Goal: Transaction & Acquisition: Register for event/course

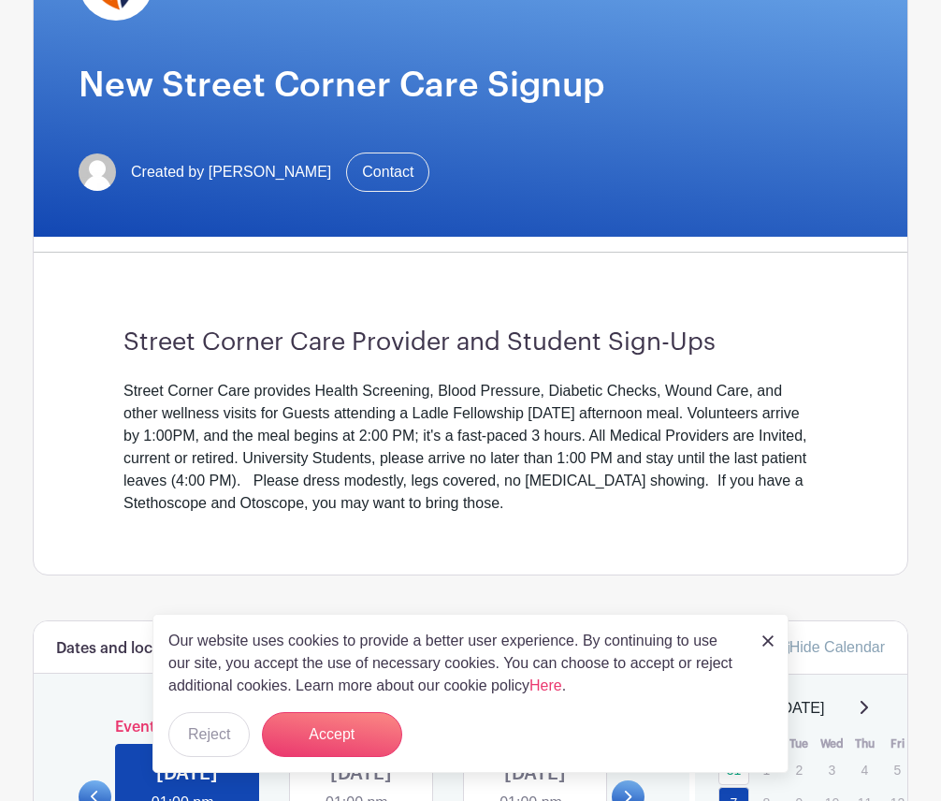
scroll to position [281, 0]
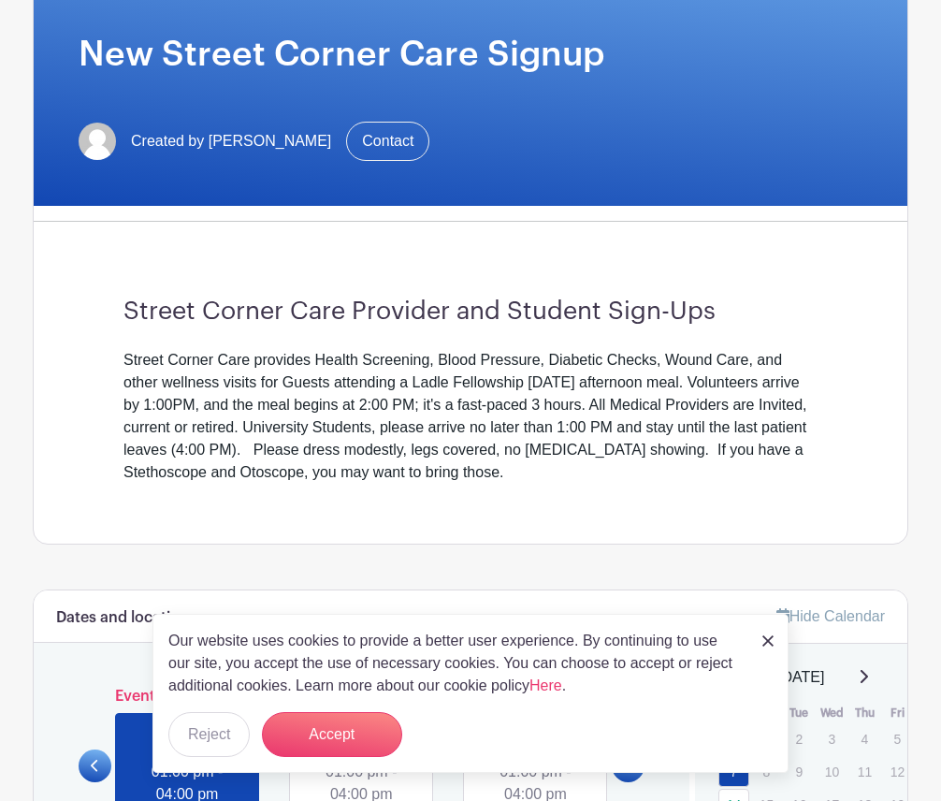
click at [768, 642] on img at bounding box center [768, 640] width 11 height 11
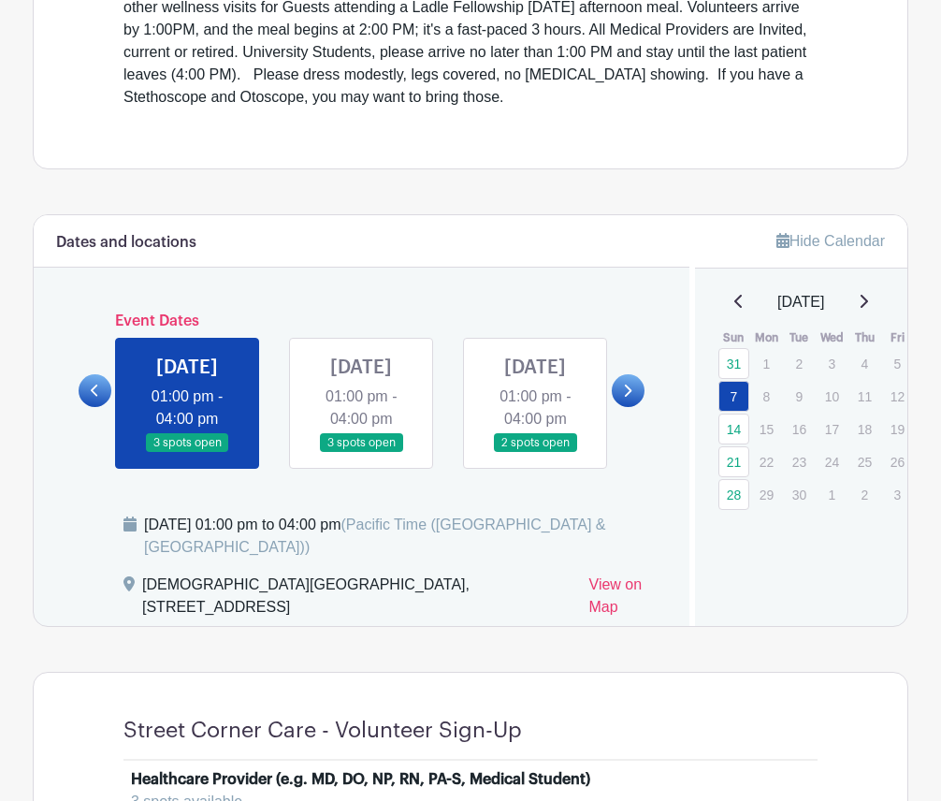
scroll to position [655, 0]
click at [361, 454] on link at bounding box center [361, 454] width 0 height 0
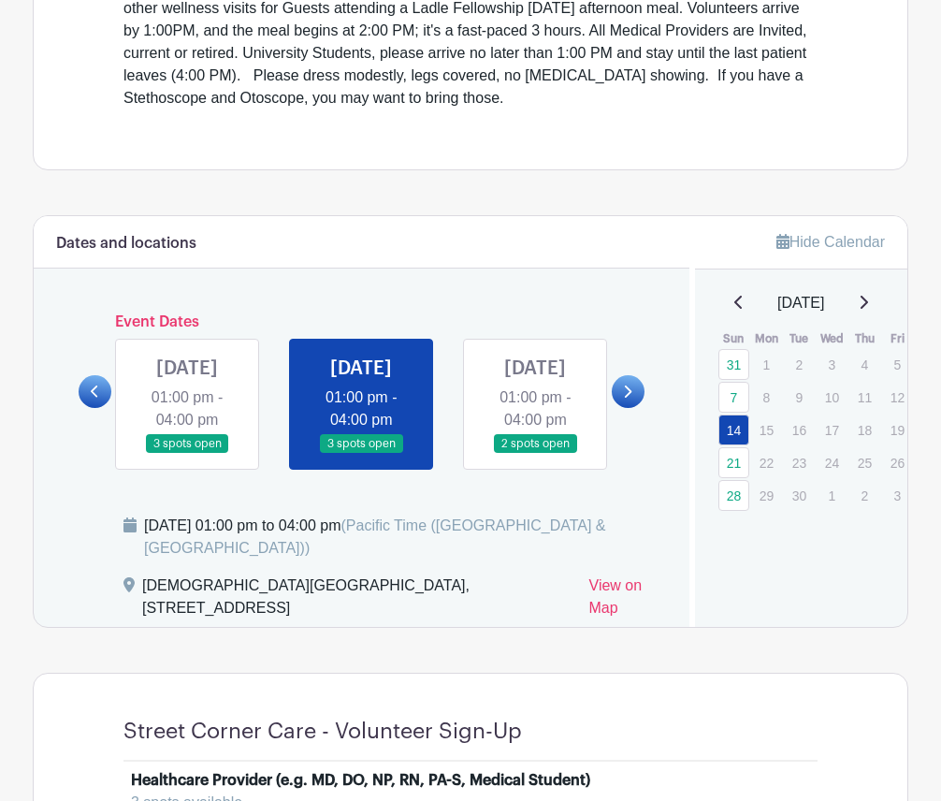
click at [535, 454] on link at bounding box center [535, 454] width 0 height 0
click at [623, 399] on icon at bounding box center [627, 392] width 8 height 14
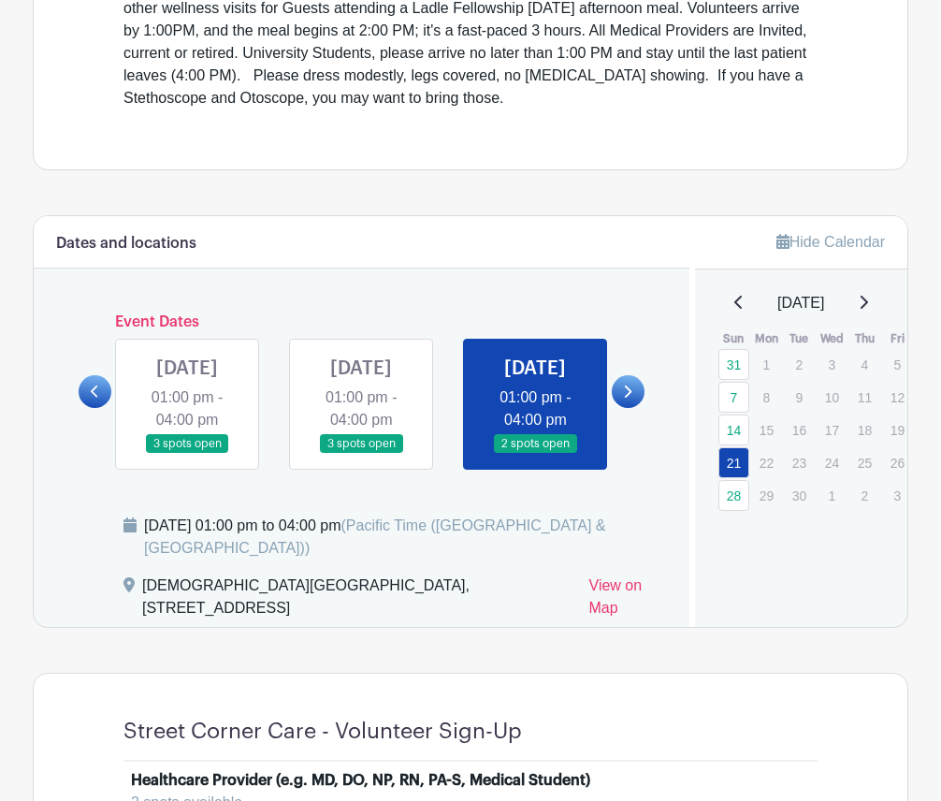
click at [868, 297] on div "[DATE]" at bounding box center [802, 303] width 168 height 22
click at [730, 498] on link "28" at bounding box center [734, 495] width 31 height 31
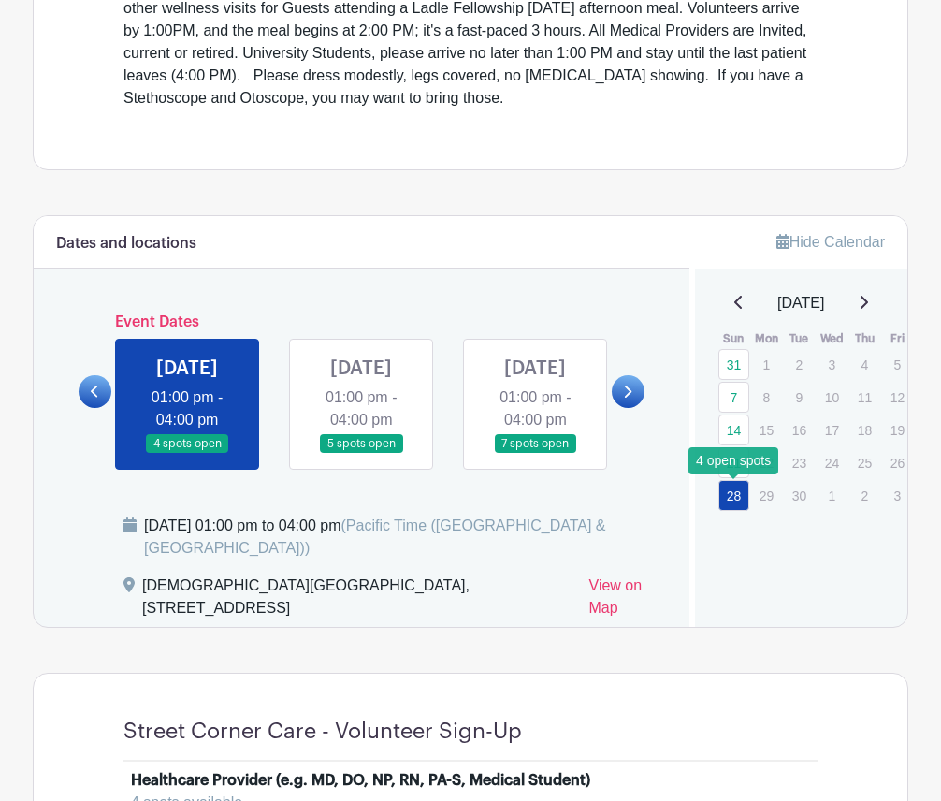
click at [730, 498] on link "28" at bounding box center [734, 495] width 31 height 31
click at [608, 406] on div "[DATE] 01:00 pm - 04:00 pm 7 spots open" at bounding box center [535, 404] width 174 height 131
click at [621, 404] on link at bounding box center [628, 391] width 33 height 33
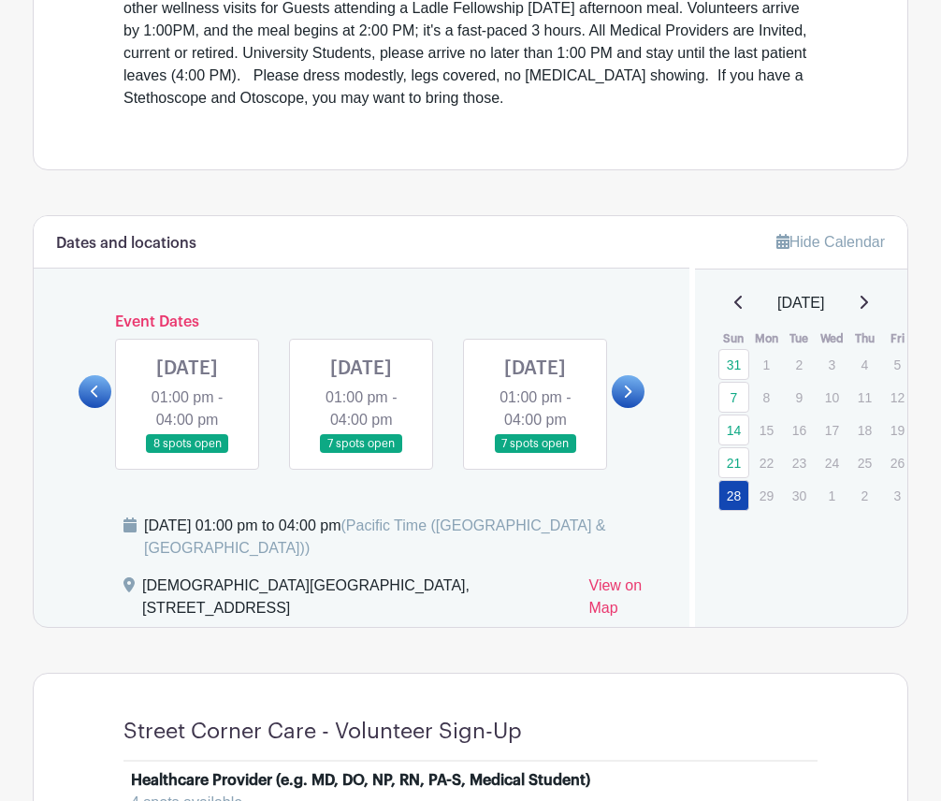
click at [92, 398] on link at bounding box center [95, 391] width 33 height 33
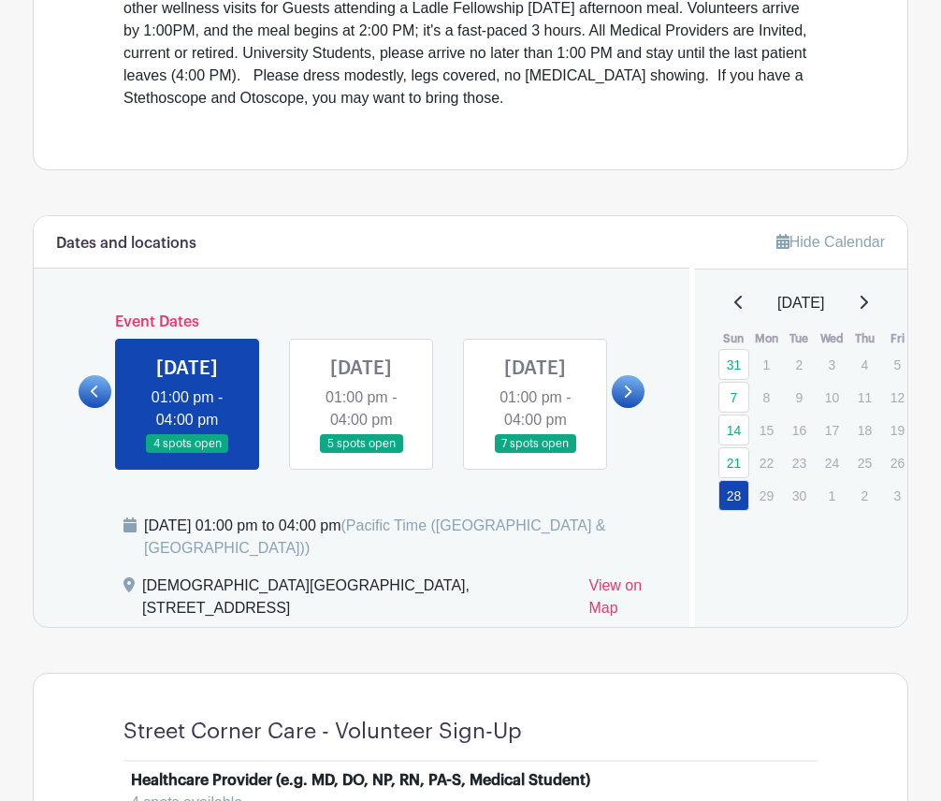
click at [535, 454] on link at bounding box center [535, 454] width 0 height 0
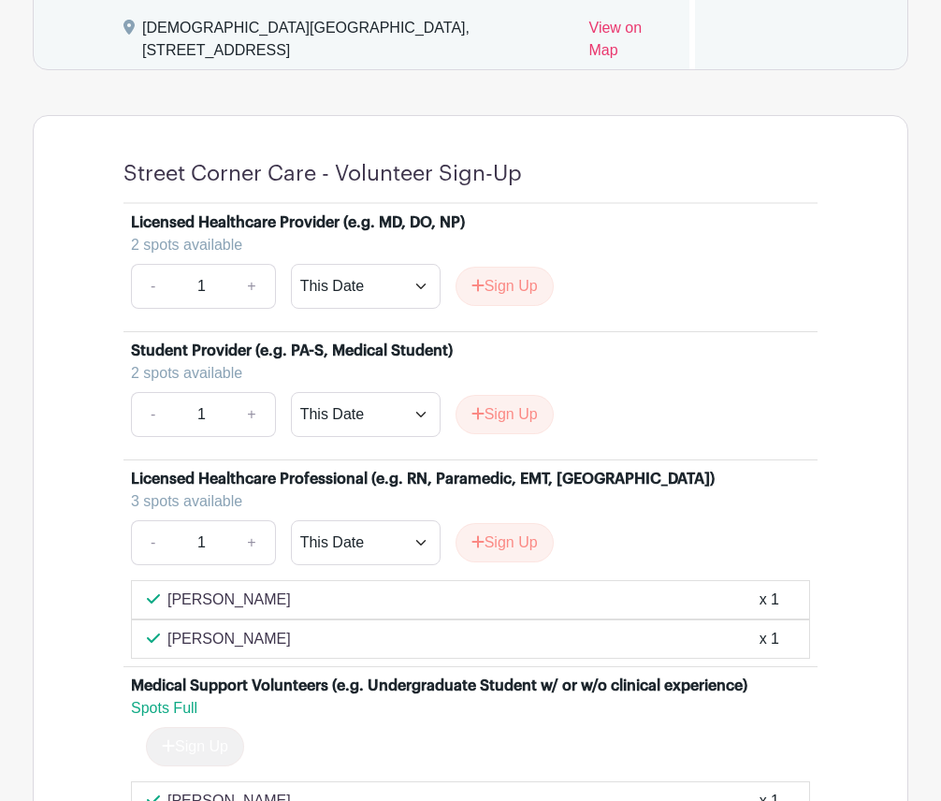
scroll to position [1217, 0]
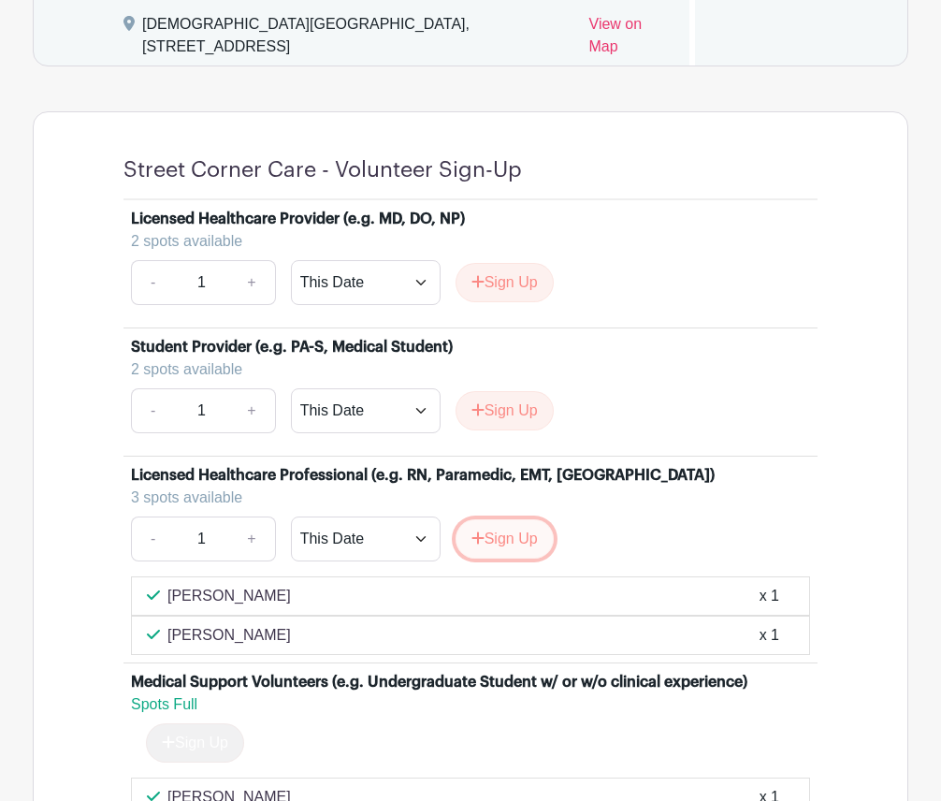
click at [538, 559] on button "Sign Up" at bounding box center [505, 538] width 98 height 39
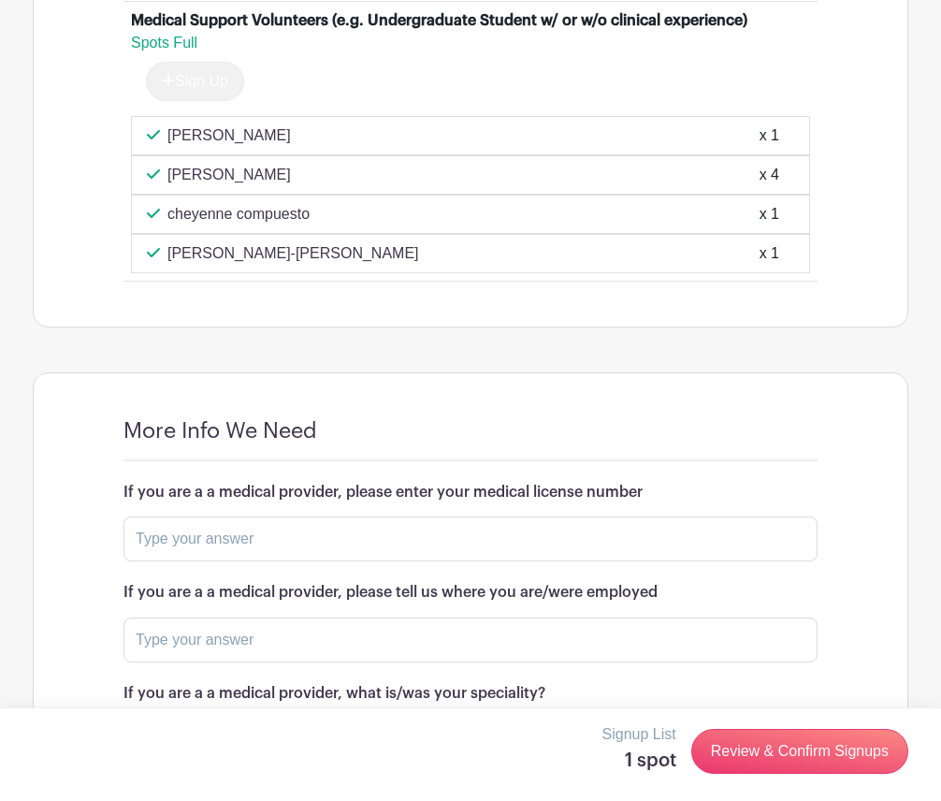
scroll to position [1965, 0]
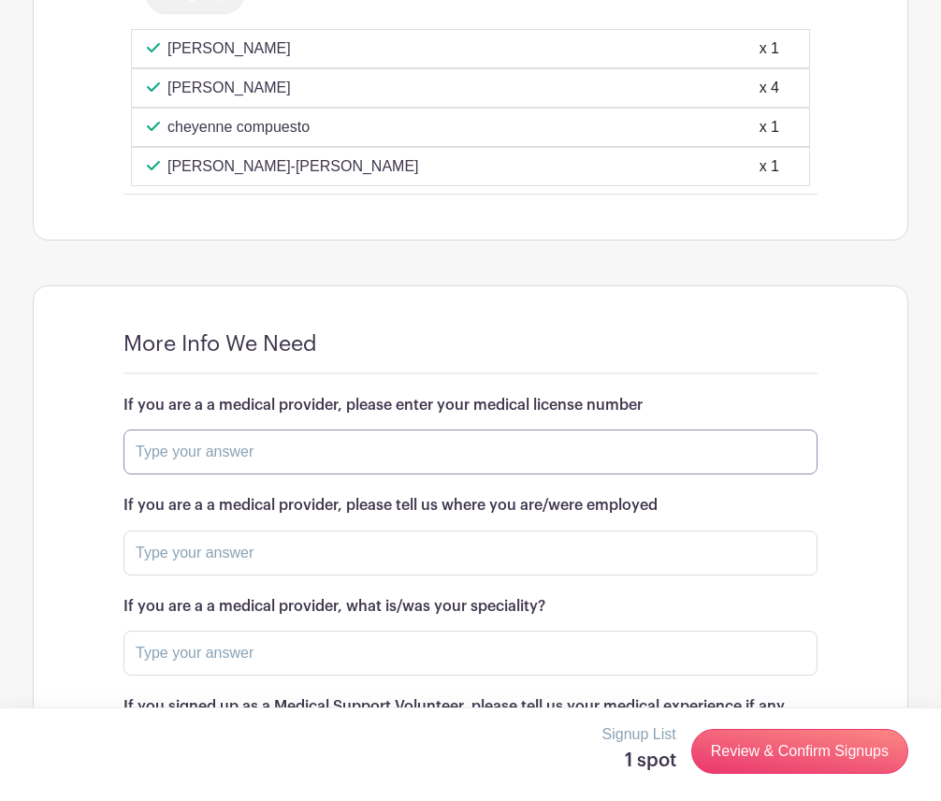
click at [354, 474] on input "text" at bounding box center [471, 452] width 694 height 45
type input "E207322"
click at [428, 576] on input "text" at bounding box center [471, 553] width 694 height 45
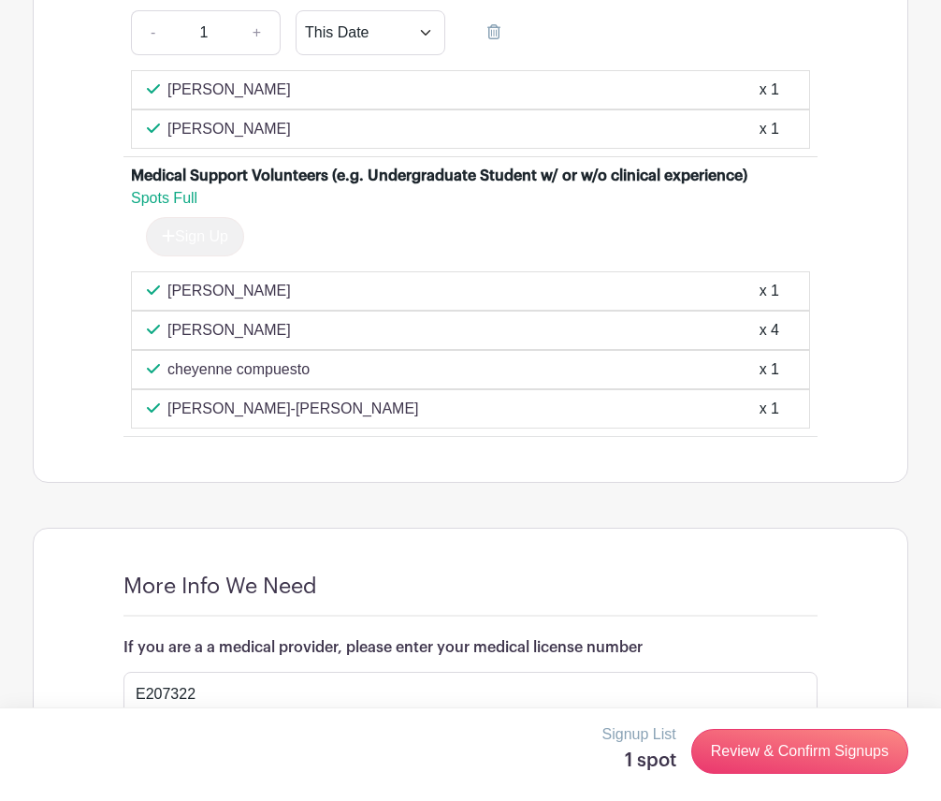
scroll to position [1852, 0]
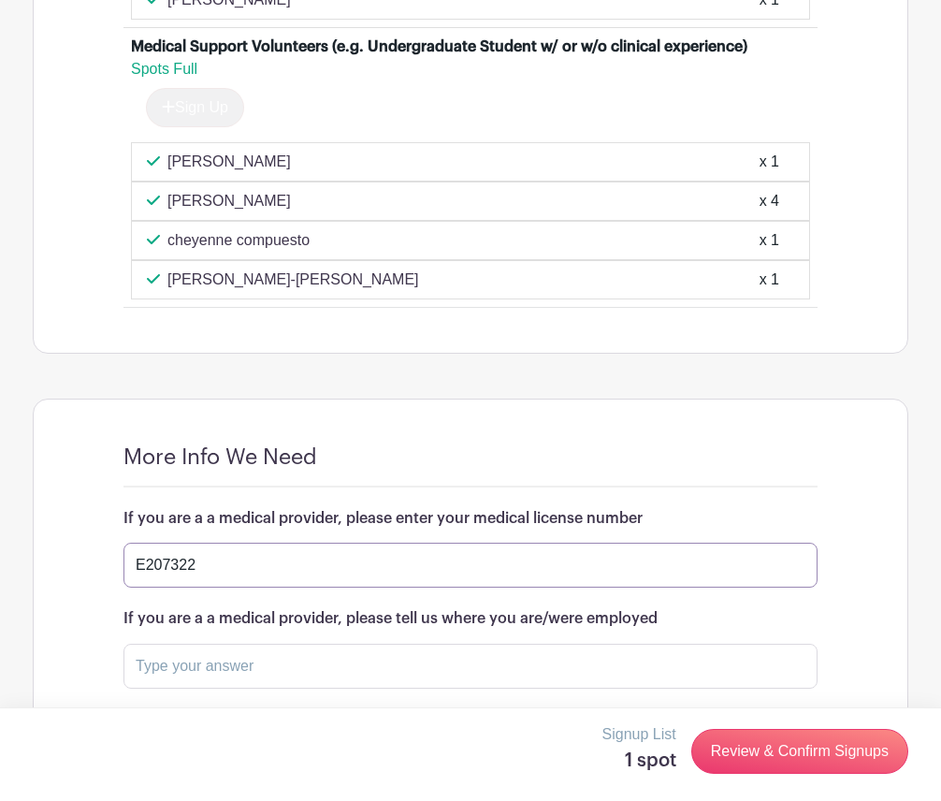
click at [288, 588] on input "E207322" at bounding box center [471, 565] width 694 height 45
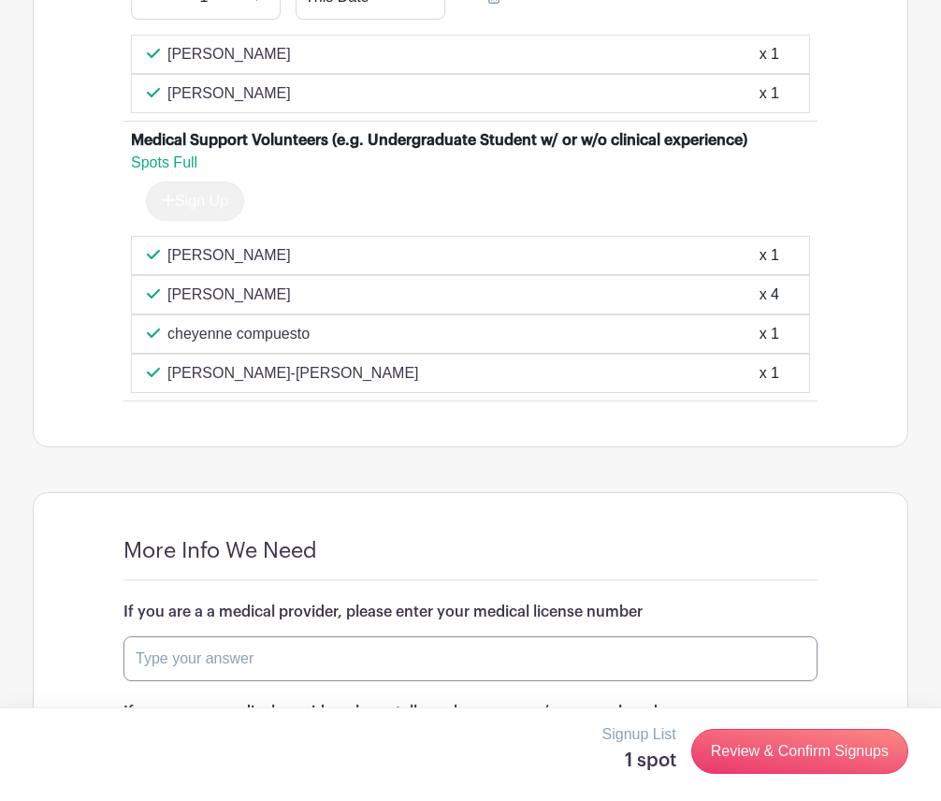
scroll to position [2226, 0]
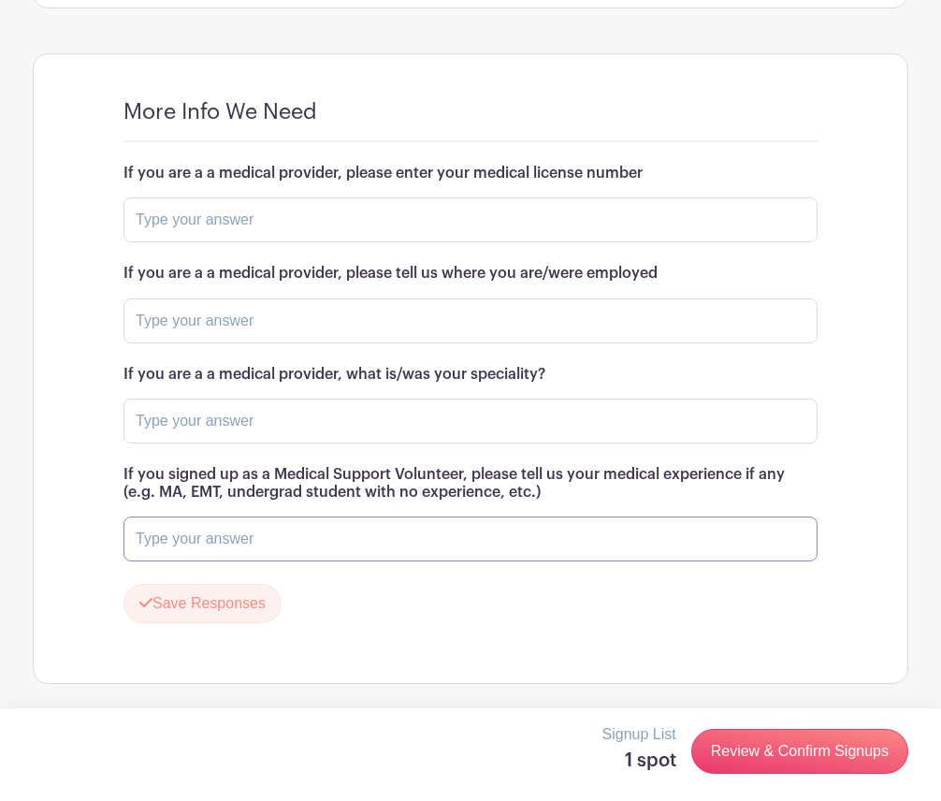
click at [260, 547] on input "text" at bounding box center [471, 539] width 694 height 45
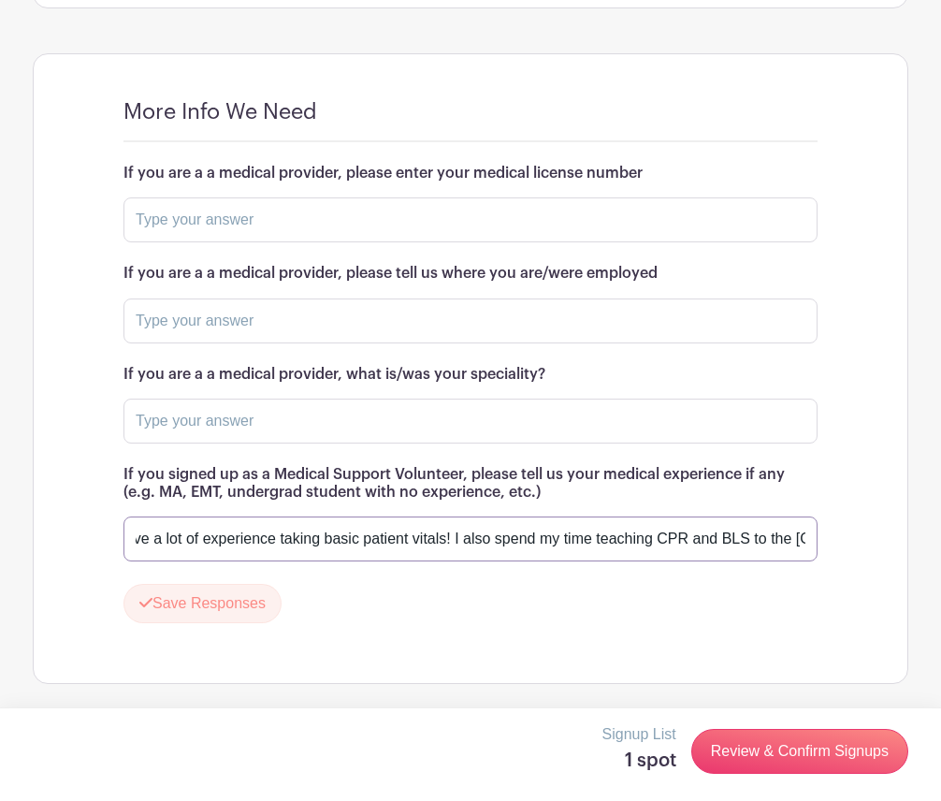
scroll to position [0, 1098]
type input "I am a certified EMT in [GEOGRAPHIC_DATA] and [GEOGRAPHIC_DATA] (registry numbe…"
click at [182, 608] on button "Save Responses" at bounding box center [203, 603] width 158 height 39
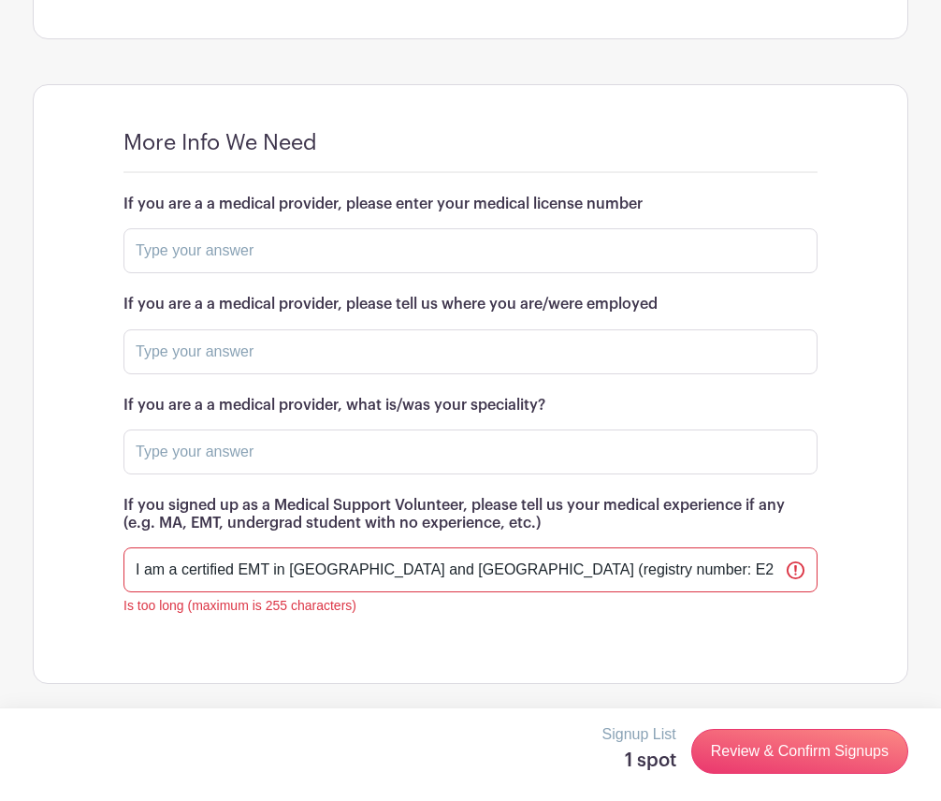
scroll to position [2196, 0]
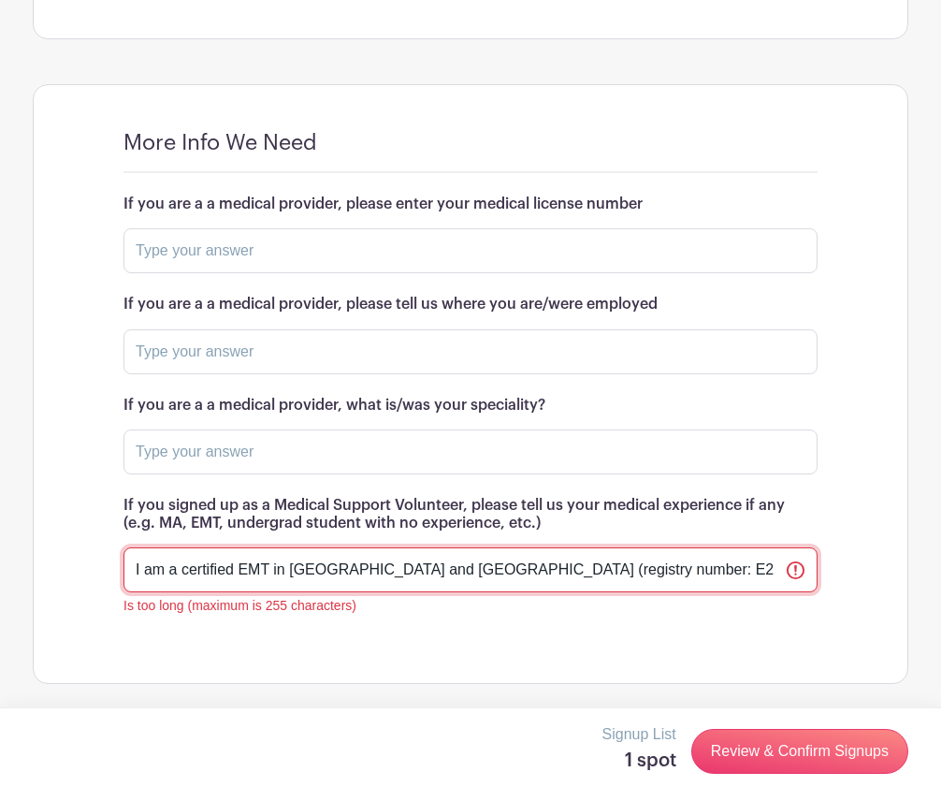
click at [327, 562] on input "I am a certified EMT in [GEOGRAPHIC_DATA] and [GEOGRAPHIC_DATA] (registry numbe…" at bounding box center [471, 569] width 694 height 45
drag, startPoint x: 618, startPoint y: 569, endPoint x: 510, endPoint y: 574, distance: 107.7
click at [510, 574] on input "I am a certified EMT in [GEOGRAPHIC_DATA] and [GEOGRAPHIC_DATA] (registry numbe…" at bounding box center [471, 569] width 694 height 45
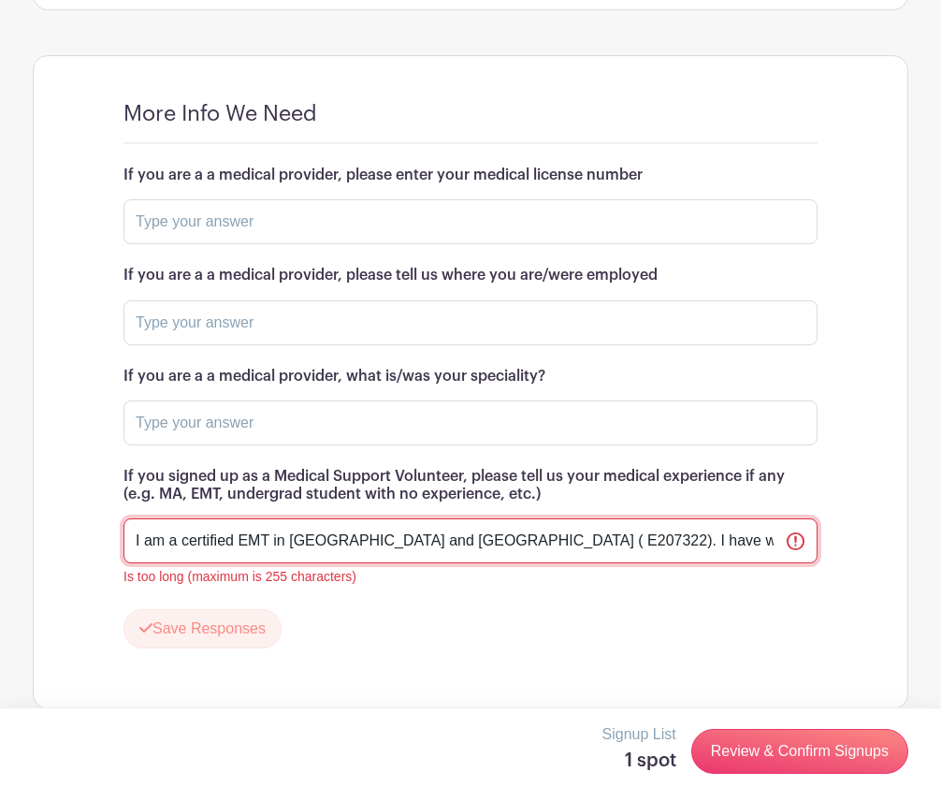
click at [590, 563] on input "I am a certified EMT in [GEOGRAPHIC_DATA] and [GEOGRAPHIC_DATA] ( E207322). I h…" at bounding box center [471, 540] width 694 height 45
click at [711, 563] on input "I am a certified EMT in [GEOGRAPHIC_DATA] and [GEOGRAPHIC_DATA] ( E207322). I h…" at bounding box center [471, 540] width 694 height 45
click at [601, 563] on input "I am a certified EMT in [GEOGRAPHIC_DATA] and [GEOGRAPHIC_DATA] ( E207322). I h…" at bounding box center [471, 540] width 694 height 45
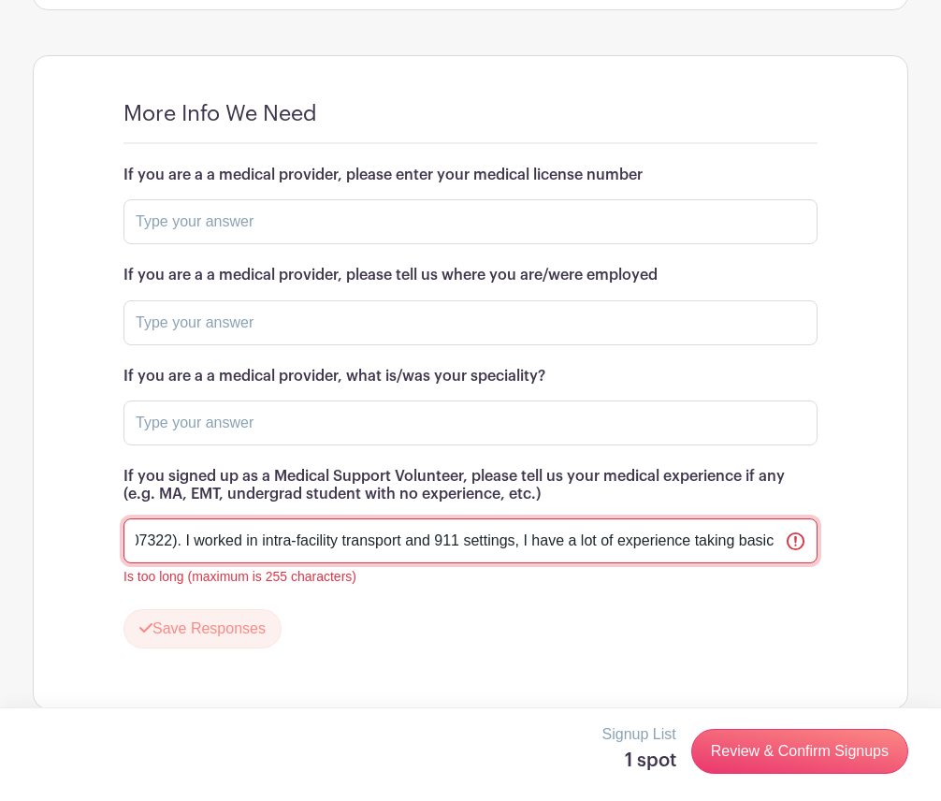
drag, startPoint x: 661, startPoint y: 570, endPoint x: 268, endPoint y: 567, distance: 393.1
click at [268, 563] on input "I am a certified EMT in [GEOGRAPHIC_DATA] and [GEOGRAPHIC_DATA] ( E207322). I w…" at bounding box center [471, 540] width 694 height 45
click at [238, 563] on input "I am a certified EMT in [GEOGRAPHIC_DATA] and [GEOGRAPHIC_DATA] ( E207322). I w…" at bounding box center [471, 540] width 694 height 45
click at [239, 563] on input "I am a certified EMT in [GEOGRAPHIC_DATA] and [GEOGRAPHIC_DATA] ( E207322). I w…" at bounding box center [471, 540] width 694 height 45
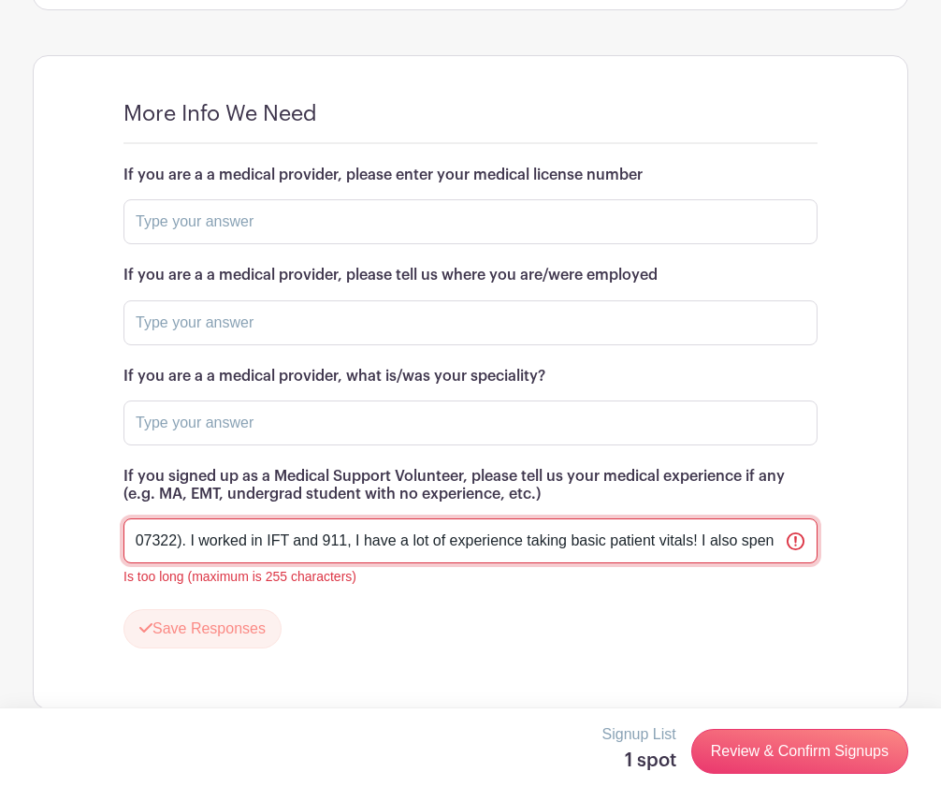
drag, startPoint x: 265, startPoint y: 569, endPoint x: 309, endPoint y: 571, distance: 44.0
click at [309, 563] on input "I am a certified EMT in [GEOGRAPHIC_DATA] and [GEOGRAPHIC_DATA] ( E207322). I w…" at bounding box center [471, 540] width 694 height 45
click at [437, 563] on input "I am a certified EMT in [GEOGRAPHIC_DATA] and [GEOGRAPHIC_DATA] ( E207322). I w…" at bounding box center [471, 540] width 694 height 45
drag, startPoint x: 505, startPoint y: 570, endPoint x: 663, endPoint y: 577, distance: 157.4
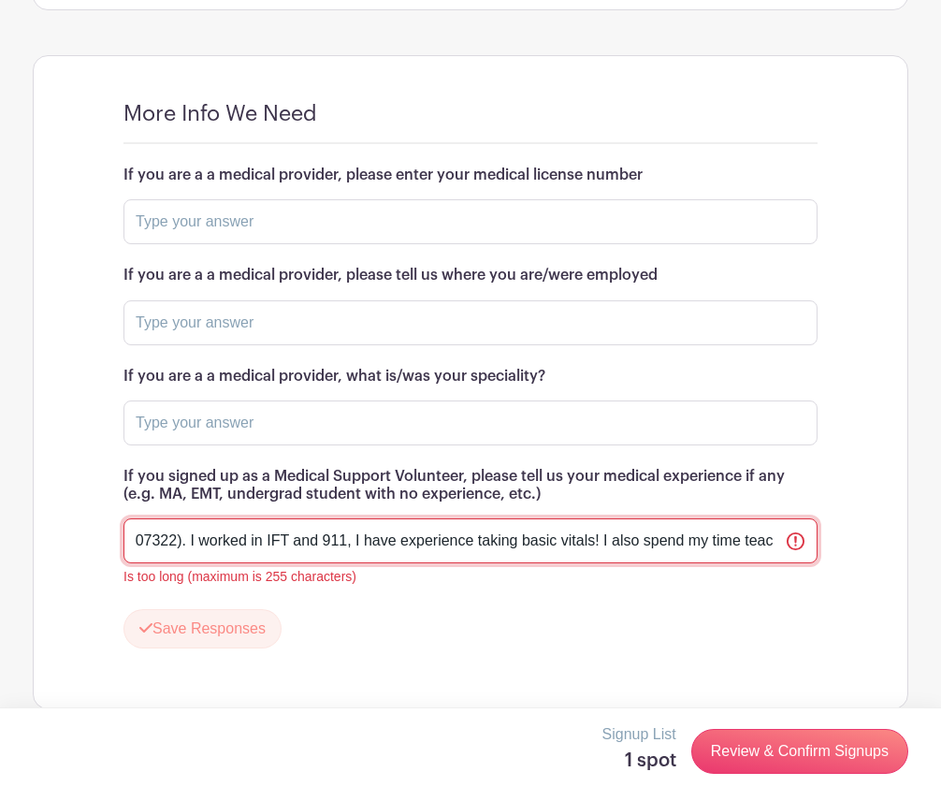
click at [663, 563] on input "I am a certified EMT in [GEOGRAPHIC_DATA] and [GEOGRAPHIC_DATA] ( E207322). I w…" at bounding box center [471, 540] width 694 height 45
click at [463, 563] on input "I am a certified EMT in [GEOGRAPHIC_DATA] and [GEOGRAPHIC_DATA] ( E207322). I w…" at bounding box center [471, 540] width 694 height 45
drag, startPoint x: 584, startPoint y: 567, endPoint x: 727, endPoint y: 563, distance: 143.2
click at [727, 563] on input "I am a certified EMT in [GEOGRAPHIC_DATA] and [GEOGRAPHIC_DATA] ( E207322). I w…" at bounding box center [471, 540] width 694 height 45
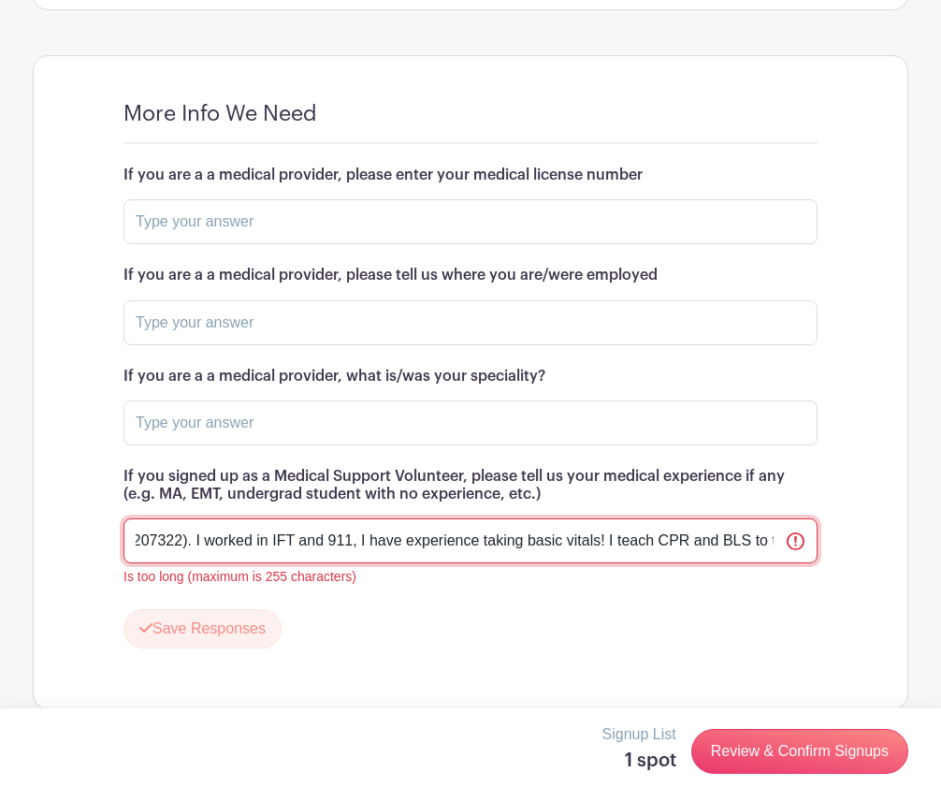
click at [727, 563] on input "I am a certified EMT in [GEOGRAPHIC_DATA] and [GEOGRAPHIC_DATA] ( E207322). I w…" at bounding box center [471, 540] width 694 height 45
drag, startPoint x: 610, startPoint y: 569, endPoint x: 620, endPoint y: 565, distance: 11.0
click at [650, 563] on input "I am a certified EMT in [GEOGRAPHIC_DATA] and [GEOGRAPHIC_DATA] ( E207322). I w…" at bounding box center [471, 540] width 694 height 45
click at [606, 563] on input "I am a certified EMT in [GEOGRAPHIC_DATA] and [GEOGRAPHIC_DATA] ( E207322). I w…" at bounding box center [471, 540] width 694 height 45
drag, startPoint x: 613, startPoint y: 567, endPoint x: 810, endPoint y: 569, distance: 196.5
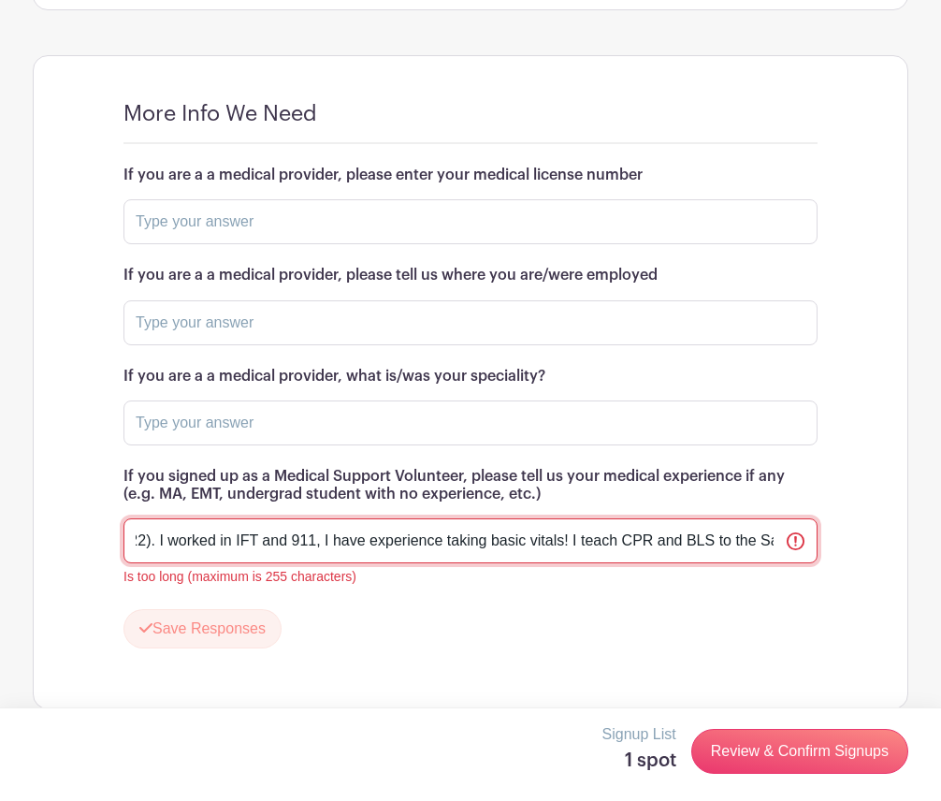
click at [810, 563] on input "I am a certified EMT in [GEOGRAPHIC_DATA] and [GEOGRAPHIC_DATA] ( E207322). I w…" at bounding box center [471, 540] width 694 height 45
click at [567, 563] on input "I am a certified EMT in [GEOGRAPHIC_DATA] and [GEOGRAPHIC_DATA] ( E207322). I w…" at bounding box center [471, 540] width 694 height 45
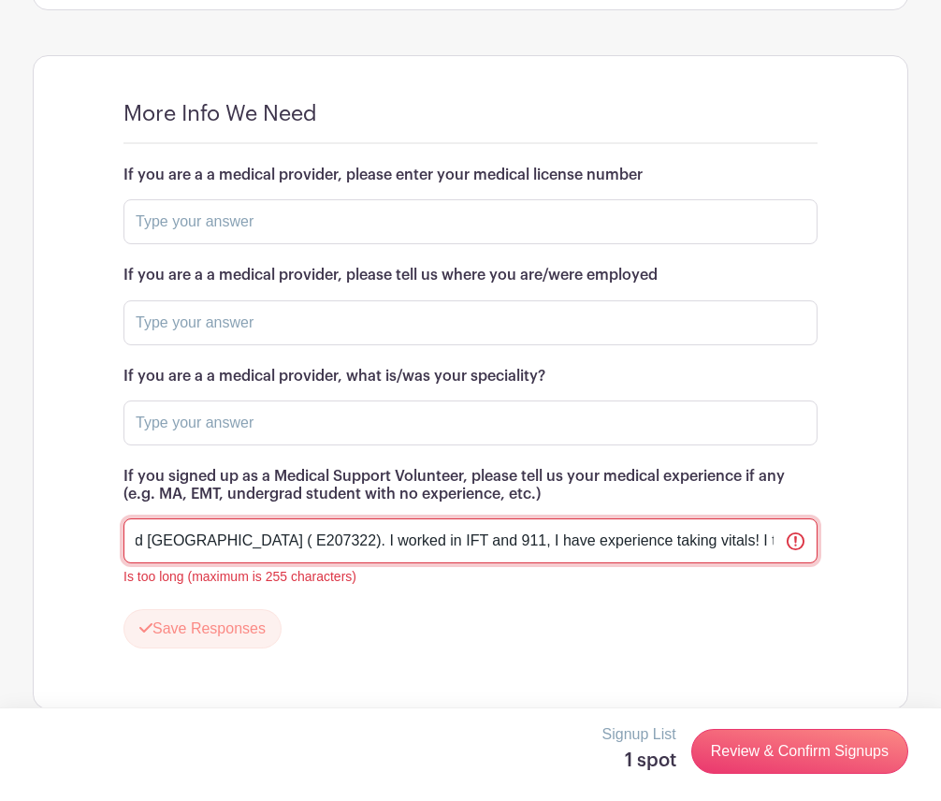
click at [252, 561] on input "I am a certified EMT in [GEOGRAPHIC_DATA] and [GEOGRAPHIC_DATA] ( E207322). I w…" at bounding box center [471, 540] width 694 height 45
drag, startPoint x: 175, startPoint y: 567, endPoint x: 253, endPoint y: 563, distance: 77.8
click at [101, 574] on div "More Info We Need If you are a a medical provider, please enter your medical li…" at bounding box center [471, 382] width 784 height 652
click at [279, 560] on input "I am a certified EMT in [GEOGRAPHIC_DATA] and [GEOGRAPHIC_DATA] ( E207322). I w…" at bounding box center [471, 540] width 694 height 45
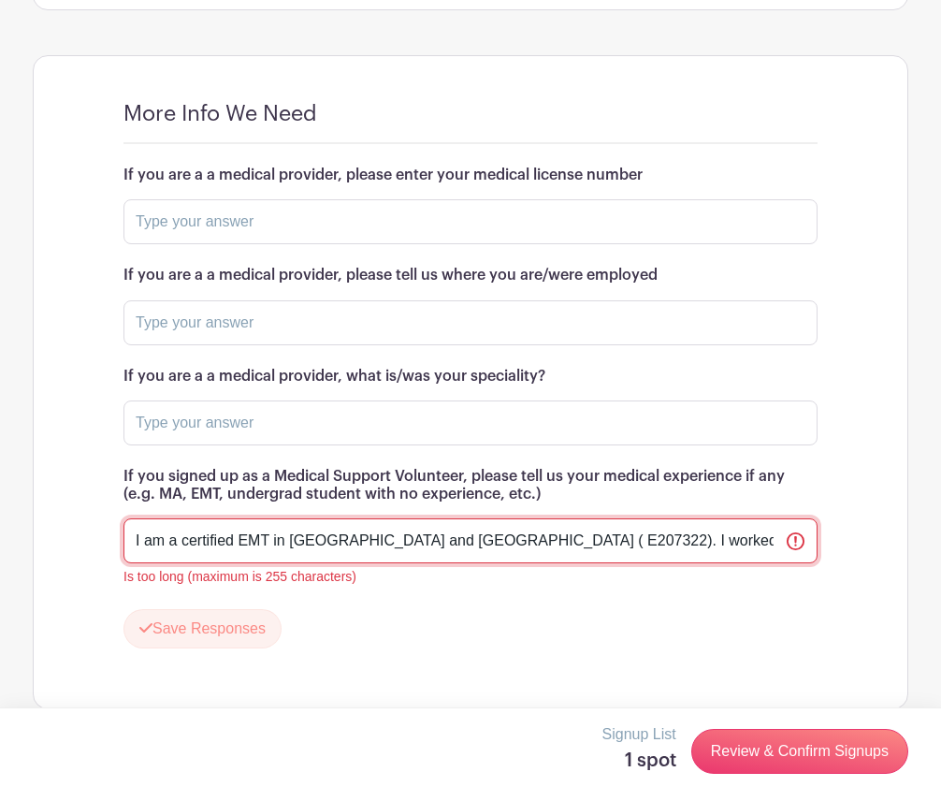
drag, startPoint x: 138, startPoint y: 570, endPoint x: 233, endPoint y: 571, distance: 95.5
click at [233, 563] on input "I am a certified EMT in [GEOGRAPHIC_DATA] and [GEOGRAPHIC_DATA] ( E207322). I w…" at bounding box center [471, 540] width 694 height 45
drag, startPoint x: 228, startPoint y: 571, endPoint x: 442, endPoint y: 572, distance: 213.4
click at [442, 563] on input "Im an EMT in [GEOGRAPHIC_DATA] and [GEOGRAPHIC_DATA] ( E207322). I worked in IF…" at bounding box center [471, 540] width 694 height 45
click at [291, 563] on input "Im an EMT in ( E207322). I worked in IFT and 911, I have experience taking vita…" at bounding box center [471, 540] width 694 height 45
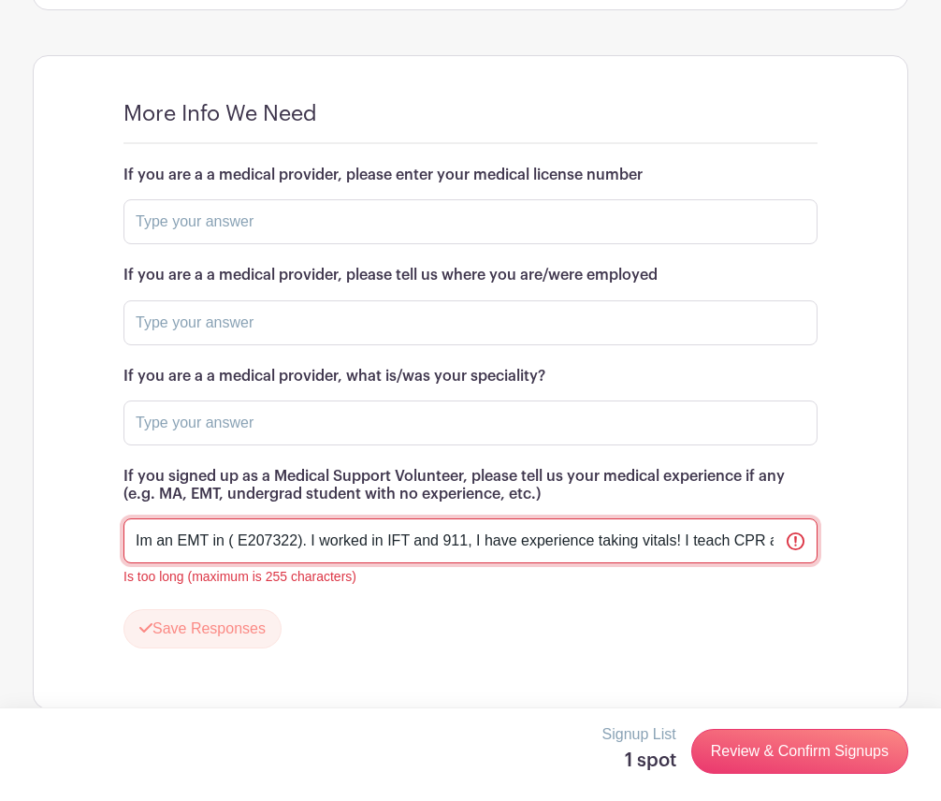
click at [235, 563] on input "Im an EMT in ( E207322). I worked in IFT and 911, I have experience taking vita…" at bounding box center [471, 540] width 694 height 45
click at [219, 563] on input "Im an EMT in ( E207322). I worked in IFT and 911, I have experience taking vita…" at bounding box center [471, 540] width 694 height 45
click at [212, 563] on input "Im an EMT in ( E207322). I worked in IFT and 911, I have experience taking vita…" at bounding box center [471, 540] width 694 height 45
drag, startPoint x: 209, startPoint y: 570, endPoint x: 240, endPoint y: 574, distance: 31.1
click at [240, 563] on input "Im an EMT in ( E207322). I worked in IFT and 911, I have experience taking vita…" at bounding box center [471, 540] width 694 height 45
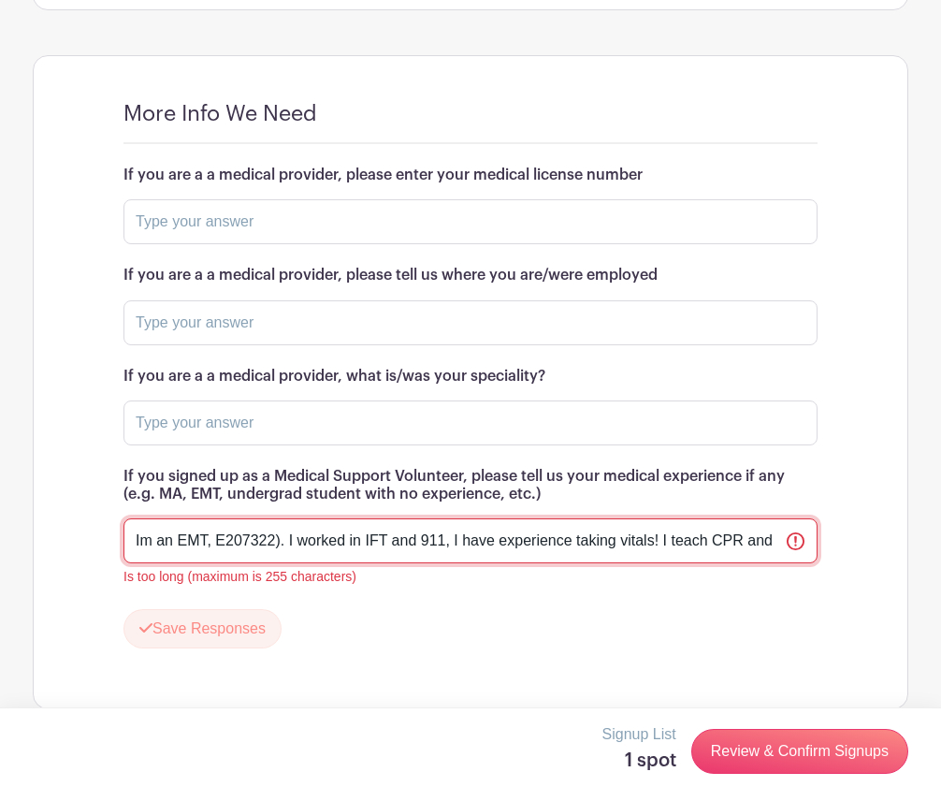
click at [278, 563] on input "Im an EMT, E207322). I worked in IFT and 911, I have experience taking vitals! …" at bounding box center [471, 540] width 694 height 45
click at [328, 563] on input "Im an EMT, E207322. I worked in IFT and 911, I have experience taking vitals! I…" at bounding box center [471, 540] width 694 height 45
type input "Im an EMT, E207322. I worked in IFT and 911, I have experience taking vitals! I…"
click at [285, 563] on input "Im an EMT, E207322. I worked in IFT and 911, I have experience taking vitals! I…" at bounding box center [471, 540] width 694 height 45
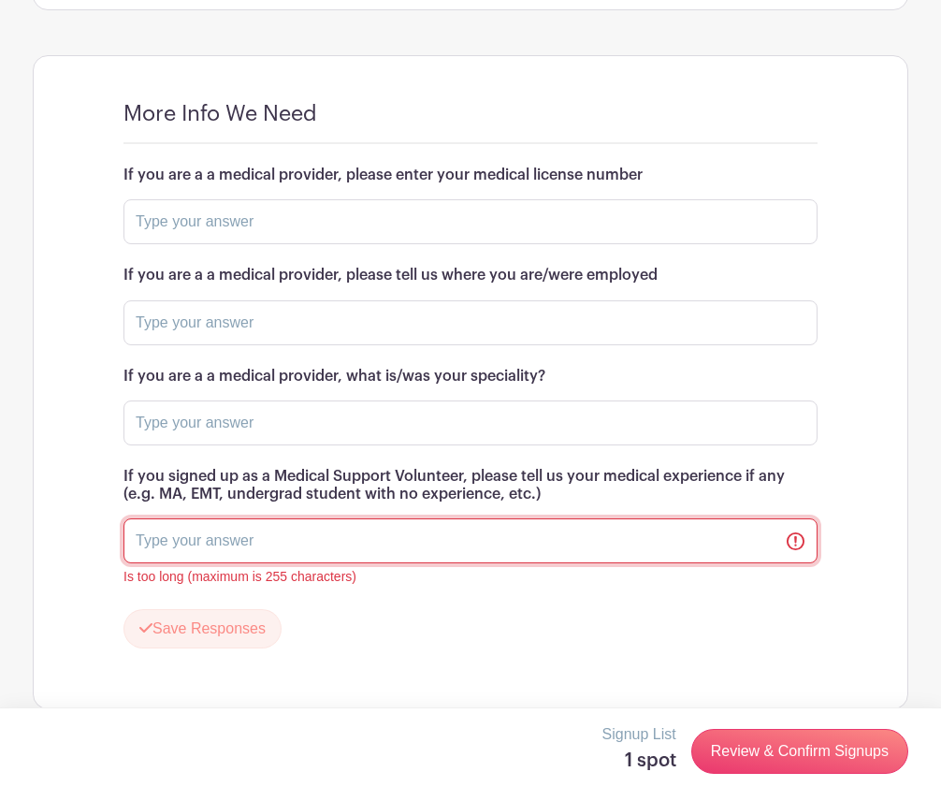
paste input "Im an EMT, E207322. I worked in IFT and 911, I have experience taking vitals! I…"
type input "Im an EMT, E207322. I worked in IFT and 911, I have experience taking vitals! I…"
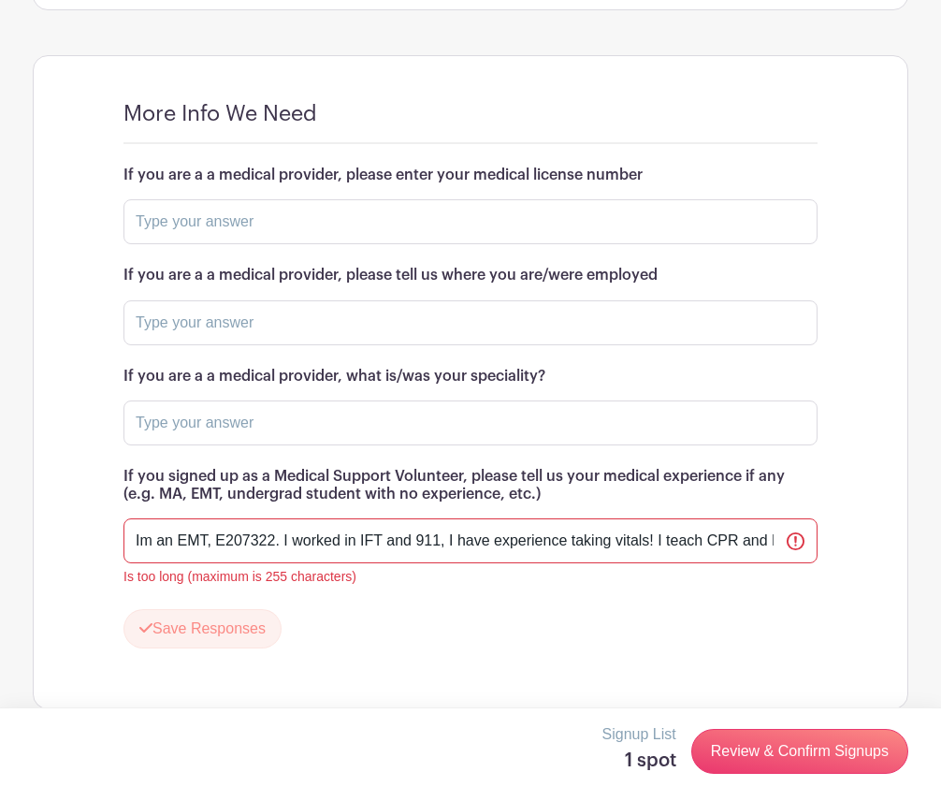
click at [387, 636] on form "If you are a a medical provider, please enter your medical license number If yo…" at bounding box center [471, 408] width 694 height 482
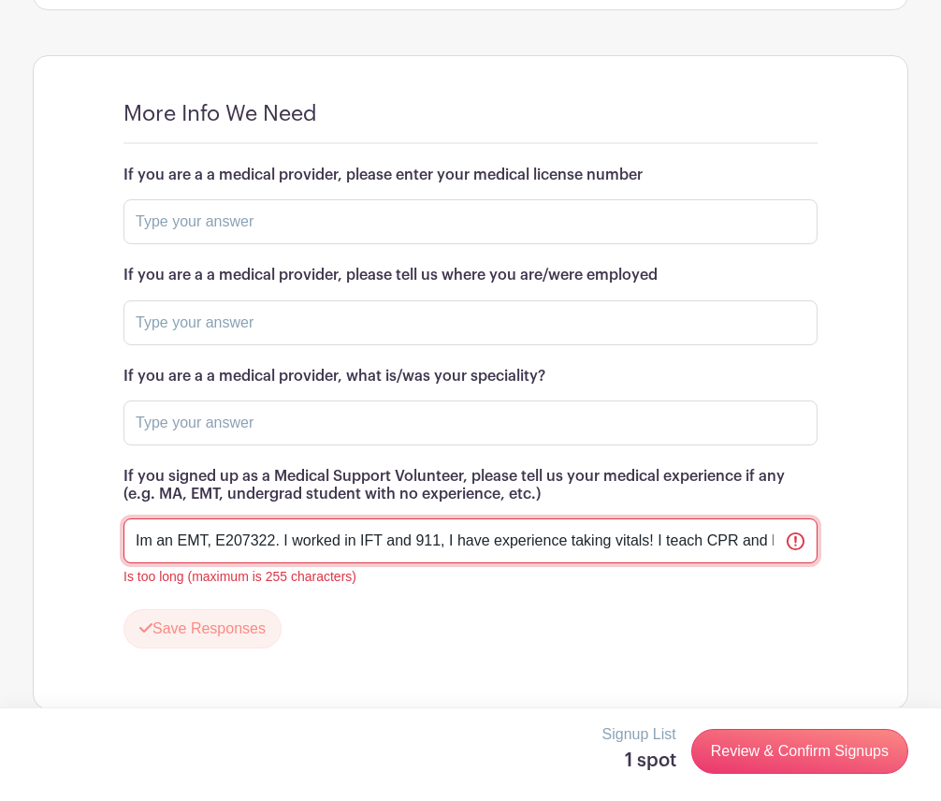
click at [792, 563] on input "Im an EMT, E207322. I worked in IFT and 911, I have experience taking vitals! I…" at bounding box center [471, 540] width 694 height 45
click at [255, 563] on input "Im an EMT, E207322. I worked in IFT and 911, I have experience taking vitals! I…" at bounding box center [471, 540] width 694 height 45
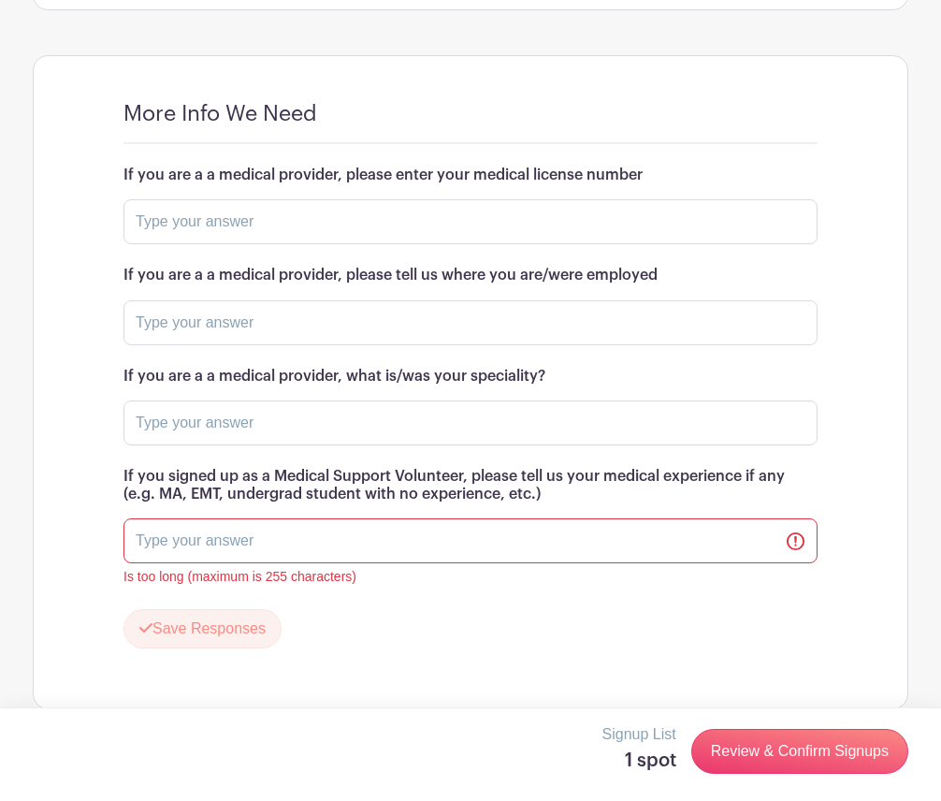
click at [95, 492] on div "More Info We Need If you are a a medical provider, please enter your medical li…" at bounding box center [471, 382] width 784 height 652
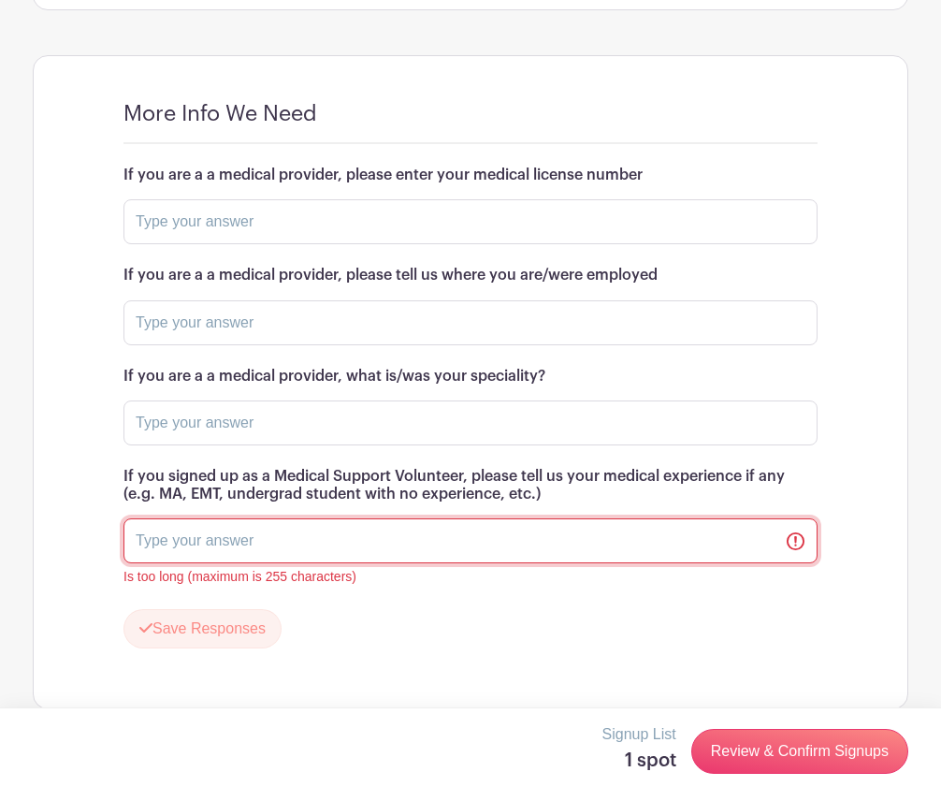
click at [196, 563] on input "text" at bounding box center [471, 540] width 694 height 45
paste input "Im an EMT, E207322. I worked in IFT and 911, I have experience taking vitals! I…"
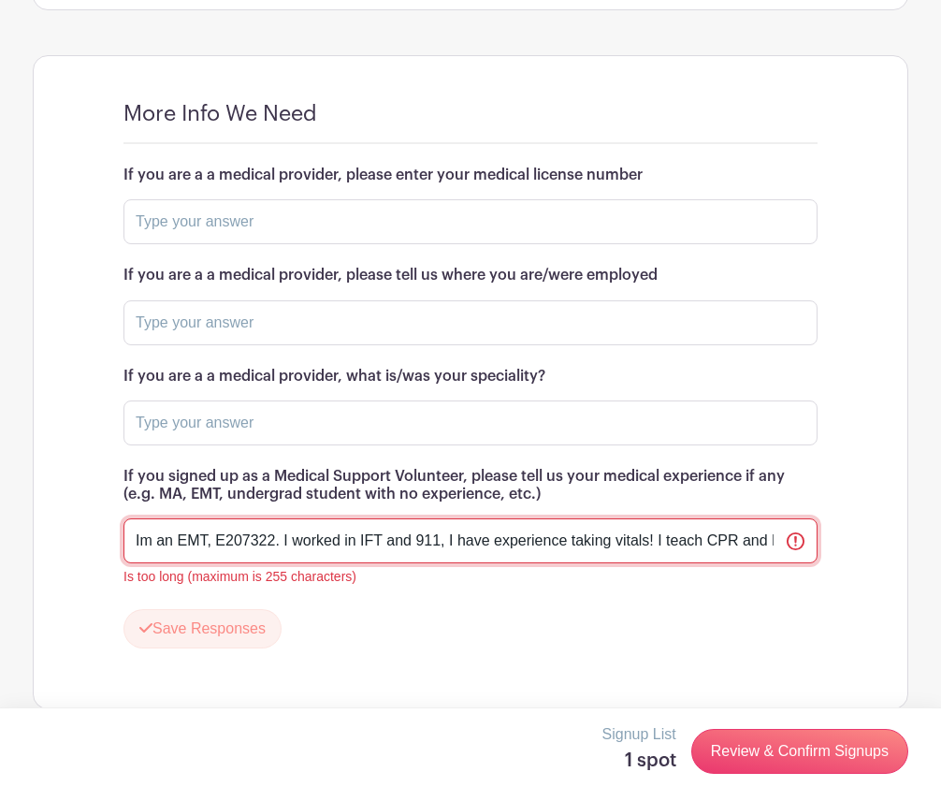
scroll to position [0, 29]
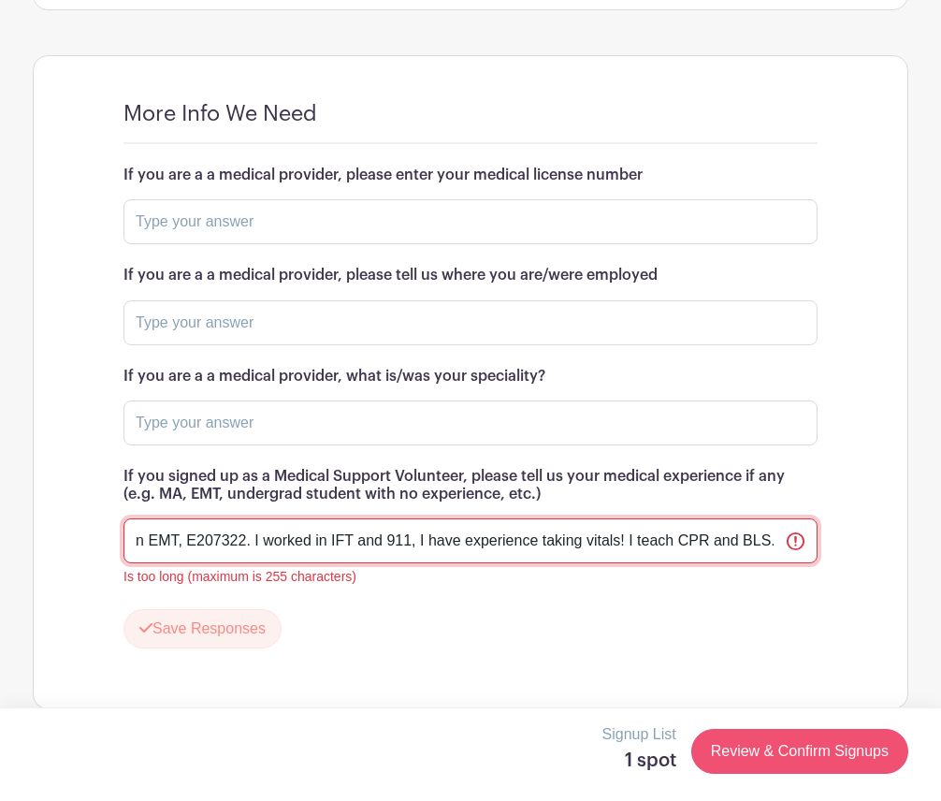
type input "Im an EMT, E207322. I worked in IFT and 911, I have experience taking vitals! I…"
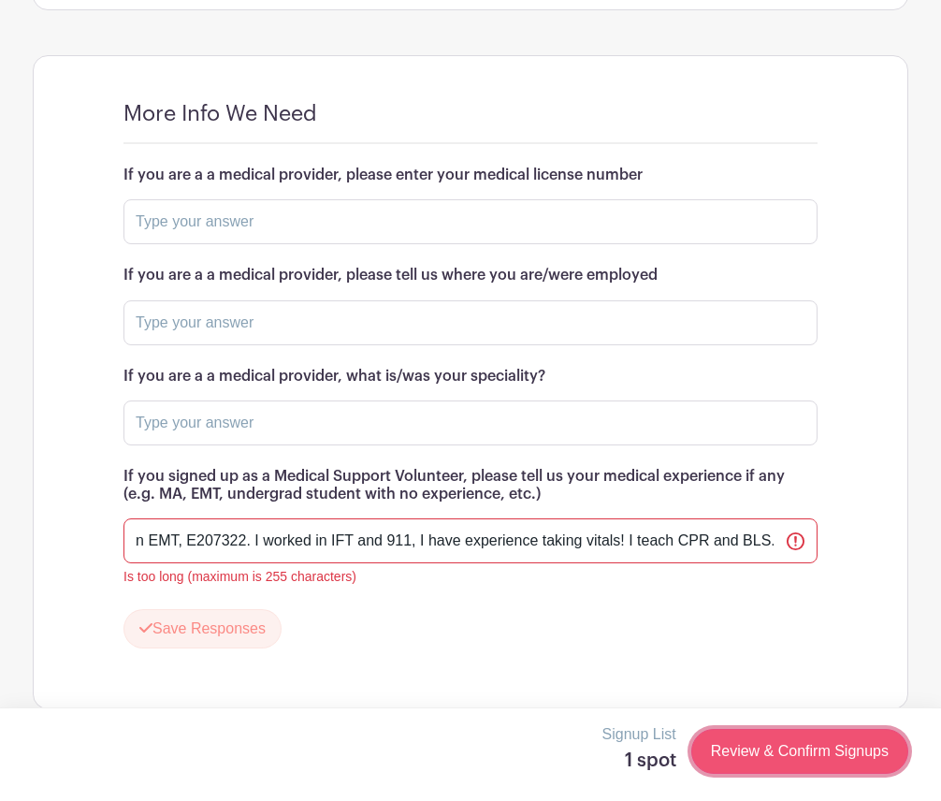
click at [825, 757] on link "Review & Confirm Signups" at bounding box center [800, 751] width 217 height 45
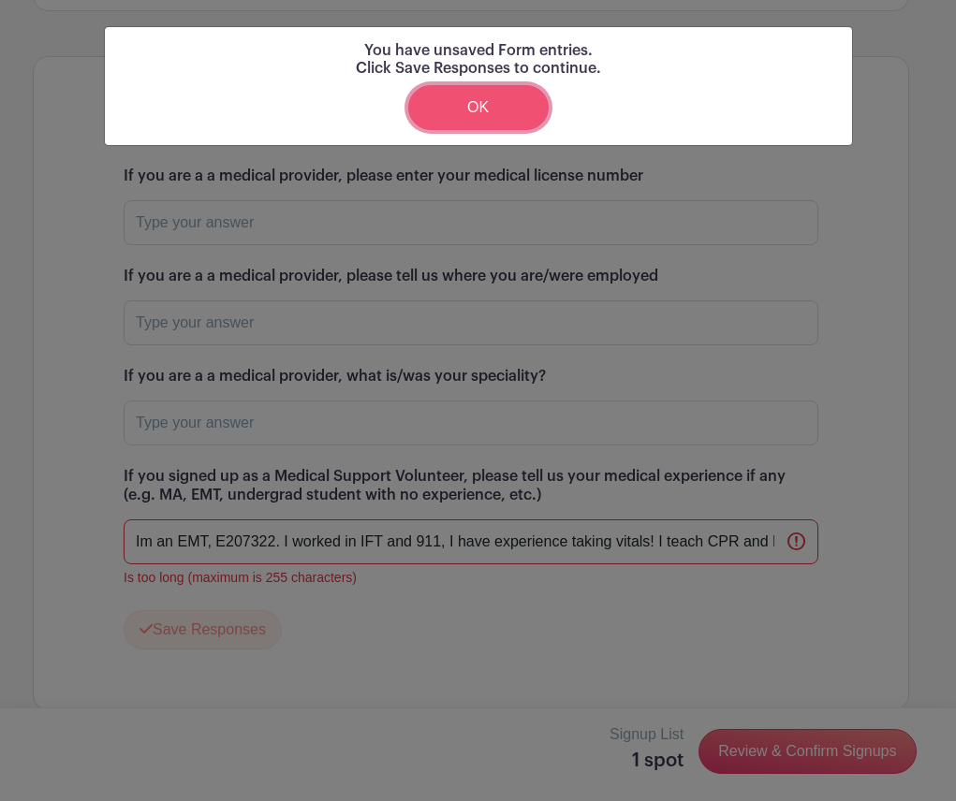
click at [453, 109] on link "OK" at bounding box center [478, 107] width 140 height 45
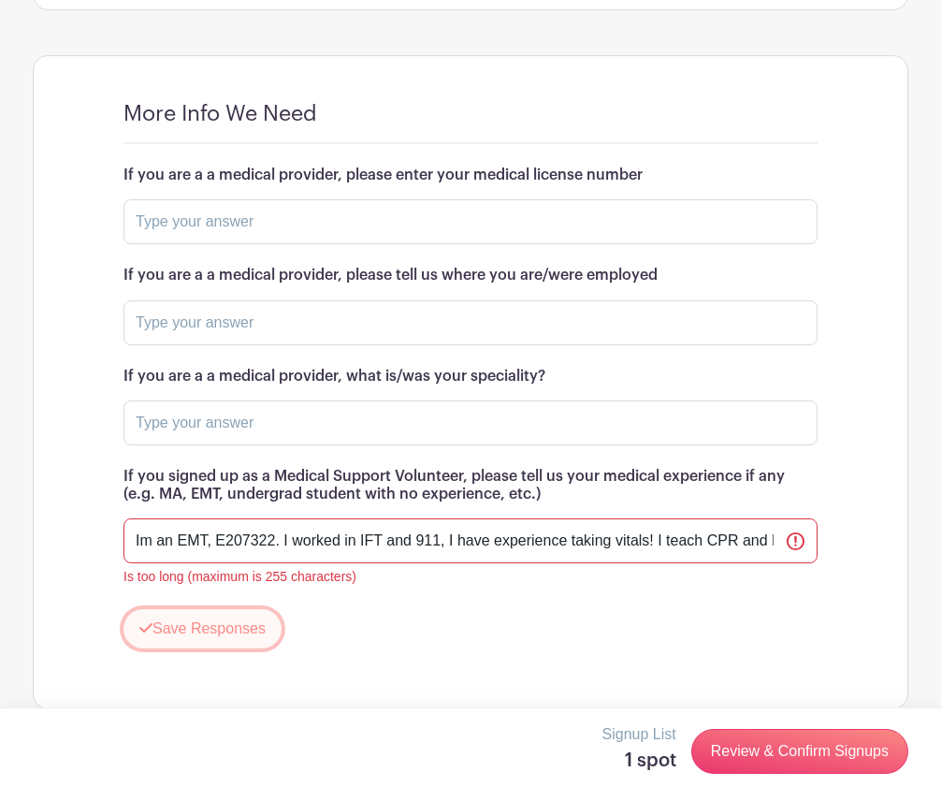
click at [242, 649] on button "Save Responses" at bounding box center [203, 628] width 158 height 39
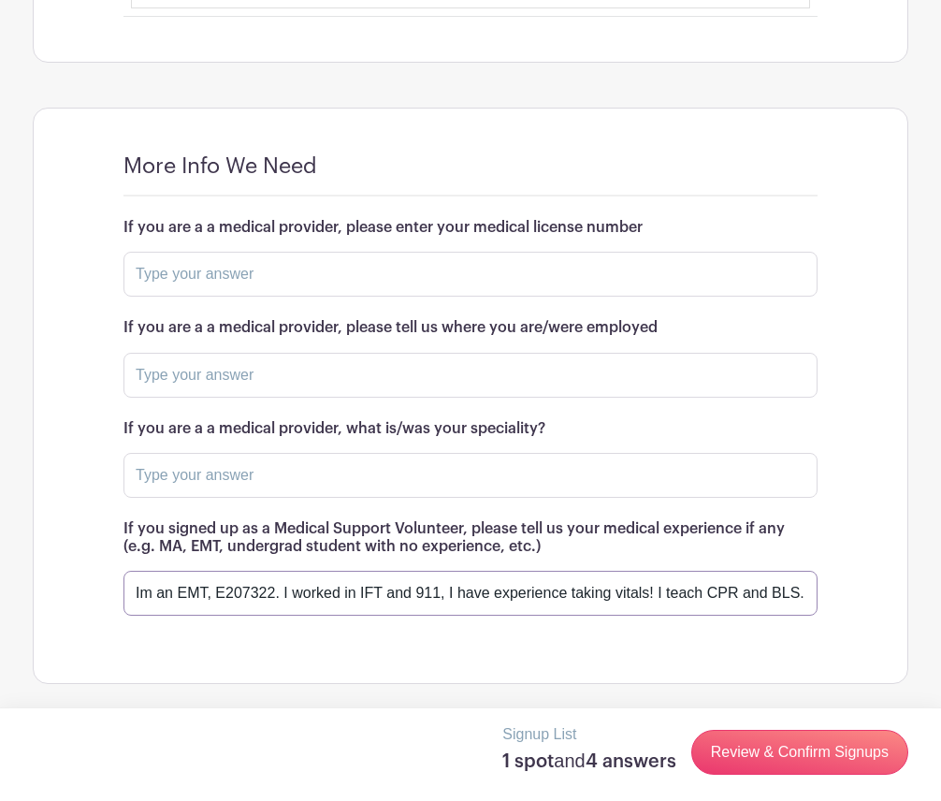
drag, startPoint x: 395, startPoint y: 602, endPoint x: 829, endPoint y: 606, distance: 434.3
click at [829, 606] on div "More Info We Need If you are a a medical provider, please enter your medical li…" at bounding box center [471, 396] width 784 height 575
click at [393, 649] on div "More Info We Need If you are a a medical provider, please enter your medical li…" at bounding box center [471, 396] width 784 height 575
click at [735, 738] on link "Review & Confirm Signups" at bounding box center [800, 752] width 217 height 45
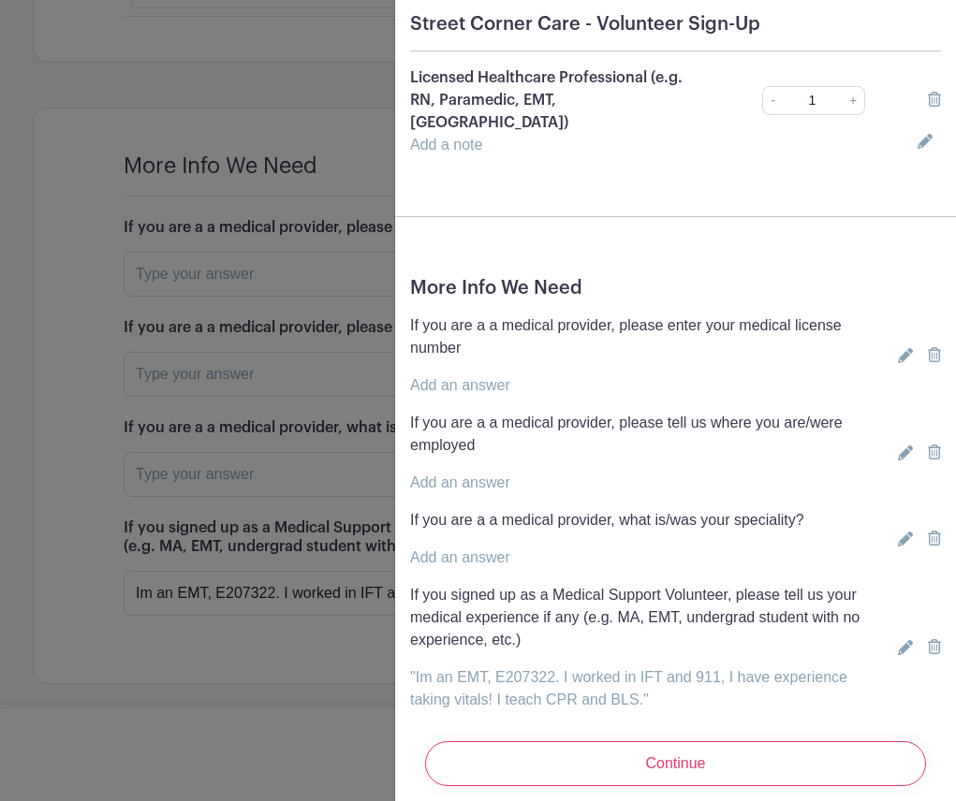
scroll to position [201, 0]
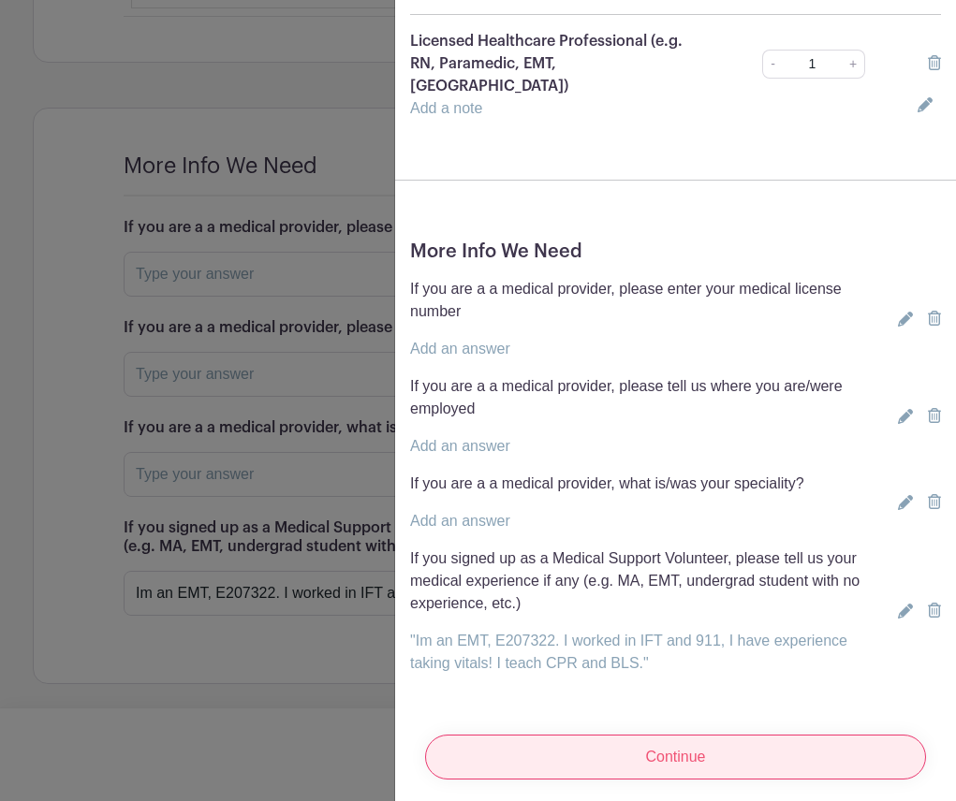
click at [649, 740] on input "Continue" at bounding box center [675, 757] width 501 height 45
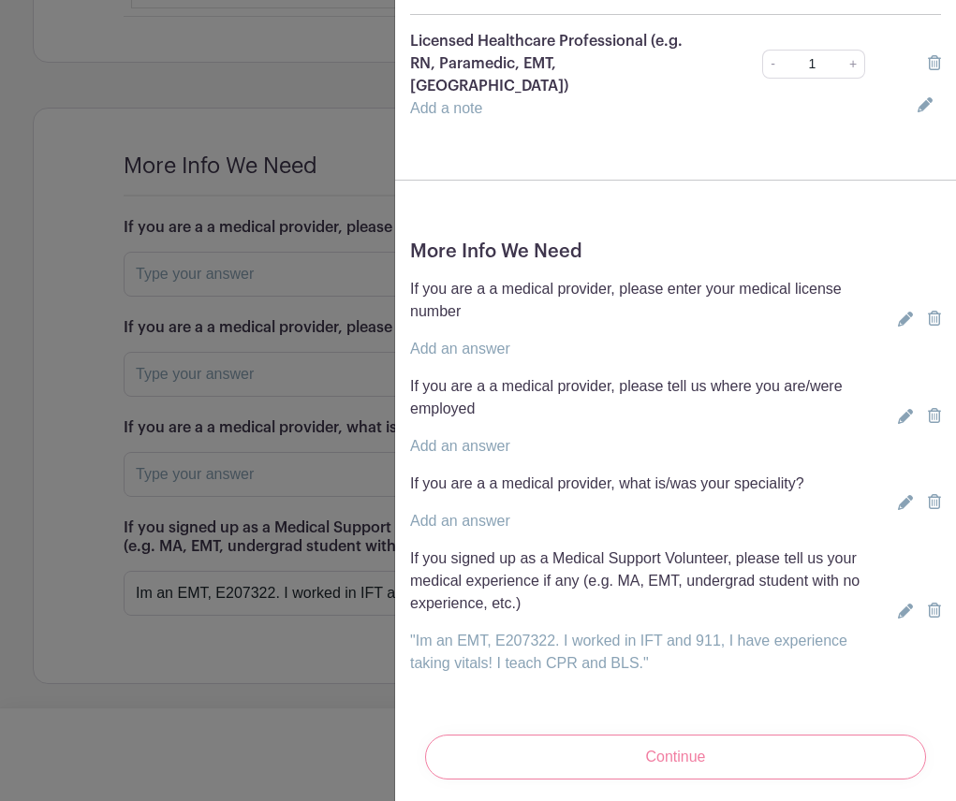
scroll to position [0, 0]
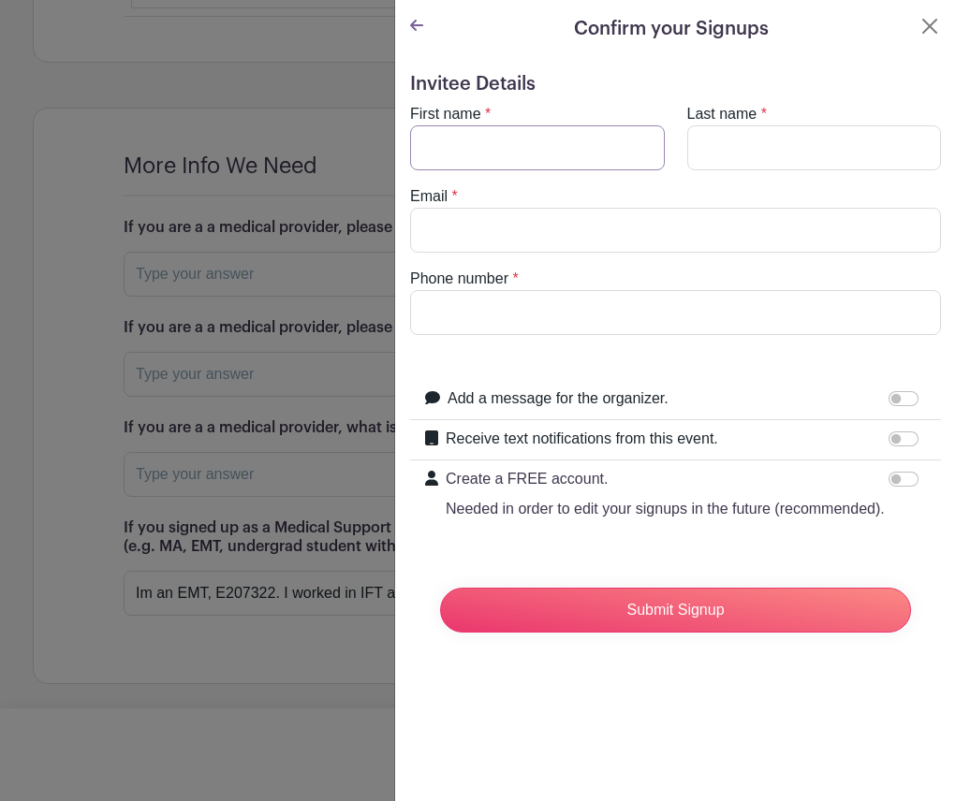
click at [505, 152] on input "First name" at bounding box center [537, 147] width 255 height 45
type input "Camila"
click at [724, 153] on input "Last name" at bounding box center [814, 147] width 255 height 45
type input "[PERSON_NAME]"
click at [681, 238] on input "Email" at bounding box center [675, 230] width 531 height 45
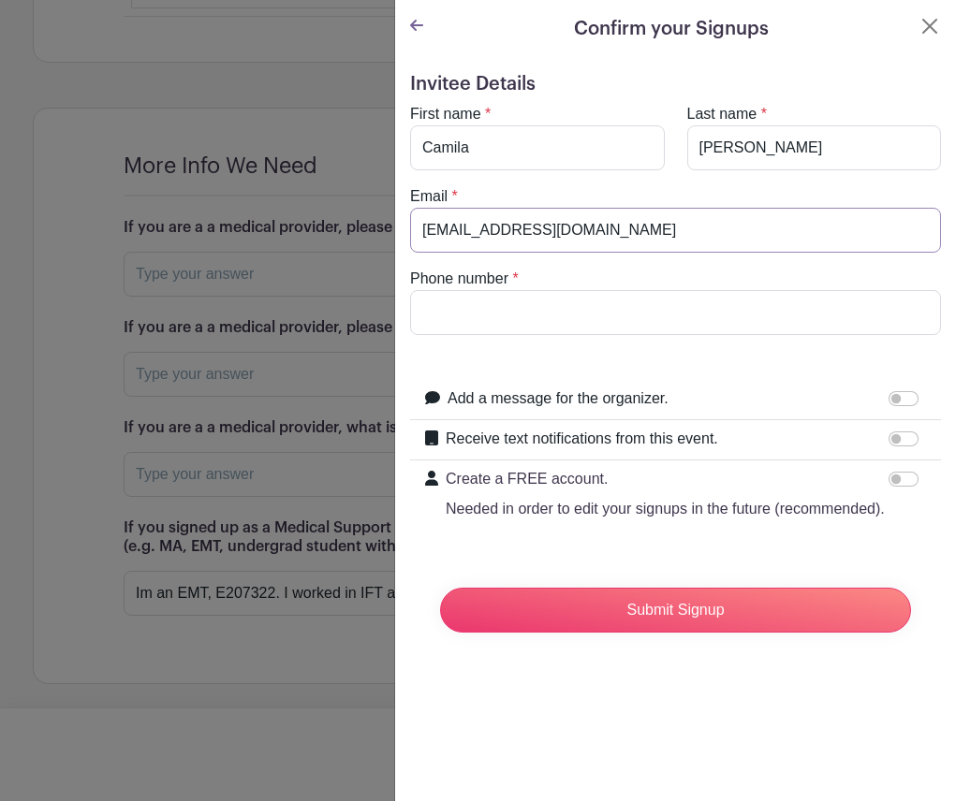
type input "[EMAIL_ADDRESS][DOMAIN_NAME]"
click at [608, 326] on input "Phone number" at bounding box center [675, 312] width 531 height 45
type input "5105019477"
click at [888, 476] on input "Create a FREE account. Needed in order to edit your signups in the future (reco…" at bounding box center [903, 479] width 30 height 15
checkbox input "true"
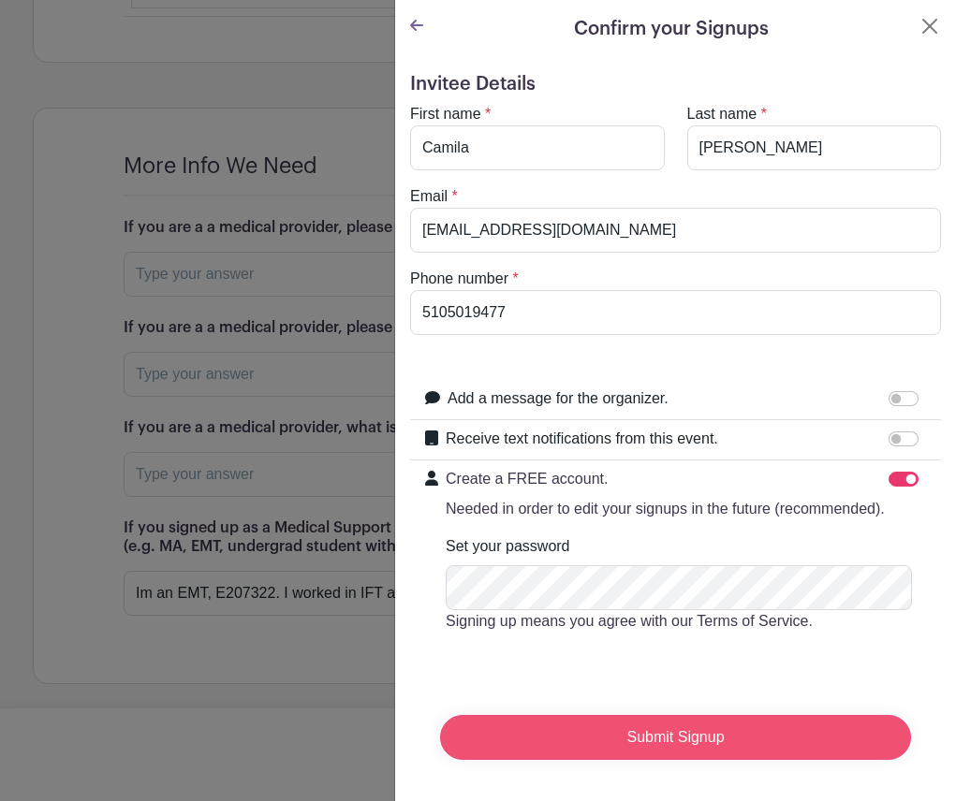
click at [650, 752] on input "Submit Signup" at bounding box center [675, 737] width 471 height 45
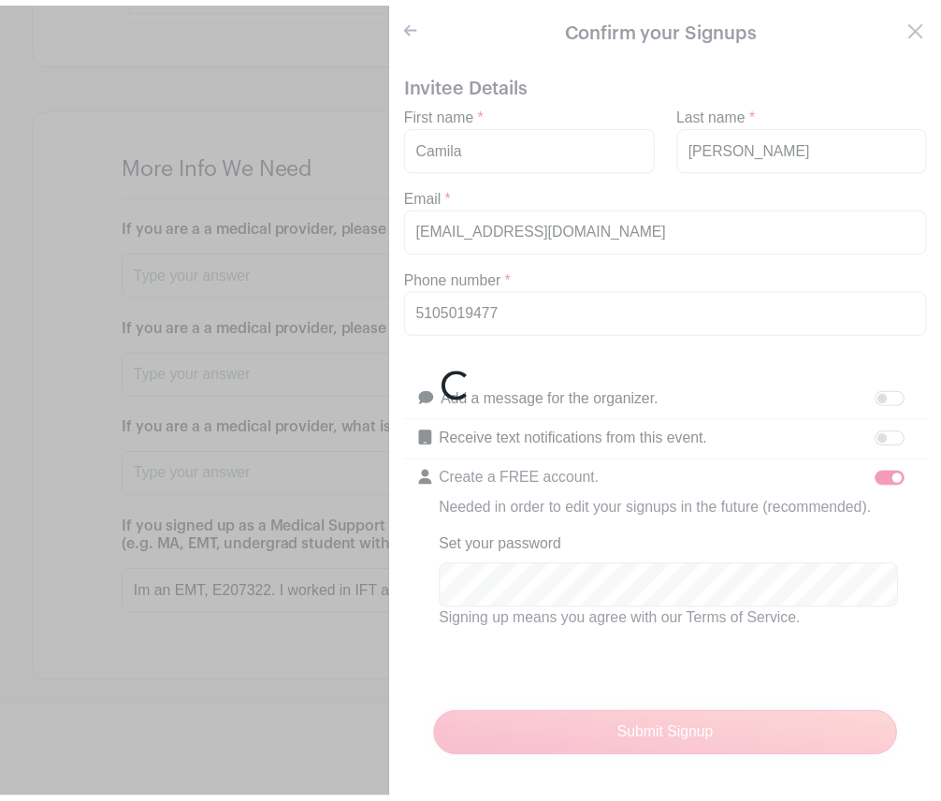
scroll to position [2211, 0]
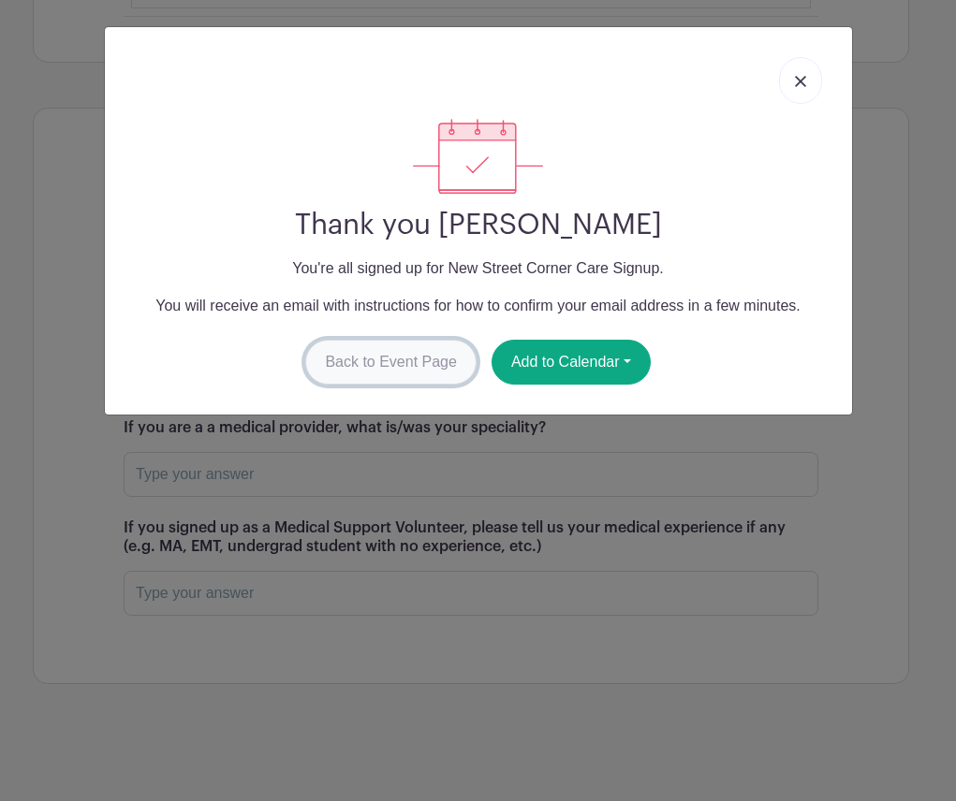
click at [417, 361] on link "Back to Event Page" at bounding box center [390, 362] width 171 height 45
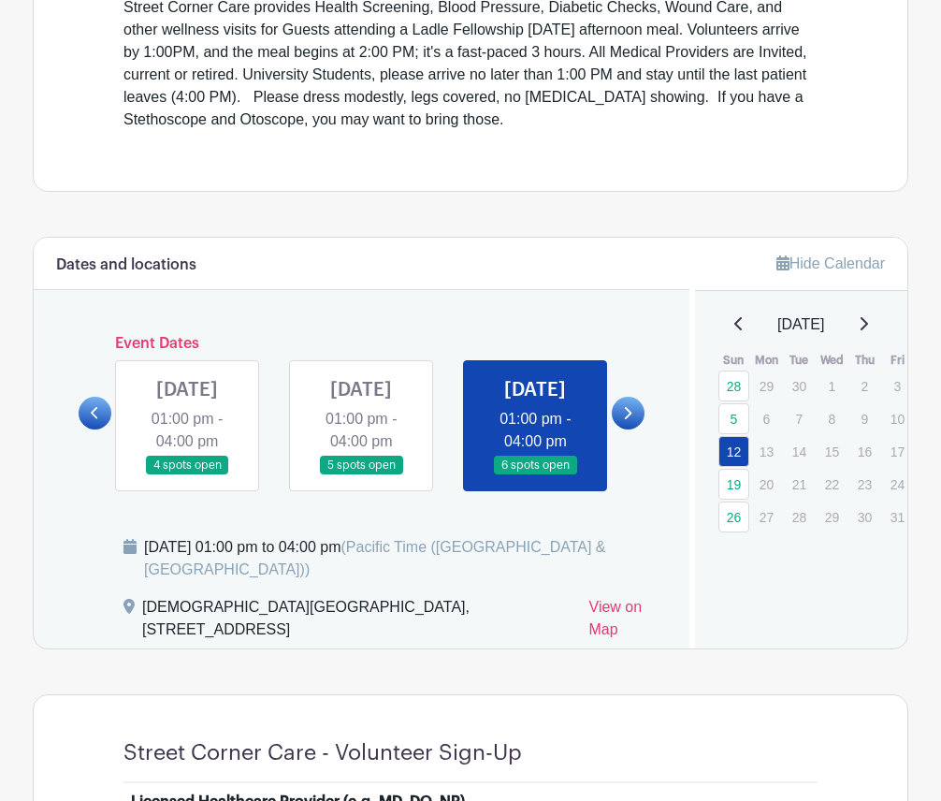
scroll to position [620, 0]
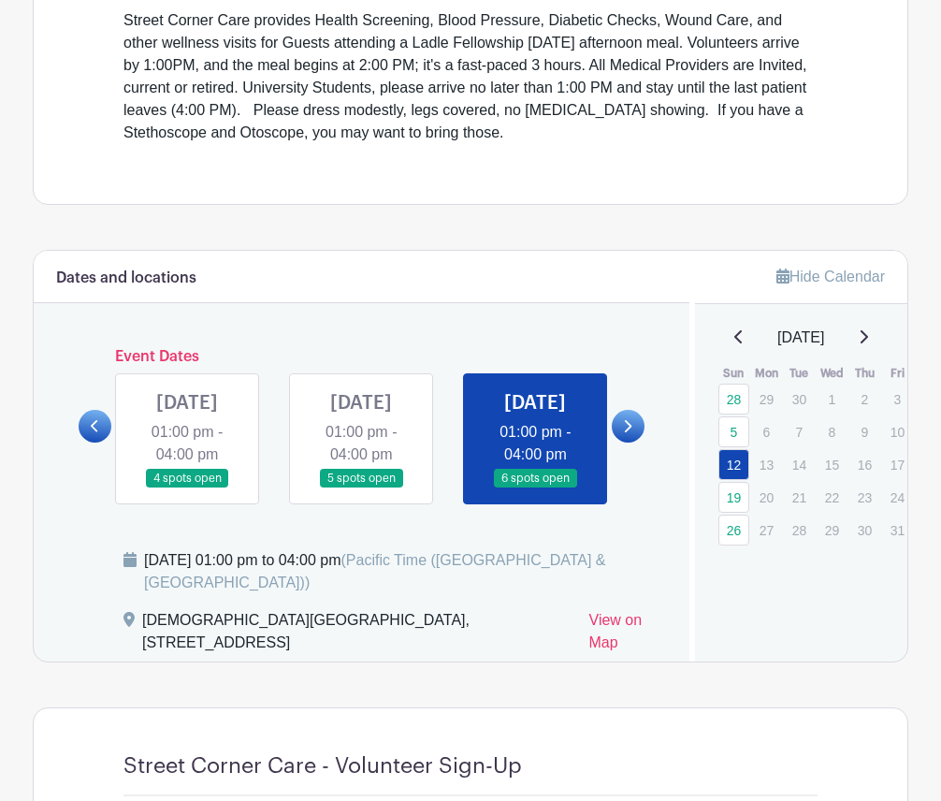
click at [626, 432] on icon at bounding box center [628, 426] width 7 height 12
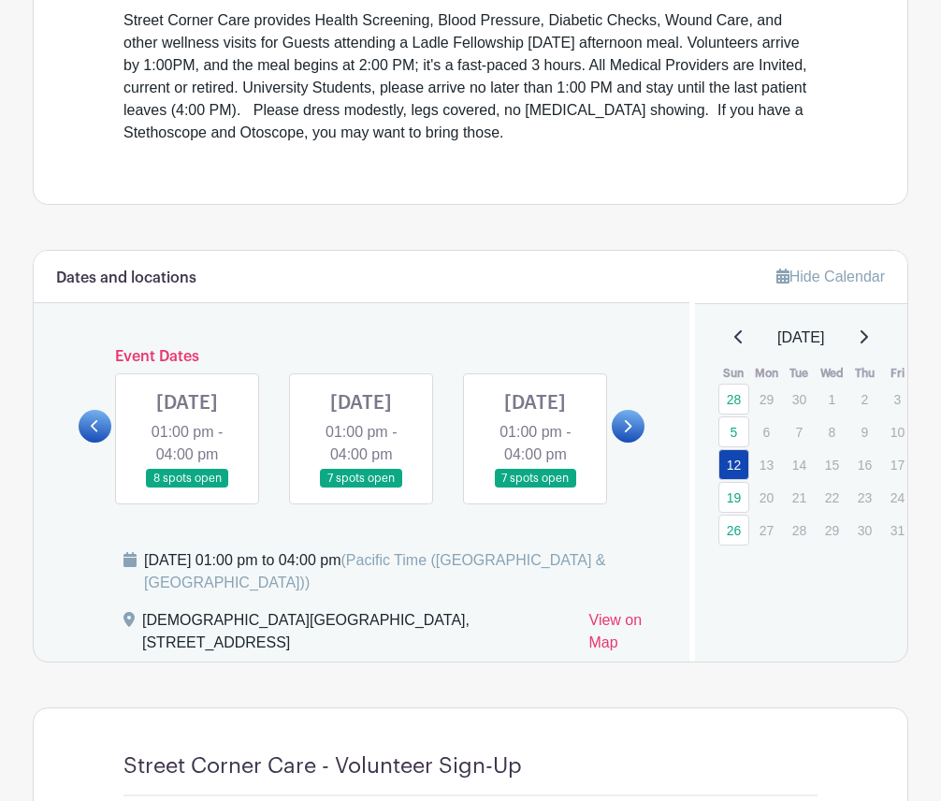
click at [187, 489] on link at bounding box center [187, 489] width 0 height 0
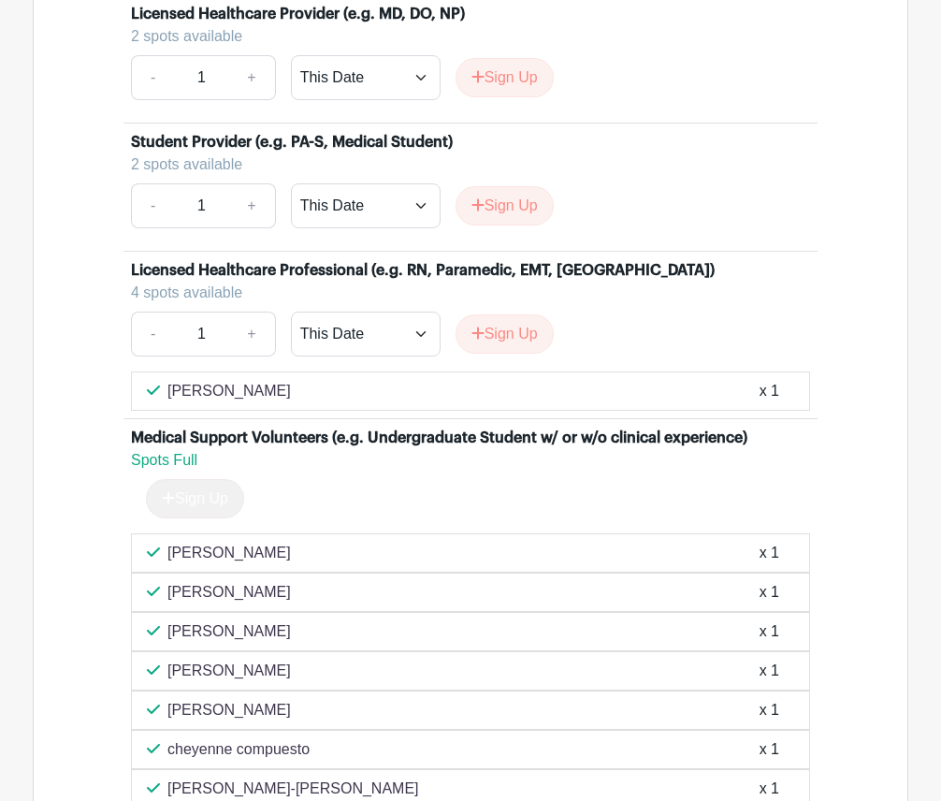
scroll to position [1369, 0]
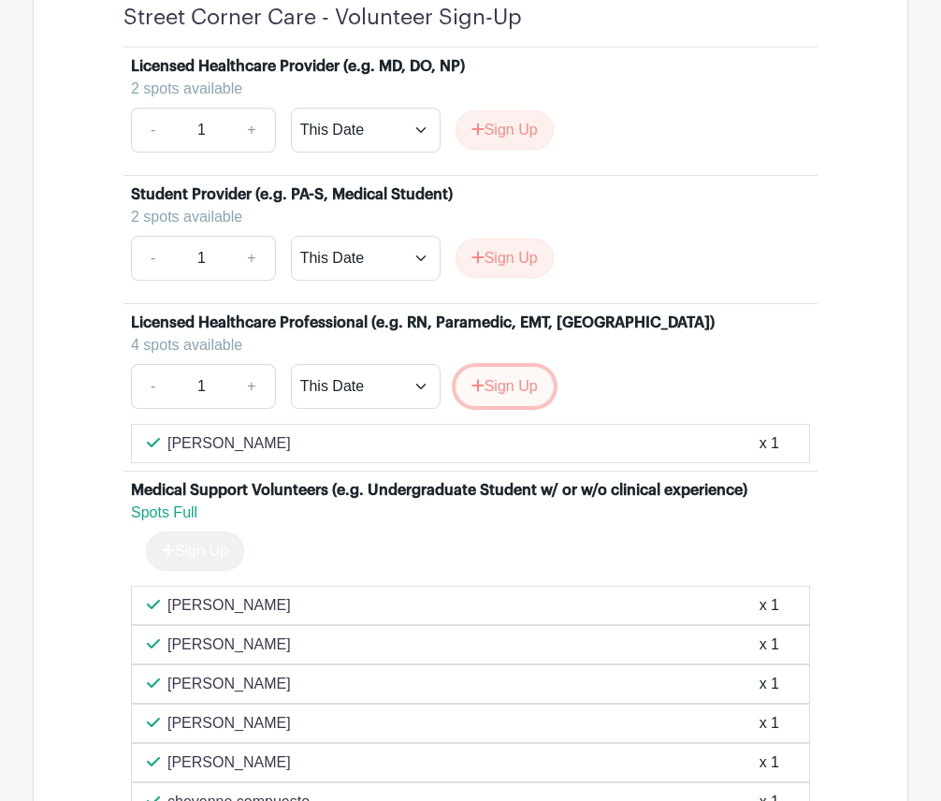
click at [515, 406] on button "Sign Up" at bounding box center [505, 386] width 98 height 39
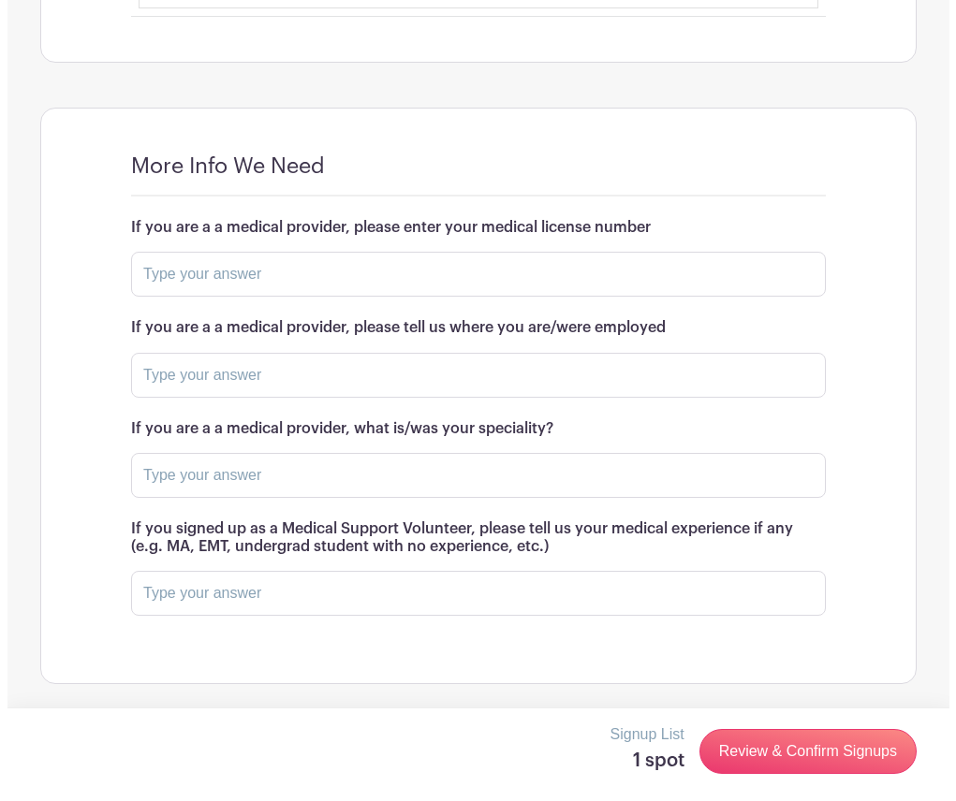
scroll to position [2251, 0]
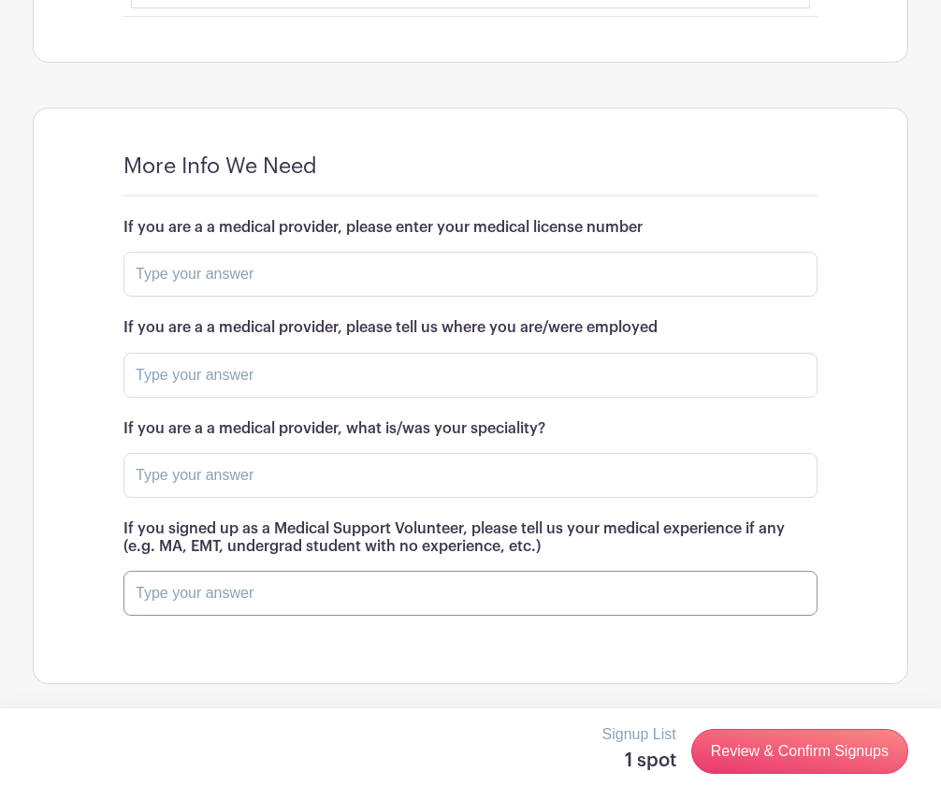
click at [367, 577] on input "text" at bounding box center [471, 593] width 694 height 45
paste input "Im an EMT, E207322. I worked in IFT and 911, I have experience taking vitals! I…"
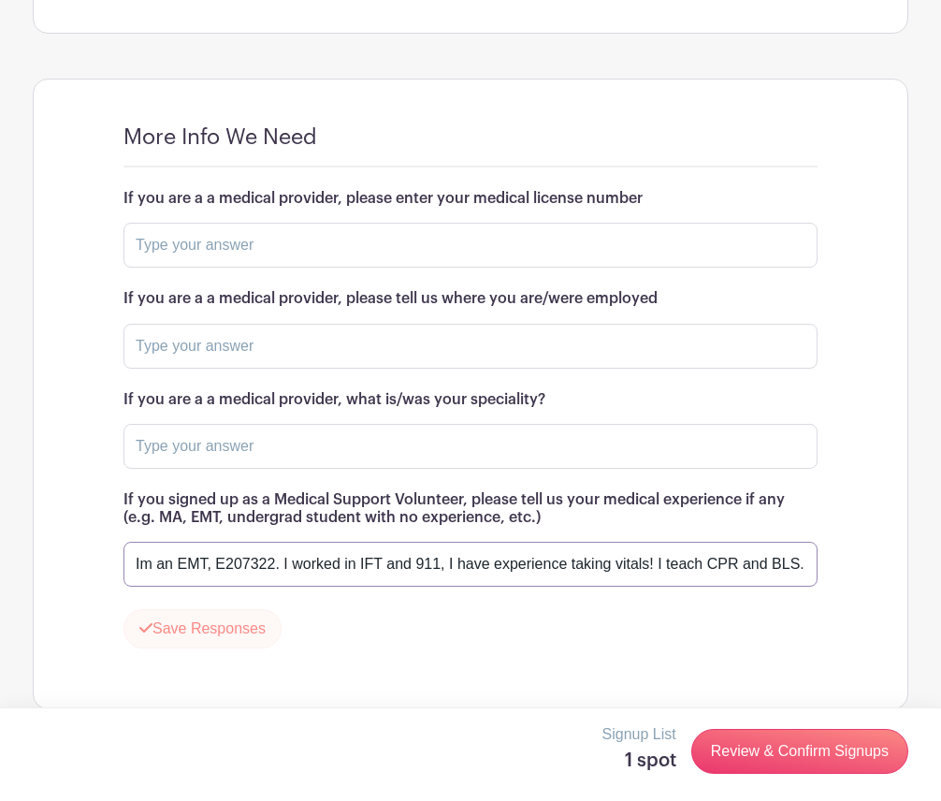
type input "Im an EMT, E207322. I worked in IFT and 911, I have experience taking vitals! I…"
click at [266, 649] on button "Save Responses" at bounding box center [203, 628] width 158 height 39
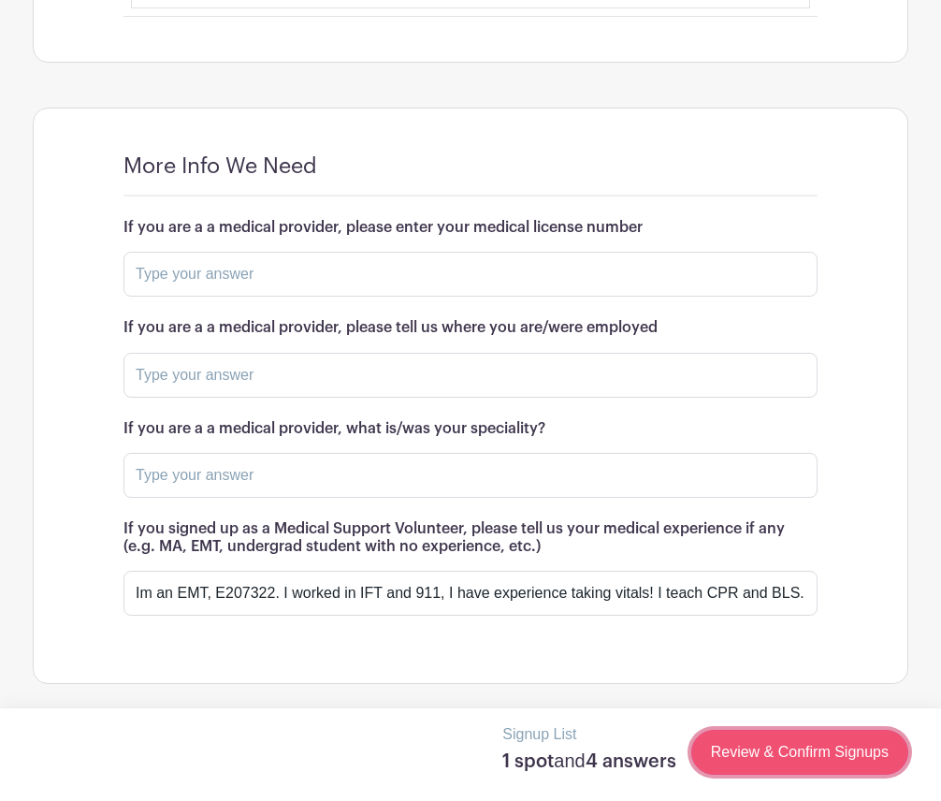
click at [837, 745] on link "Review & Confirm Signups" at bounding box center [800, 752] width 217 height 45
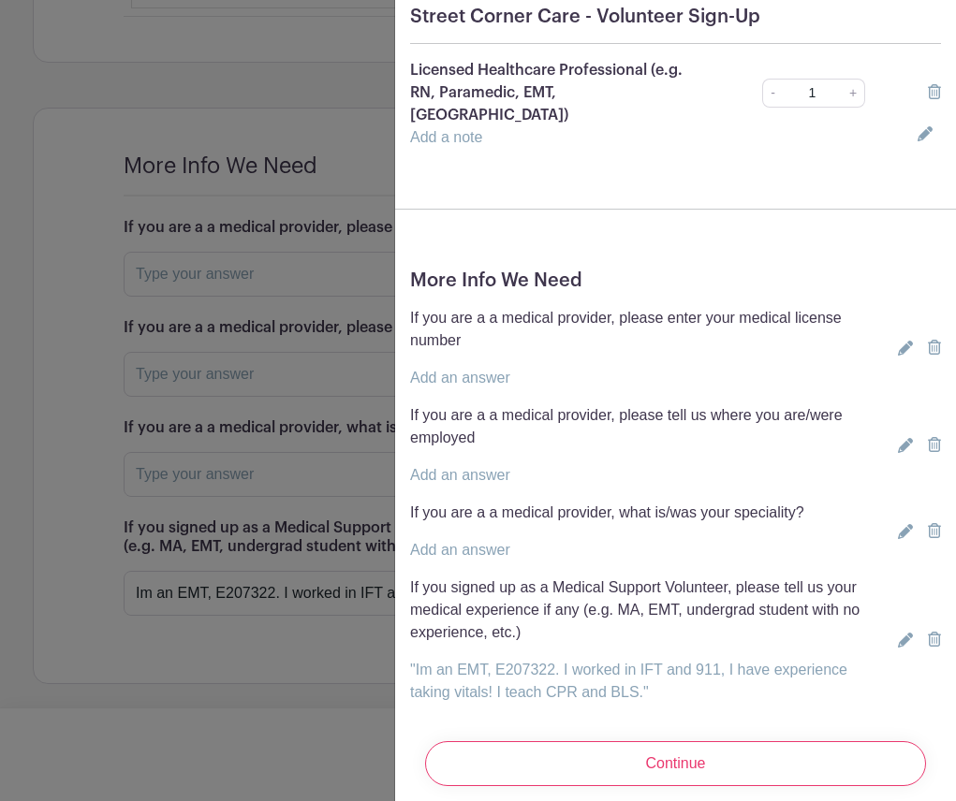
scroll to position [201, 0]
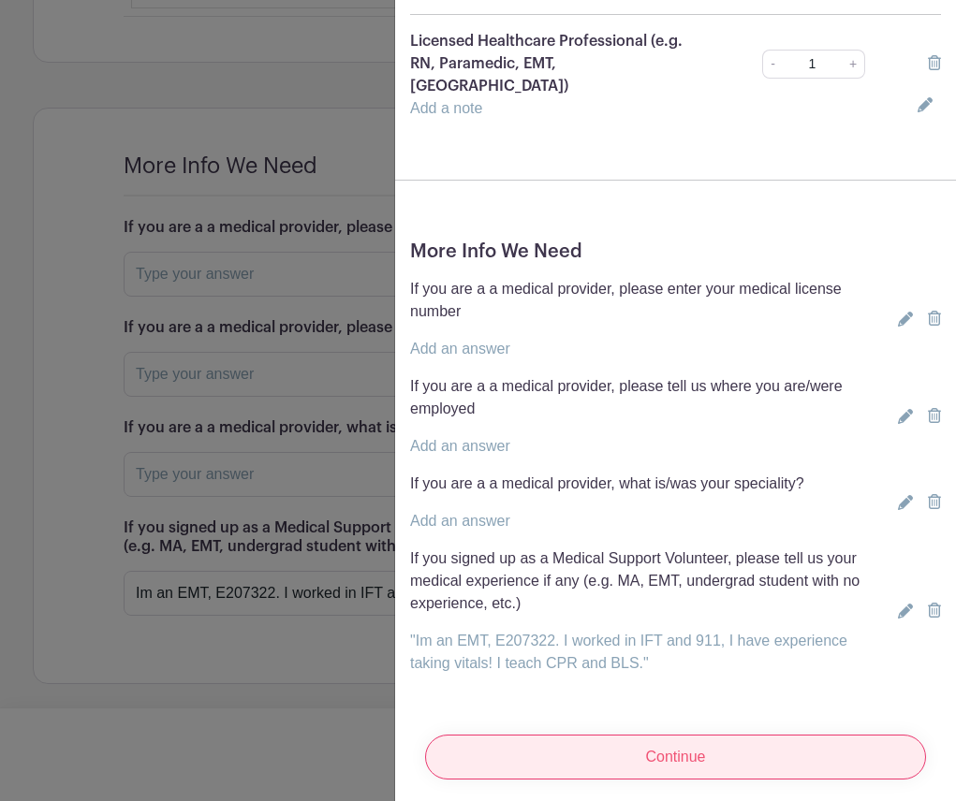
click at [679, 735] on input "Continue" at bounding box center [675, 757] width 501 height 45
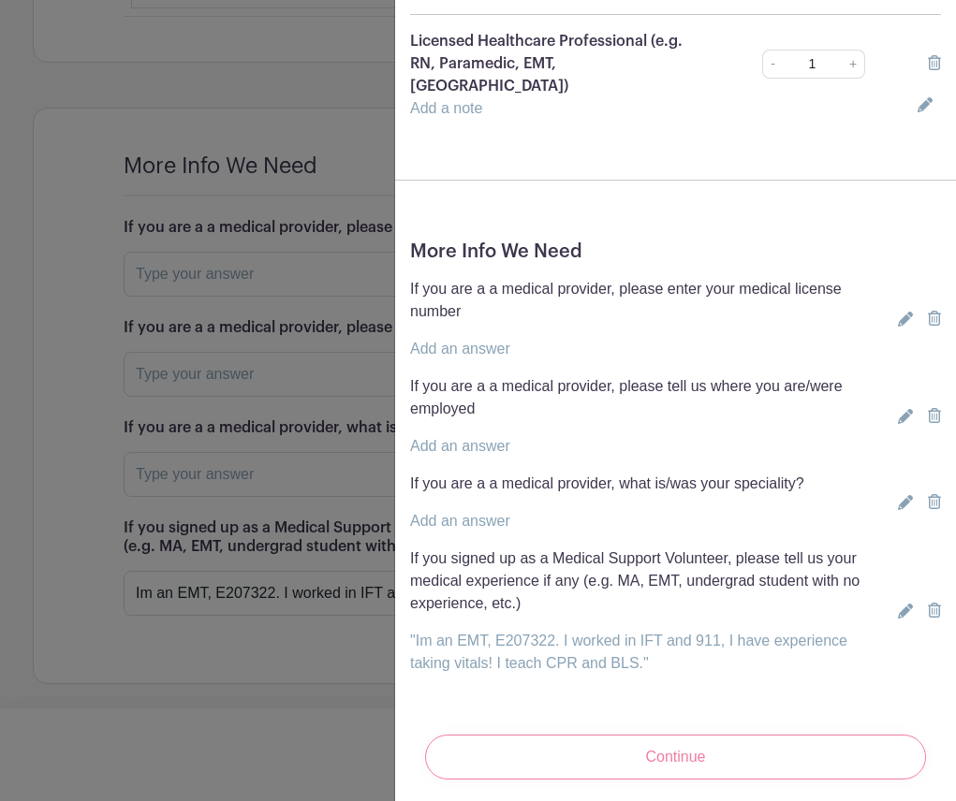
scroll to position [0, 0]
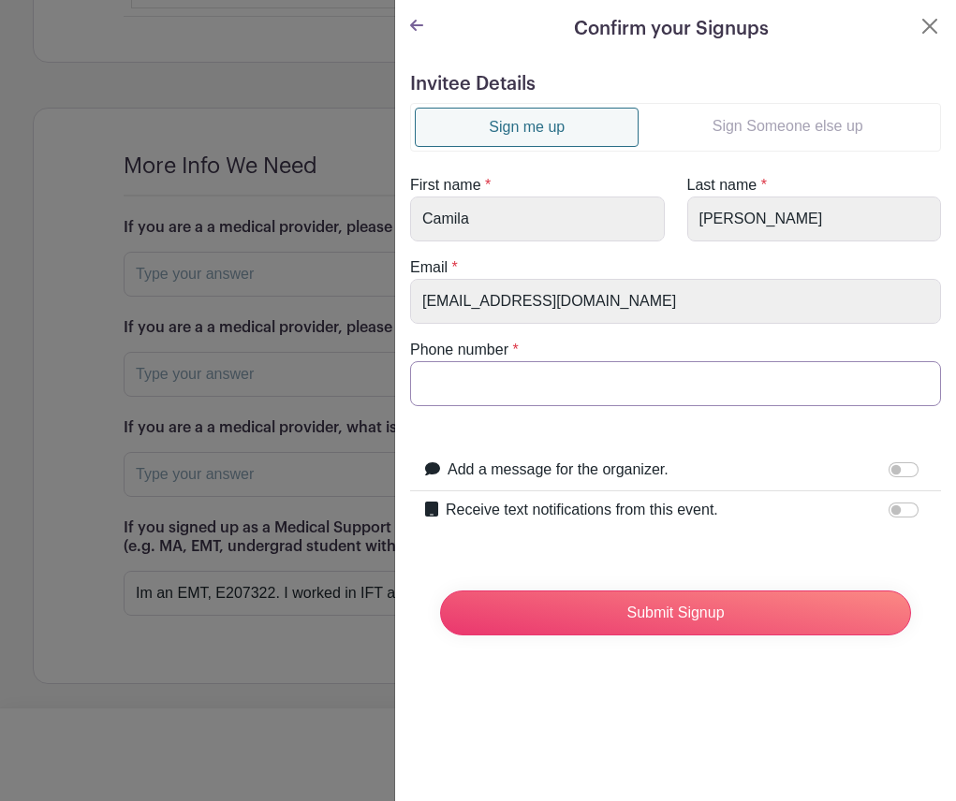
click at [508, 396] on input "Phone number" at bounding box center [675, 383] width 531 height 45
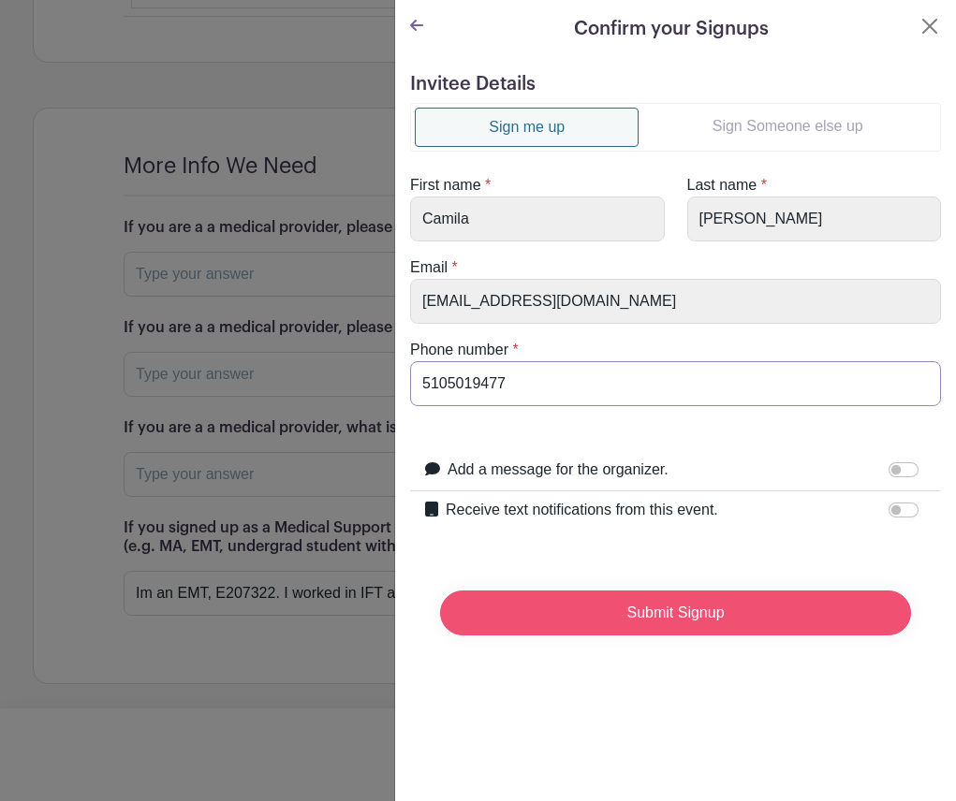
type input "5105019477"
click at [647, 628] on input "Submit Signup" at bounding box center [675, 613] width 471 height 45
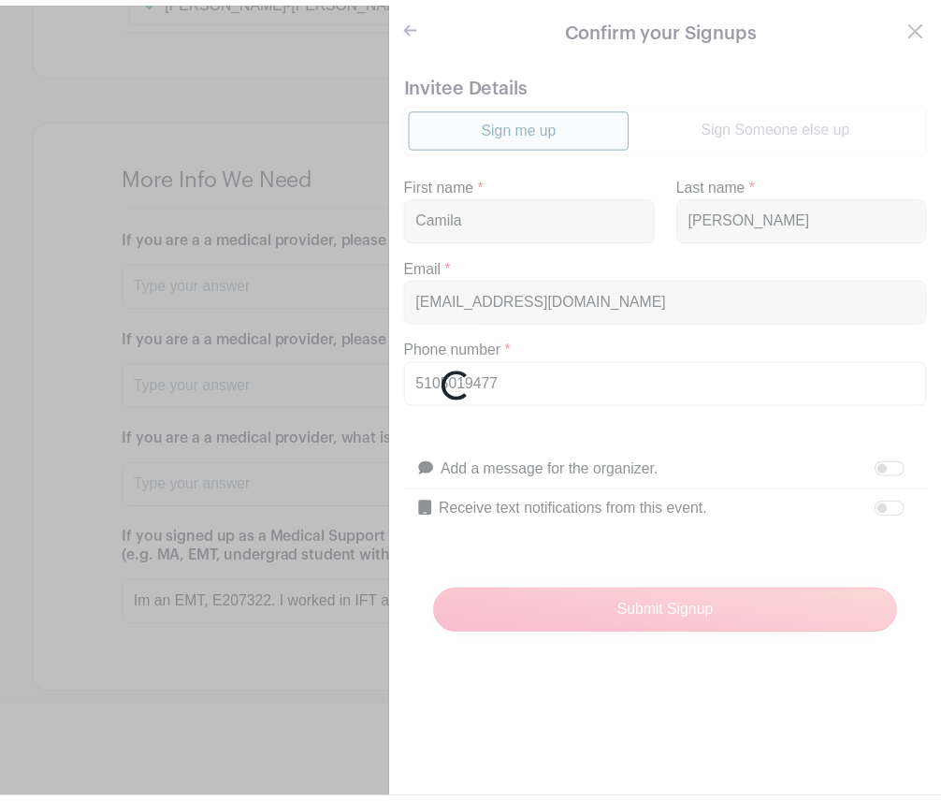
scroll to position [2290, 0]
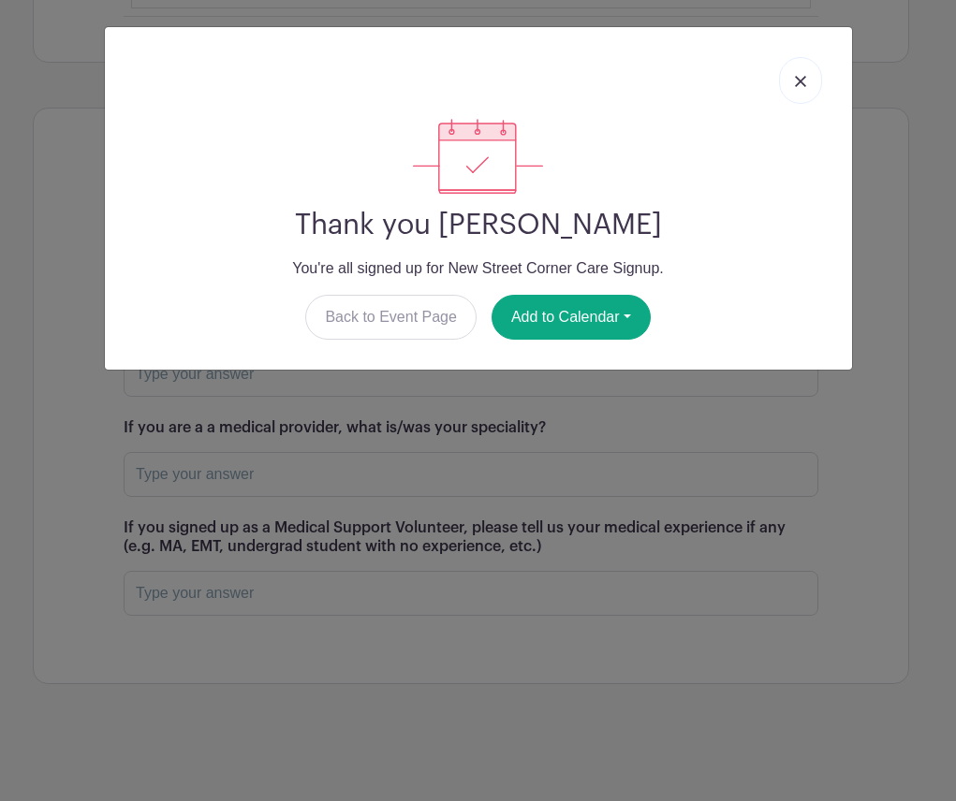
click at [796, 77] on img at bounding box center [800, 81] width 11 height 11
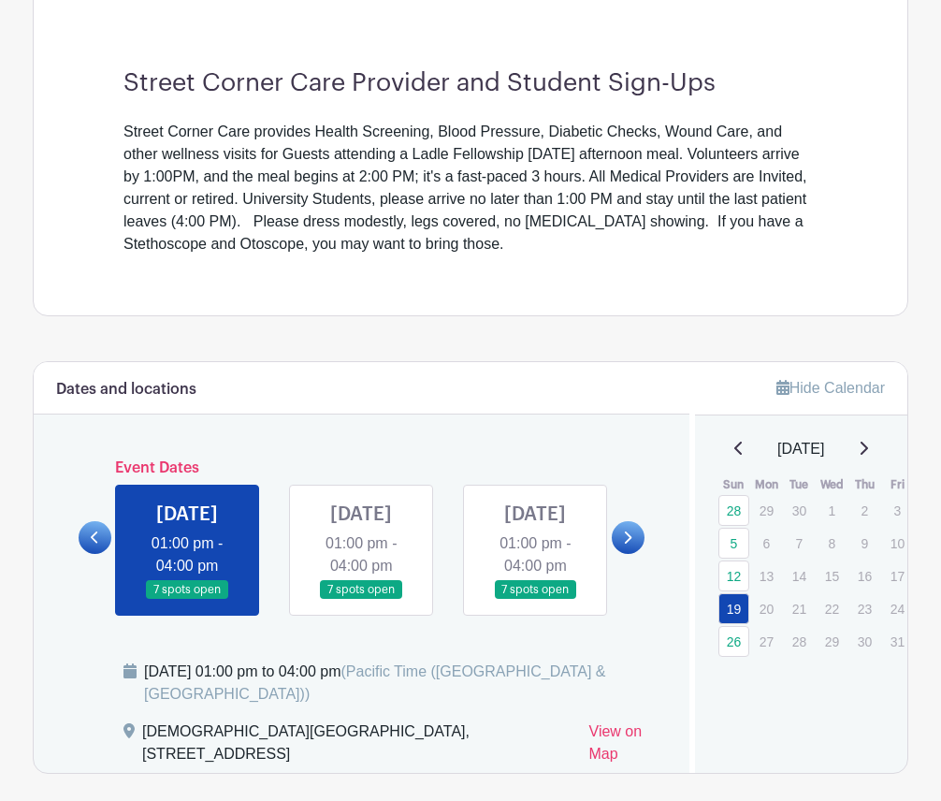
scroll to position [512, 0]
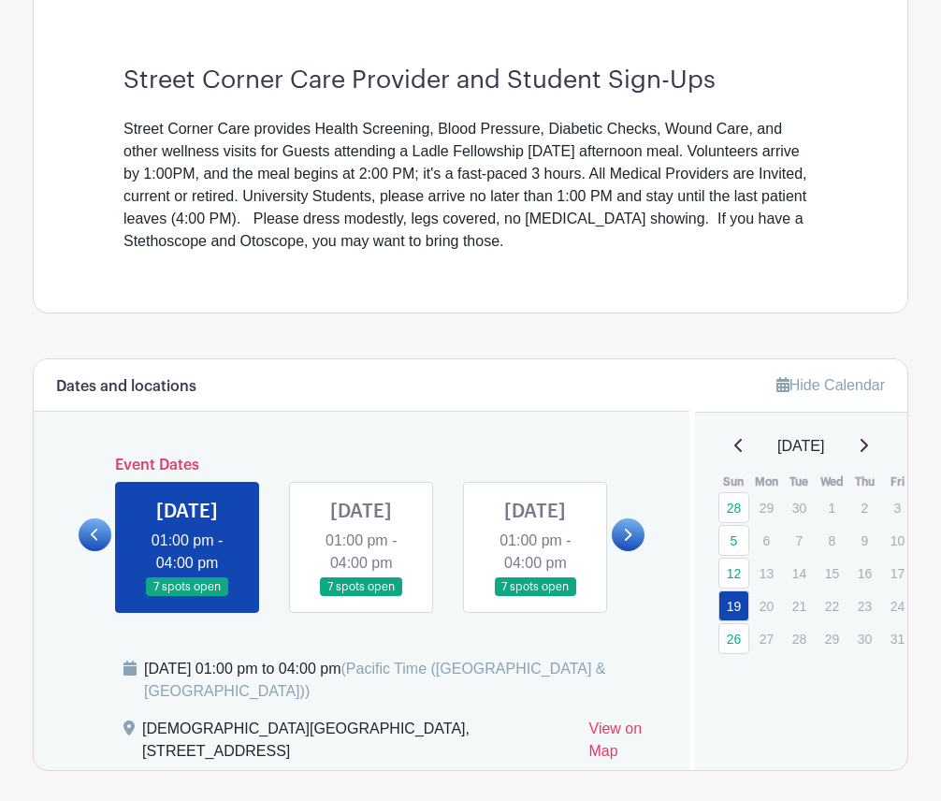
click at [361, 597] on link at bounding box center [361, 597] width 0 height 0
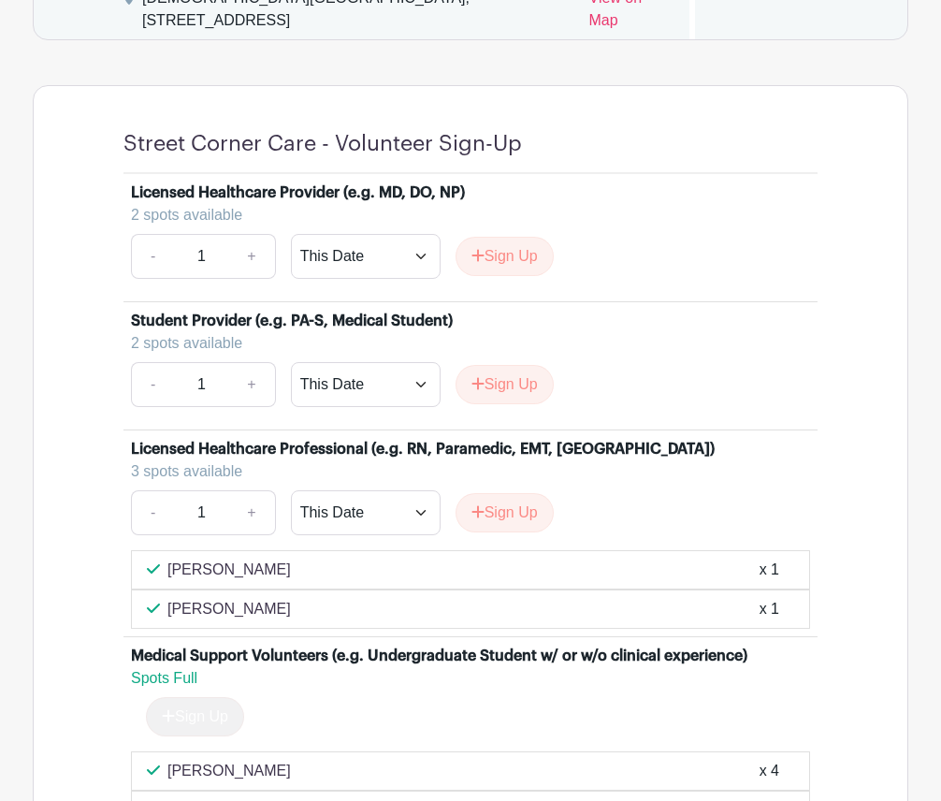
scroll to position [1354, 0]
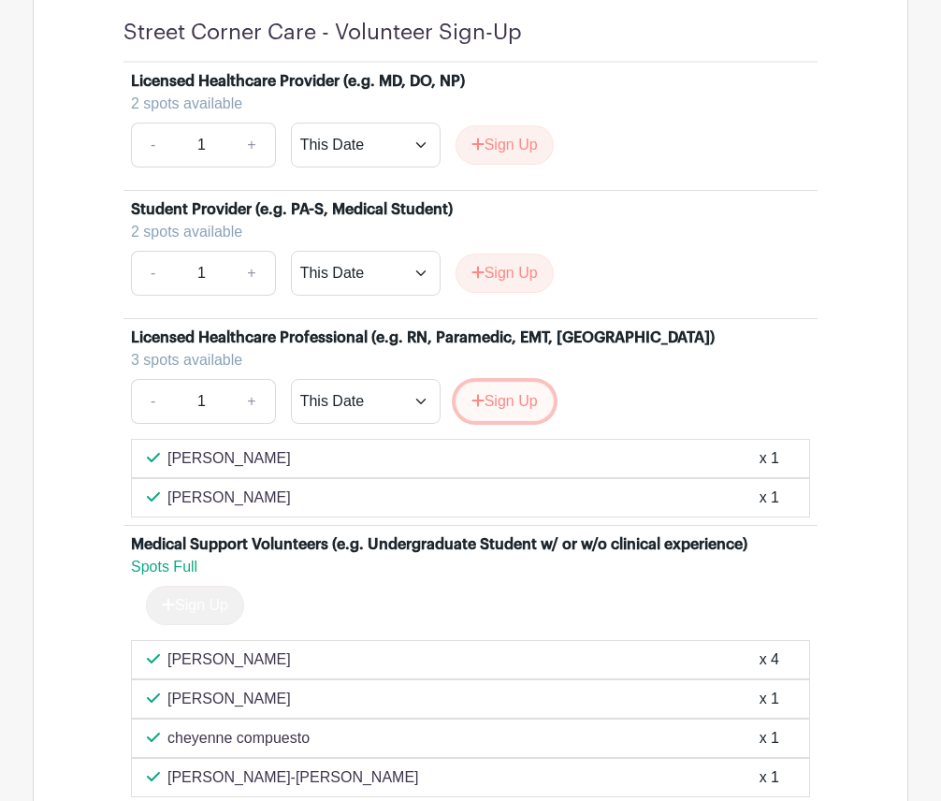
click at [494, 421] on button "Sign Up" at bounding box center [505, 401] width 98 height 39
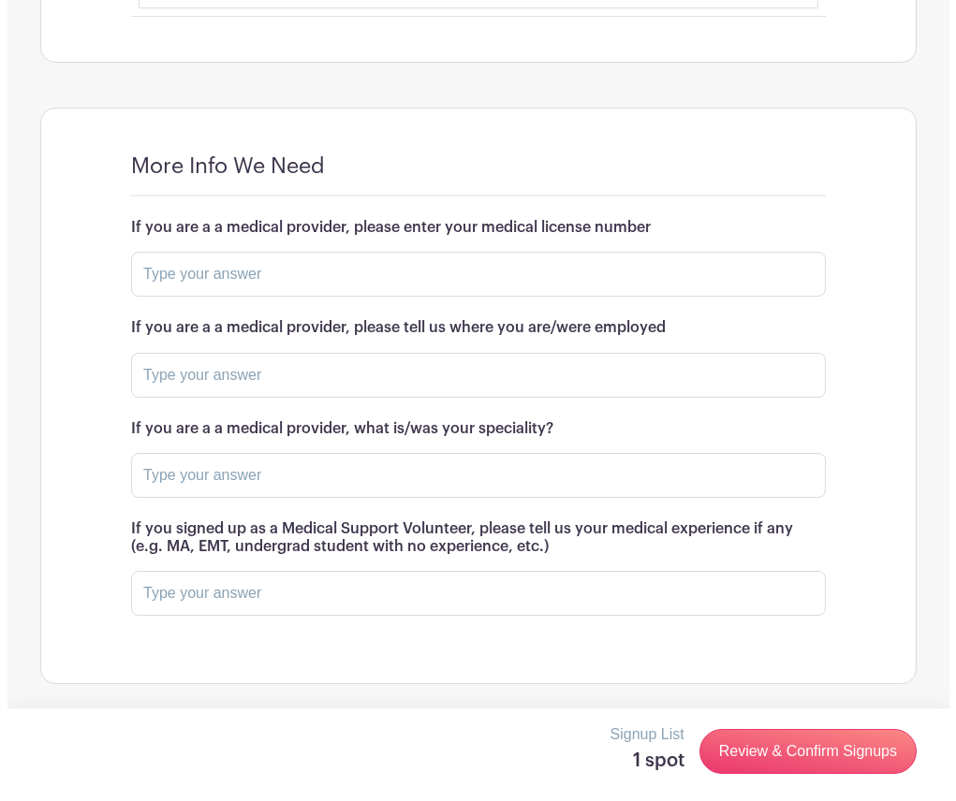
scroll to position [2172, 0]
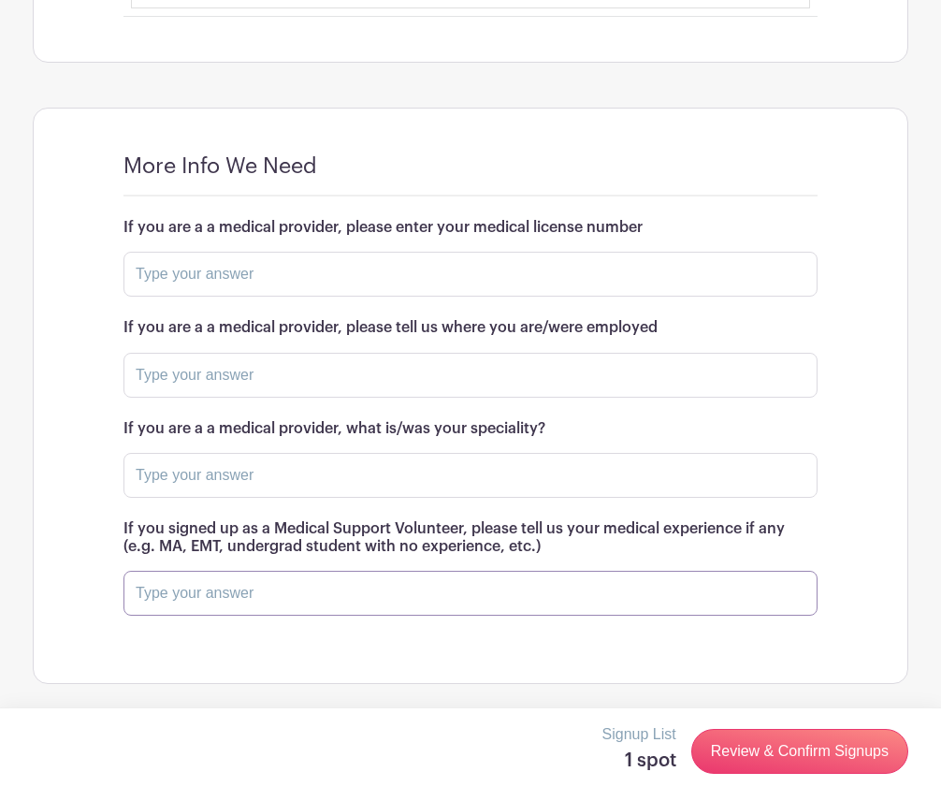
click at [372, 587] on input "text" at bounding box center [471, 593] width 694 height 45
paste input "Im an EMT, E207322. I worked in IFT and 911, I have experience taking vitals! I…"
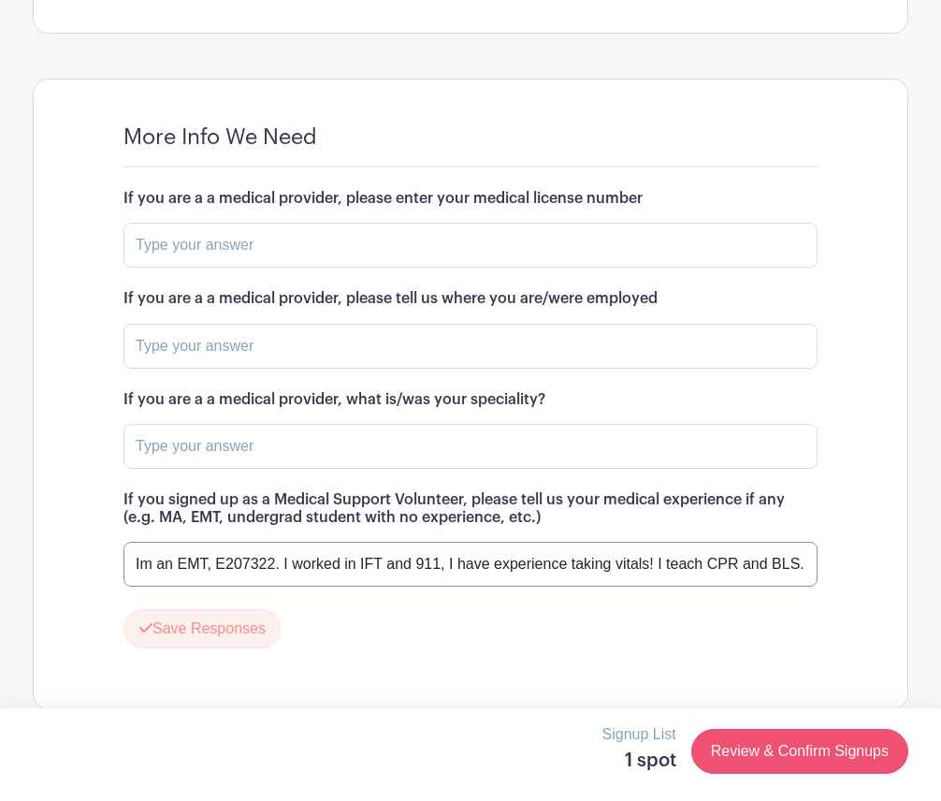
type input "Im an EMT, E207322. I worked in IFT and 911, I have experience taking vitals! I…"
click at [784, 762] on link "Review & Confirm Signups" at bounding box center [800, 751] width 217 height 45
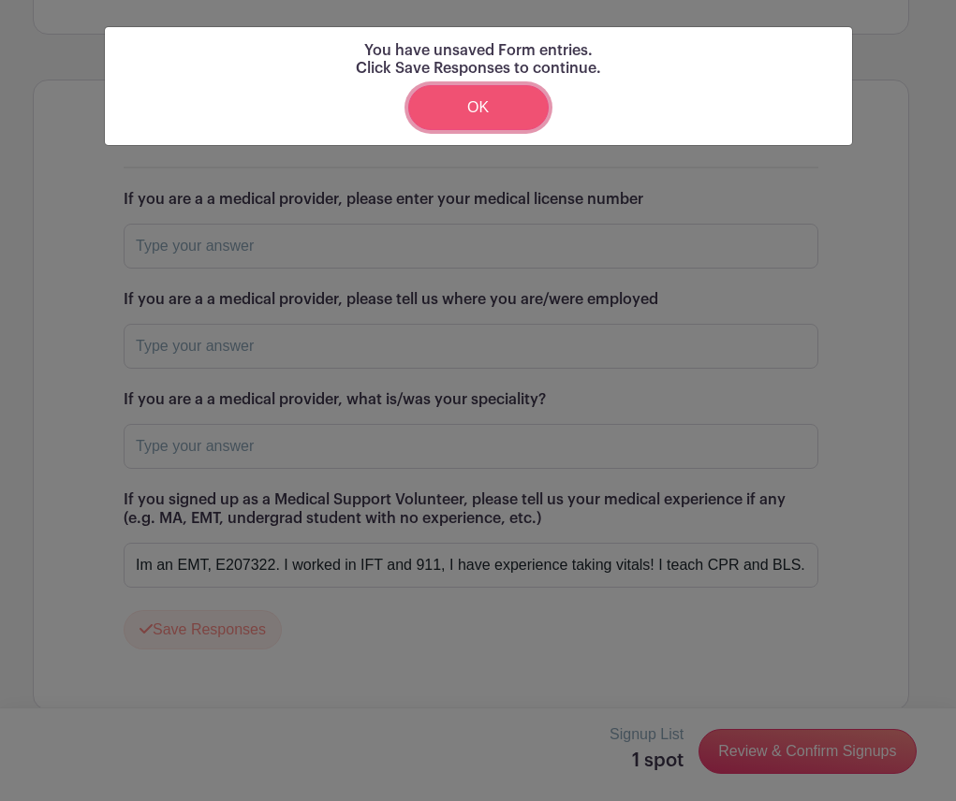
click at [490, 99] on link "OK" at bounding box center [478, 107] width 140 height 45
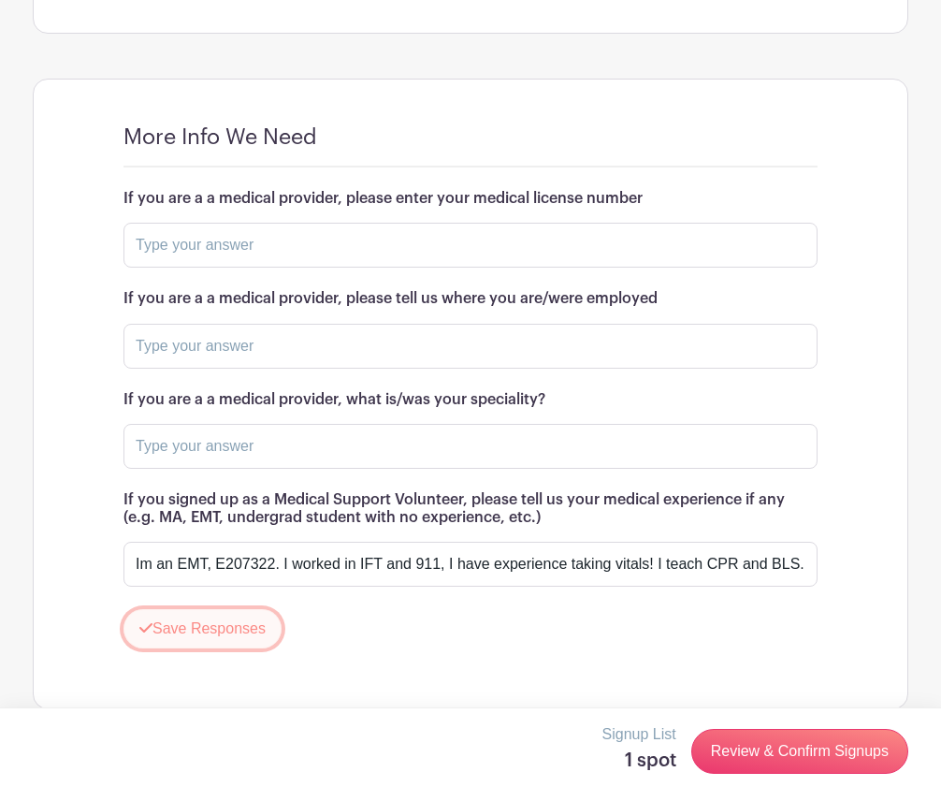
drag, startPoint x: 183, startPoint y: 673, endPoint x: 533, endPoint y: 710, distance: 352.0
click at [184, 649] on button "Save Responses" at bounding box center [203, 628] width 158 height 39
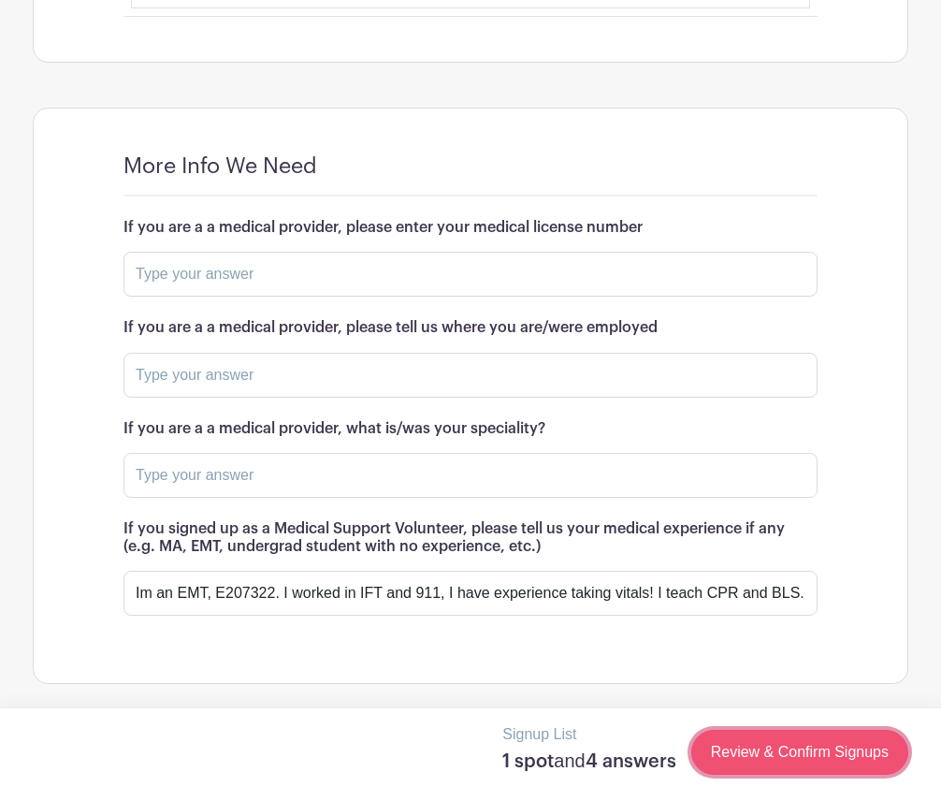
click at [751, 745] on link "Review & Confirm Signups" at bounding box center [800, 752] width 217 height 45
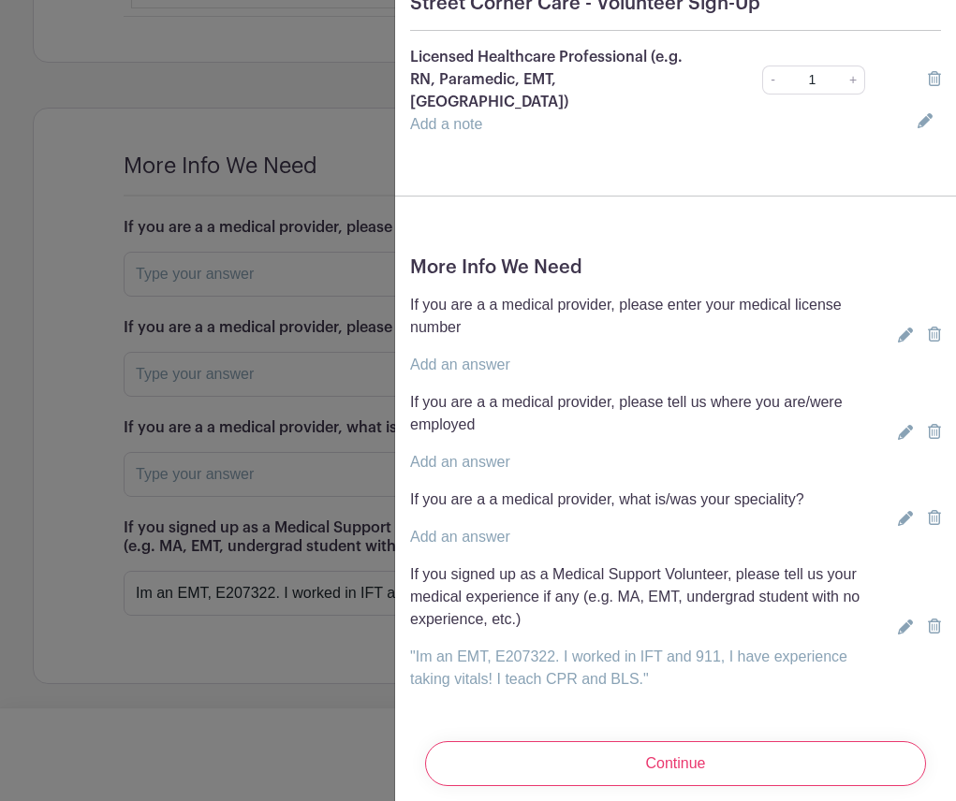
scroll to position [201, 0]
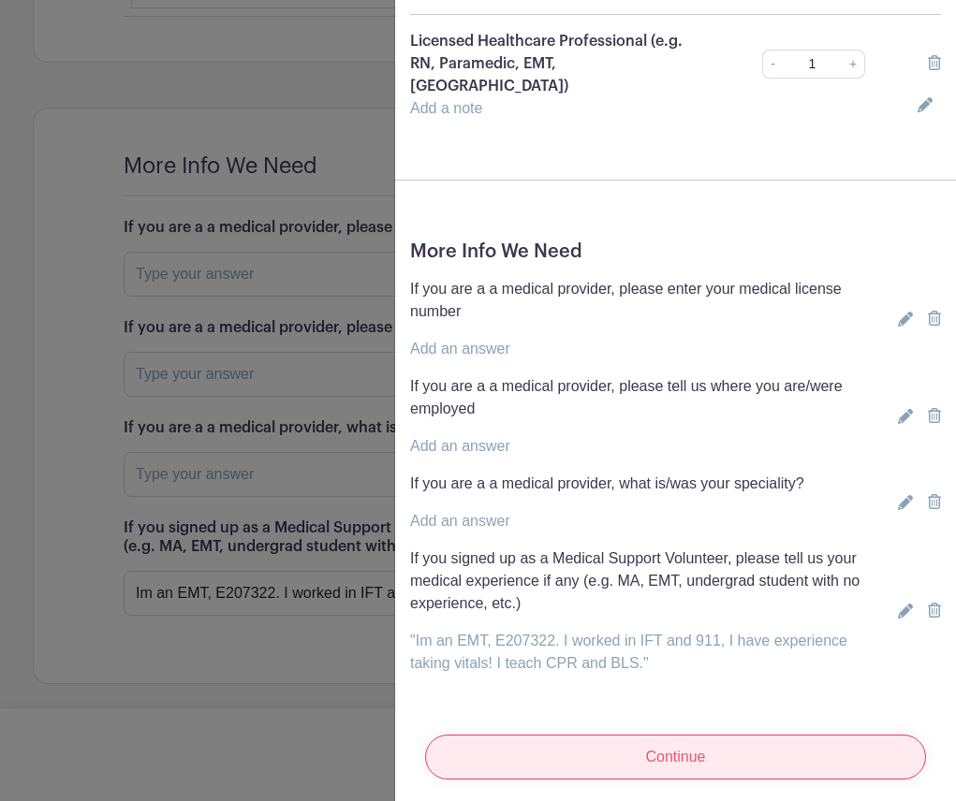
click at [642, 737] on input "Continue" at bounding box center [675, 757] width 501 height 45
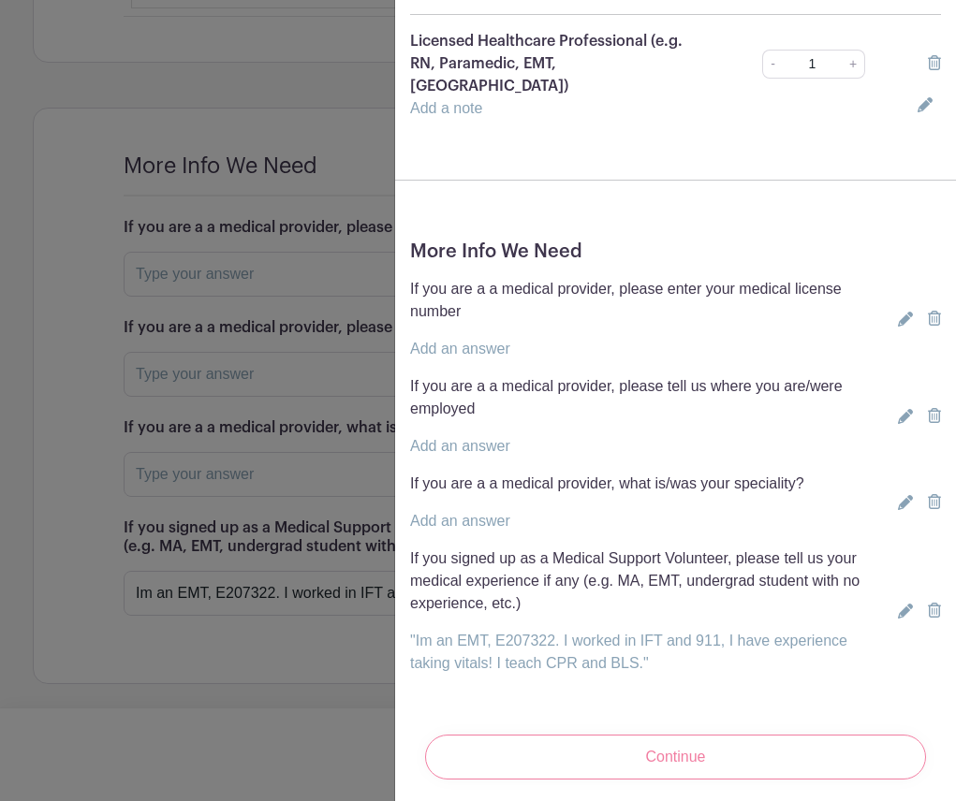
scroll to position [0, 0]
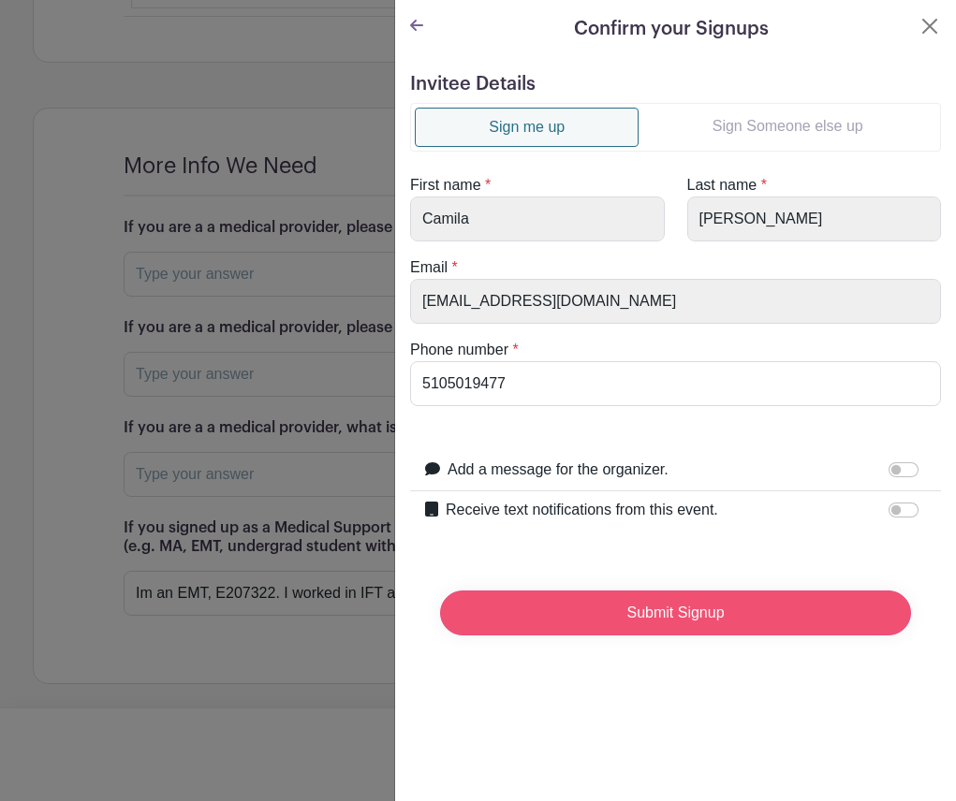
click at [704, 620] on input "Submit Signup" at bounding box center [675, 613] width 471 height 45
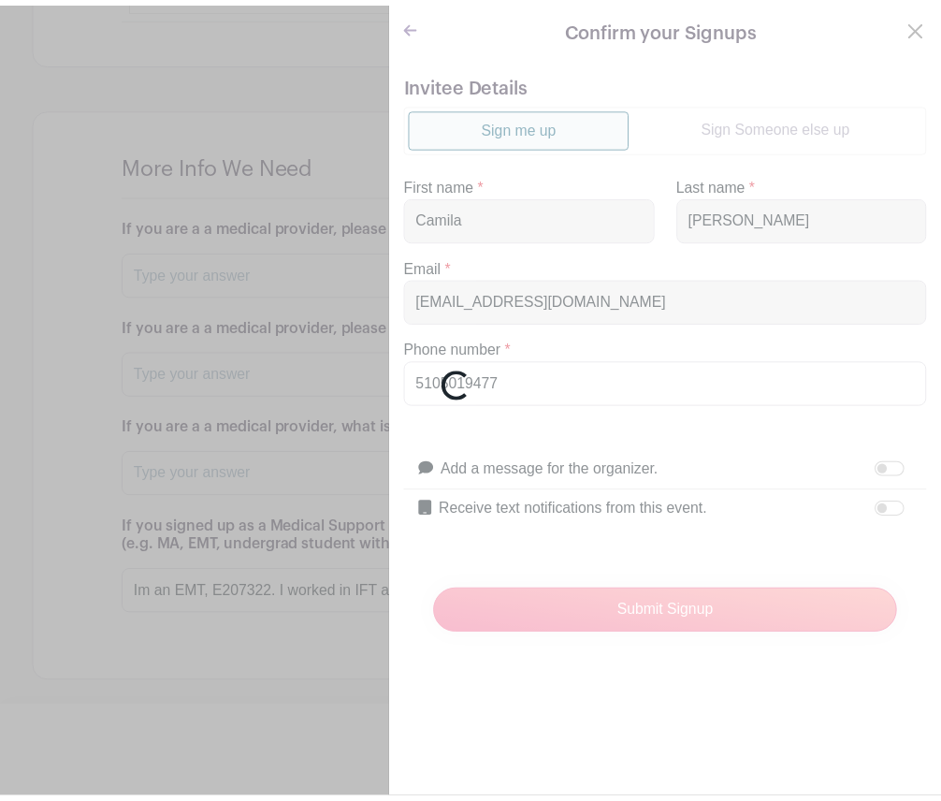
scroll to position [2211, 0]
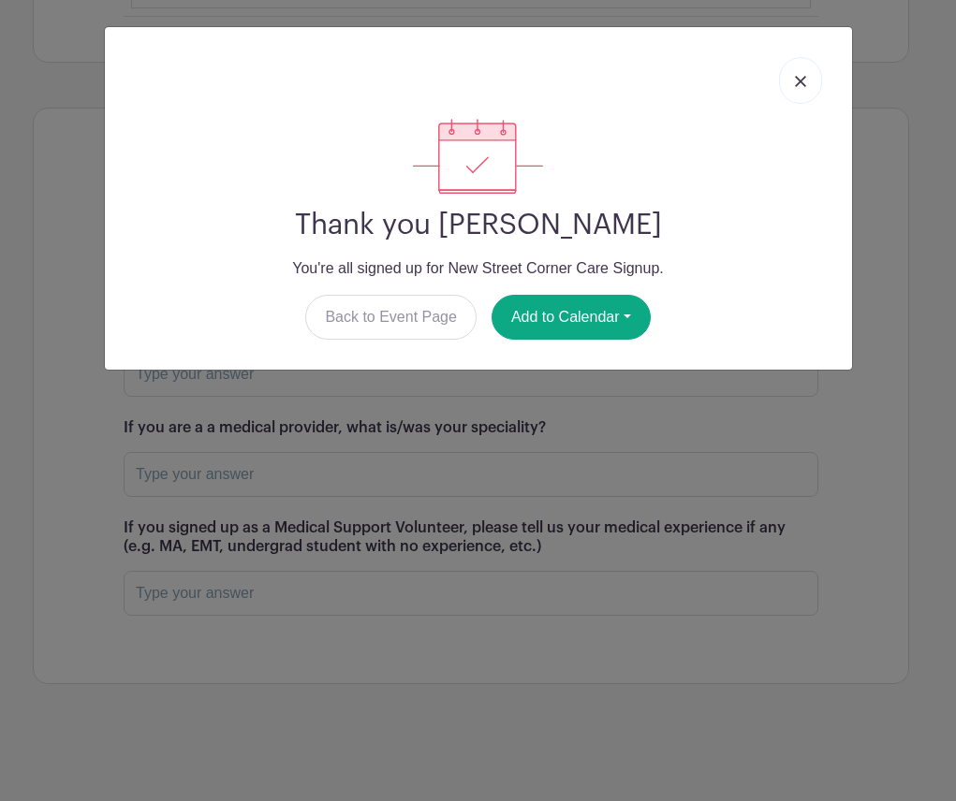
click at [793, 95] on link at bounding box center [800, 80] width 43 height 47
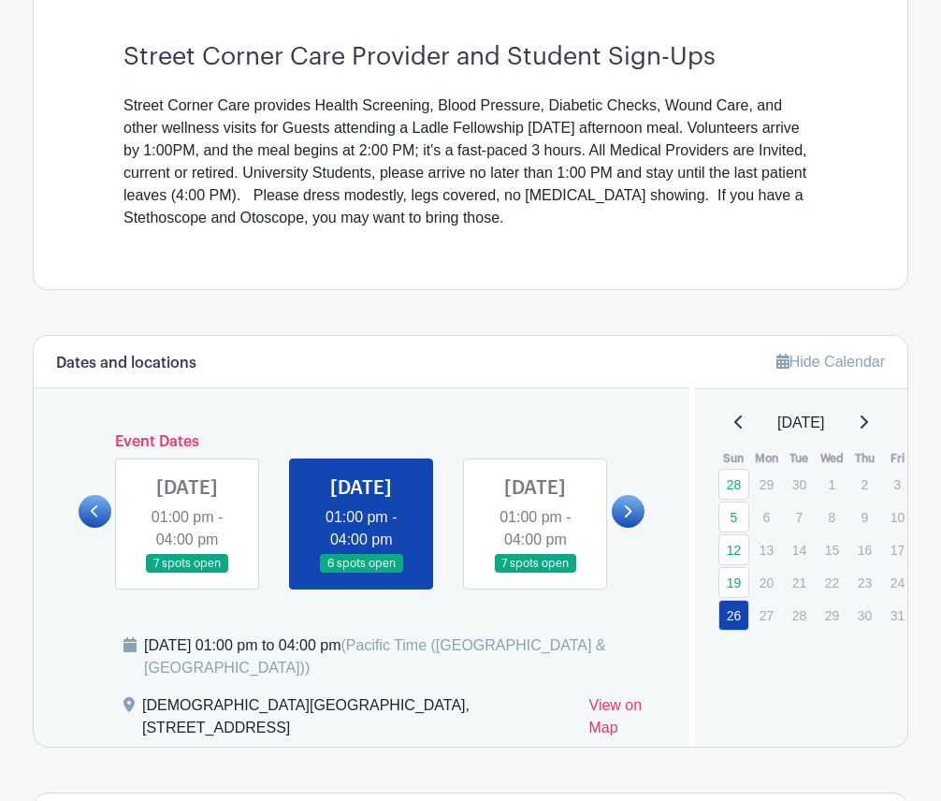
scroll to position [527, 0]
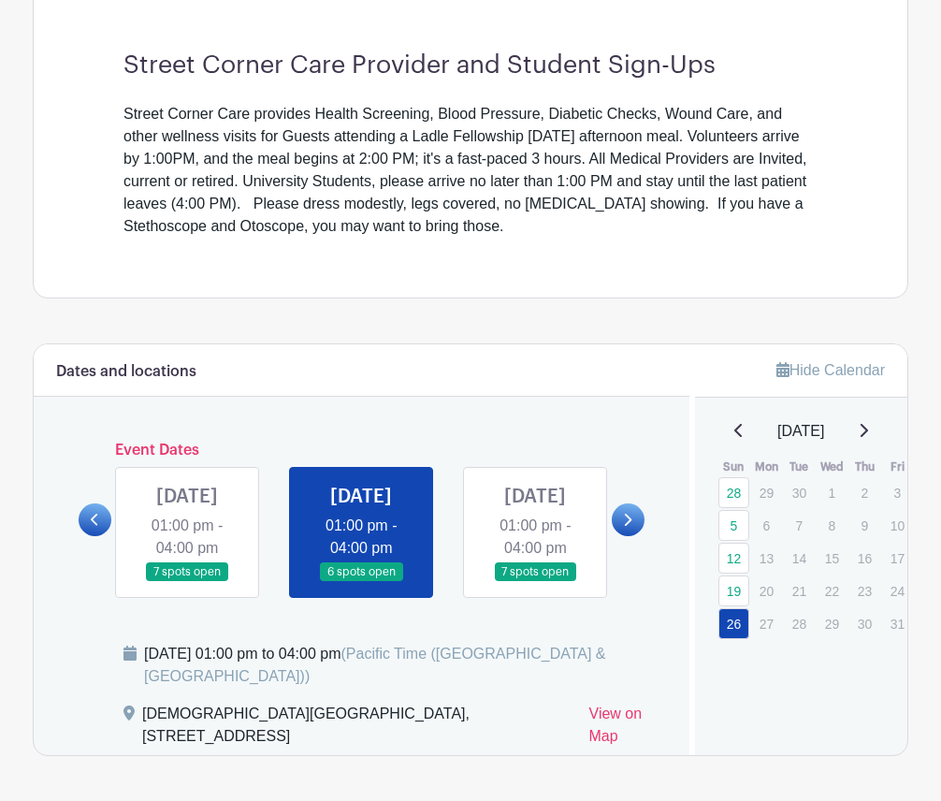
click at [868, 425] on icon at bounding box center [863, 430] width 9 height 15
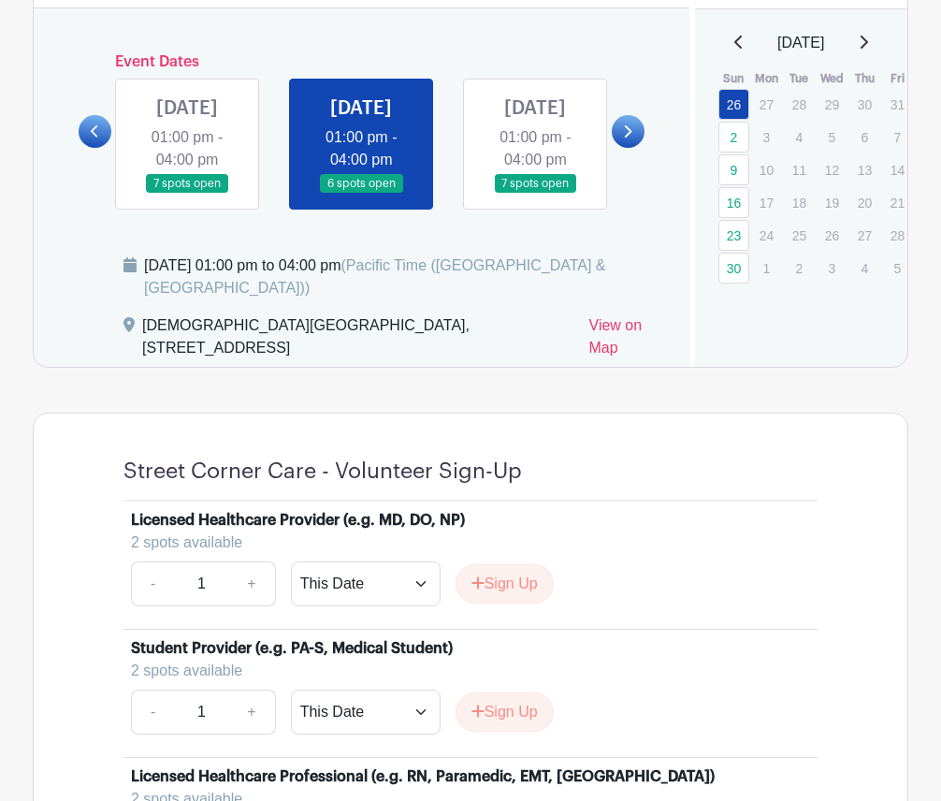
scroll to position [901, 0]
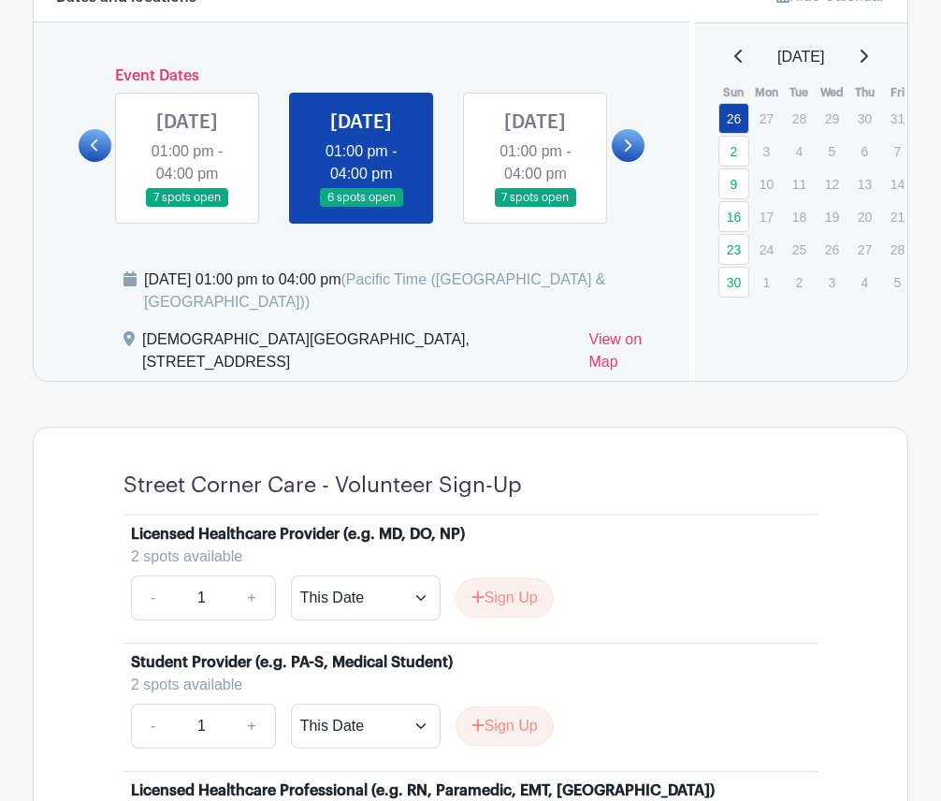
click at [535, 208] on link at bounding box center [535, 208] width 0 height 0
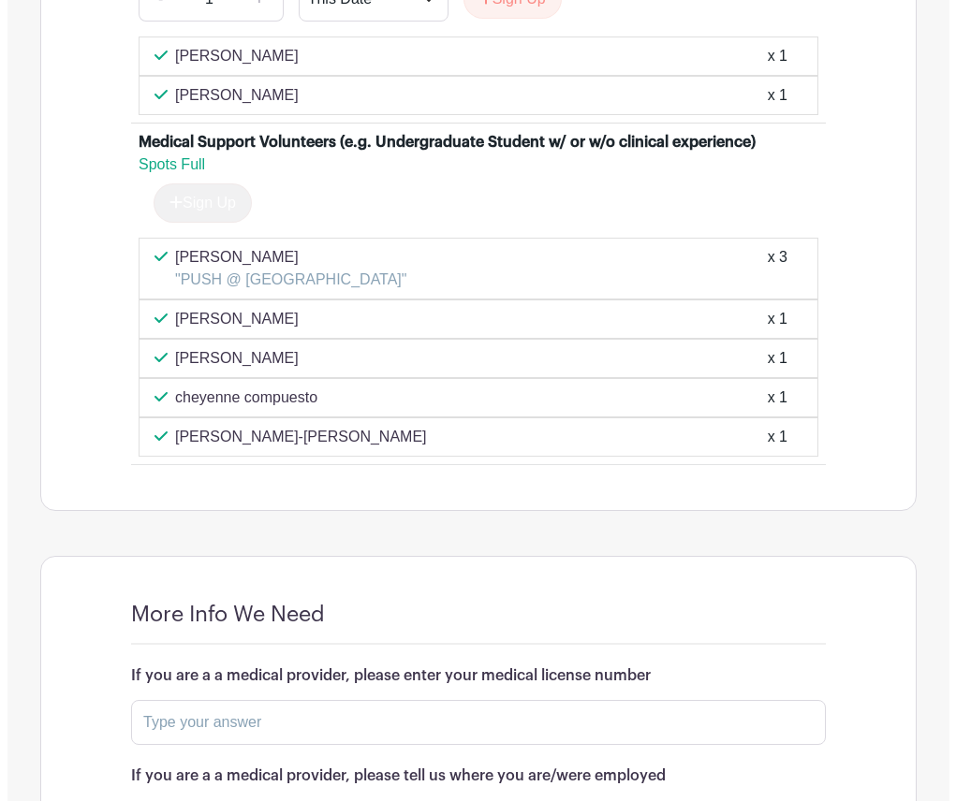
scroll to position [1463, 0]
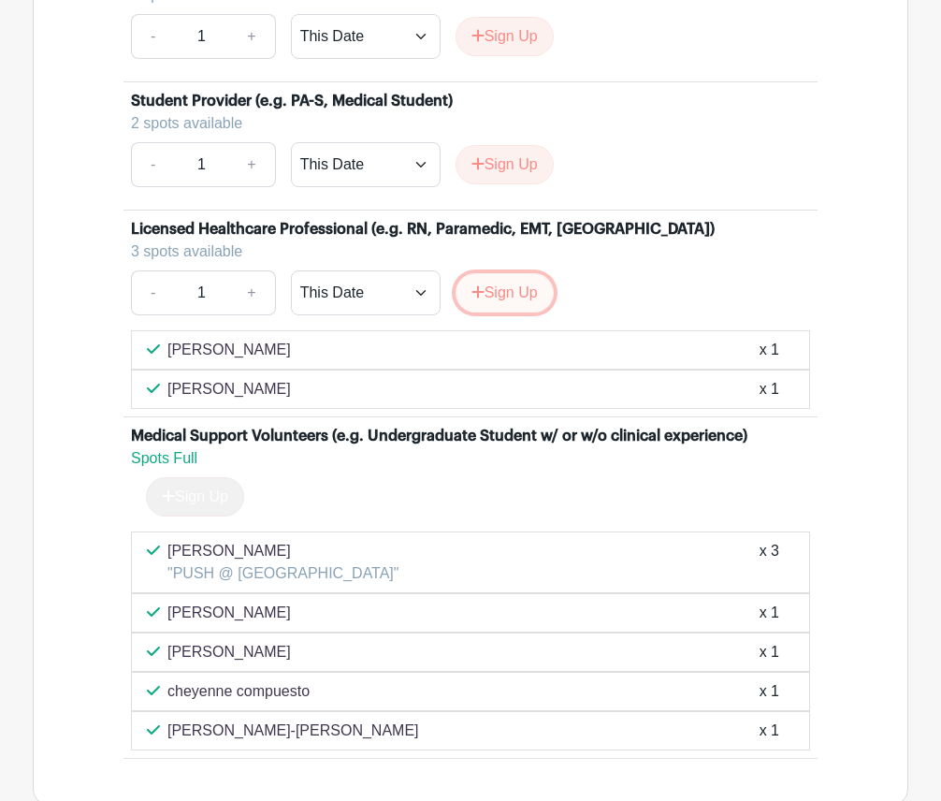
click at [510, 313] on button "Sign Up" at bounding box center [505, 292] width 98 height 39
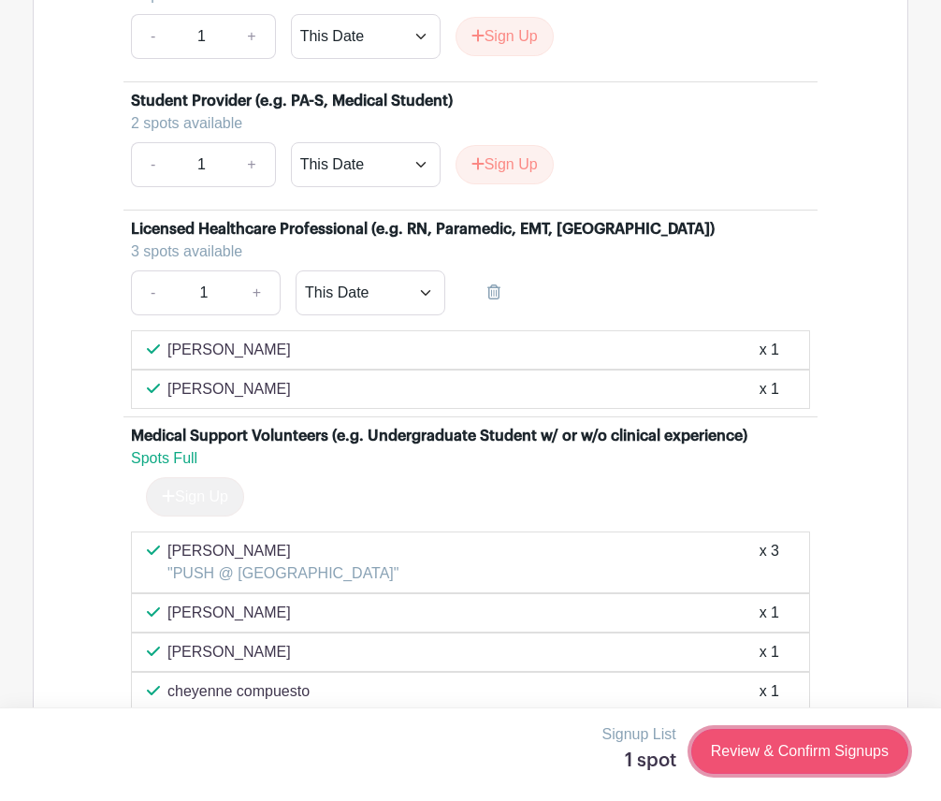
click at [762, 751] on link "Review & Confirm Signups" at bounding box center [800, 751] width 217 height 45
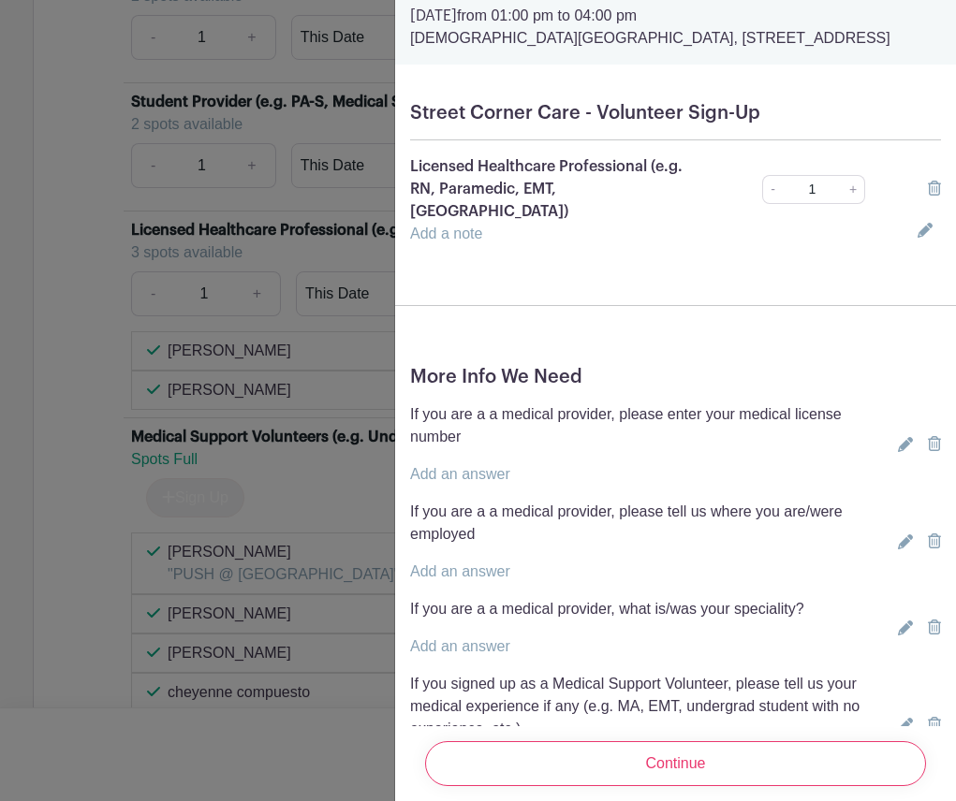
scroll to position [179, 0]
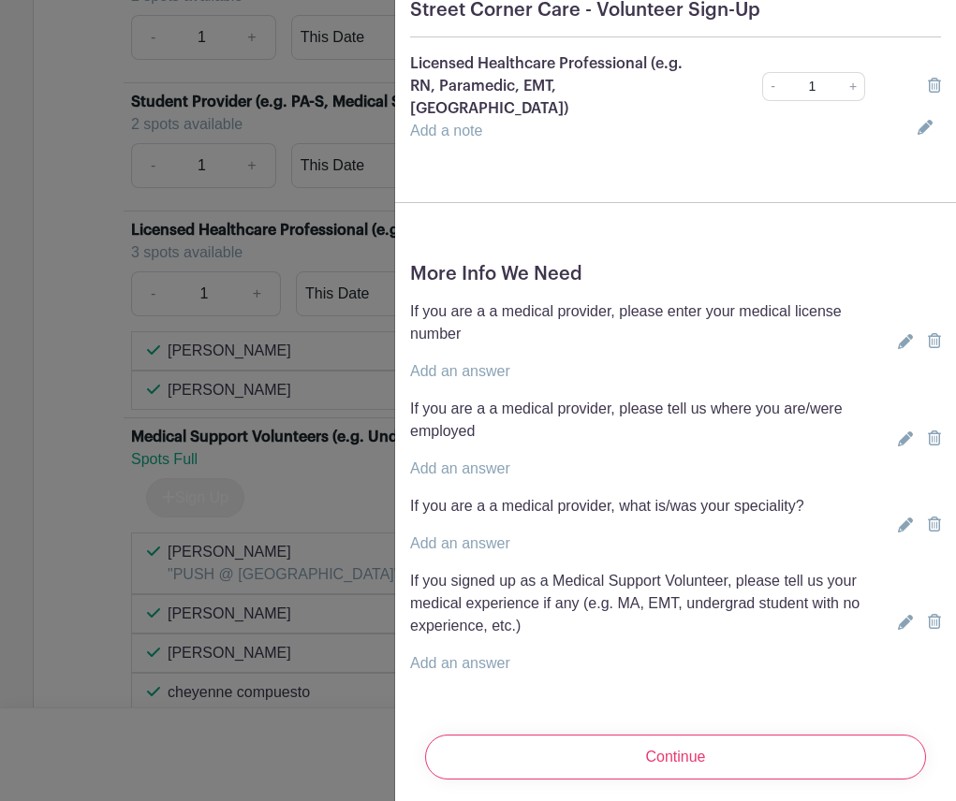
click at [890, 615] on link at bounding box center [901, 622] width 22 height 15
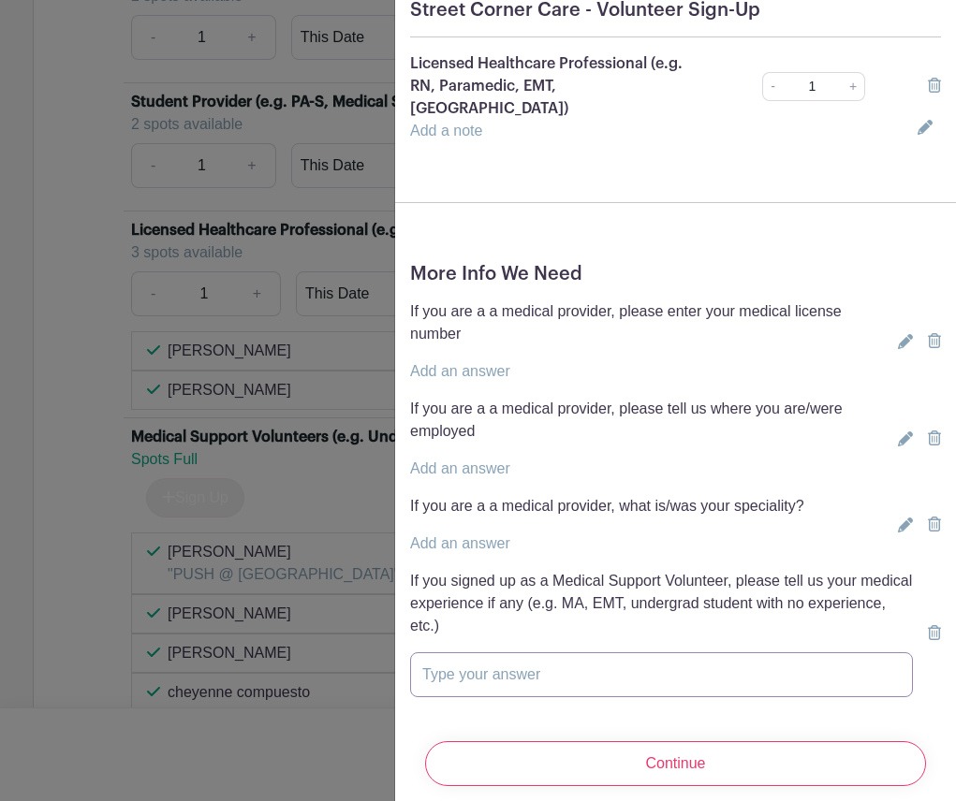
click at [708, 662] on input "text" at bounding box center [661, 674] width 503 height 45
paste input "Im an EMT, E207322. I worked in IFT and 911, I have experience taking vitals! I…"
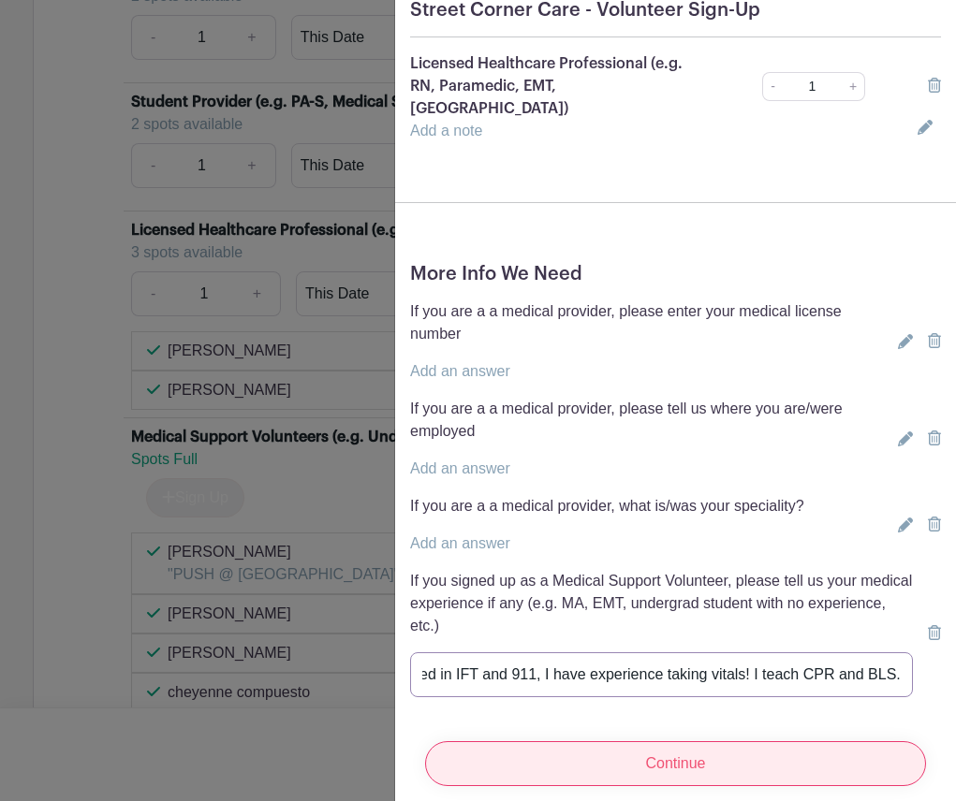
type input "Im an EMT, E207322. I worked in IFT and 911, I have experience taking vitals! I…"
click at [751, 757] on input "Continue" at bounding box center [675, 763] width 501 height 45
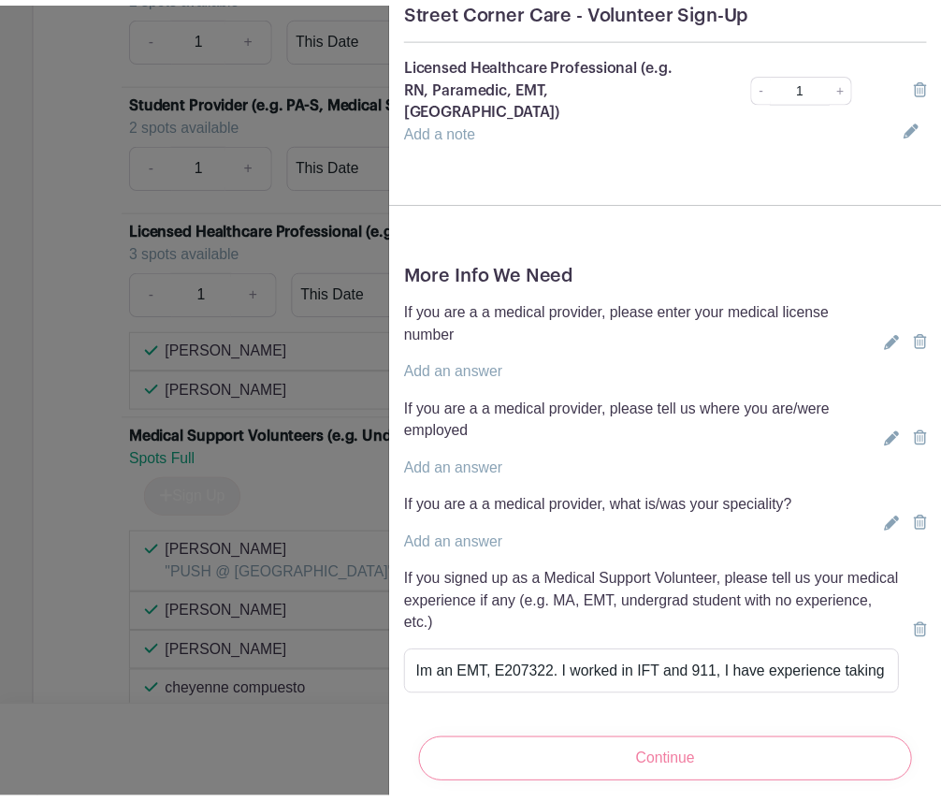
scroll to position [0, 0]
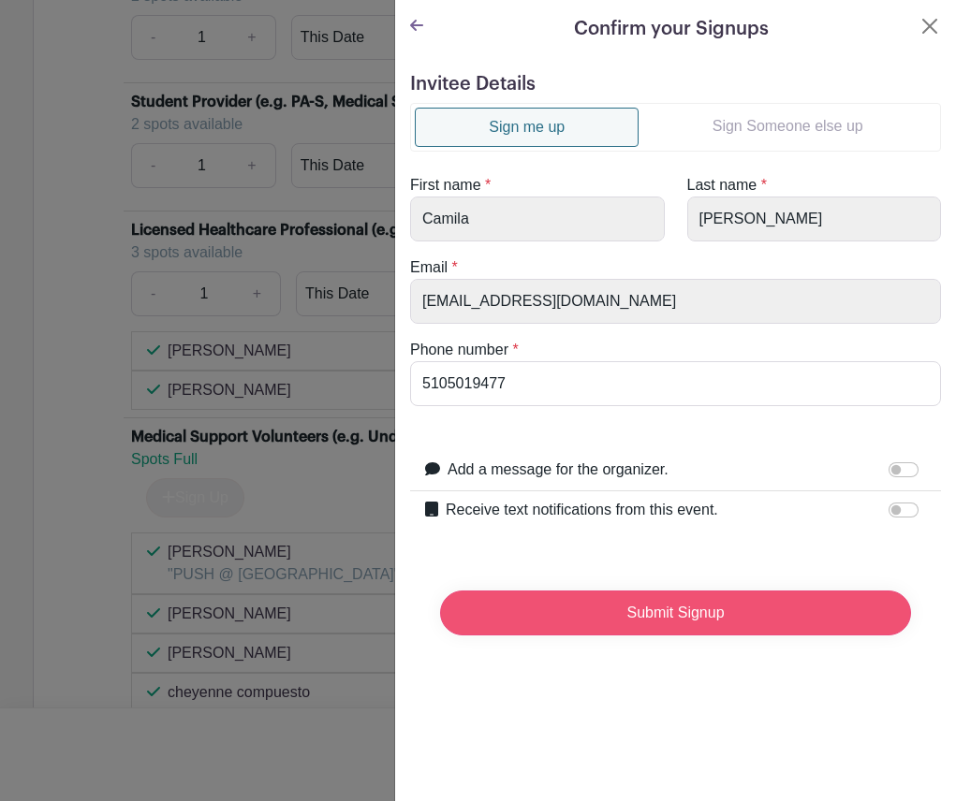
click at [614, 622] on input "Submit Signup" at bounding box center [675, 613] width 471 height 45
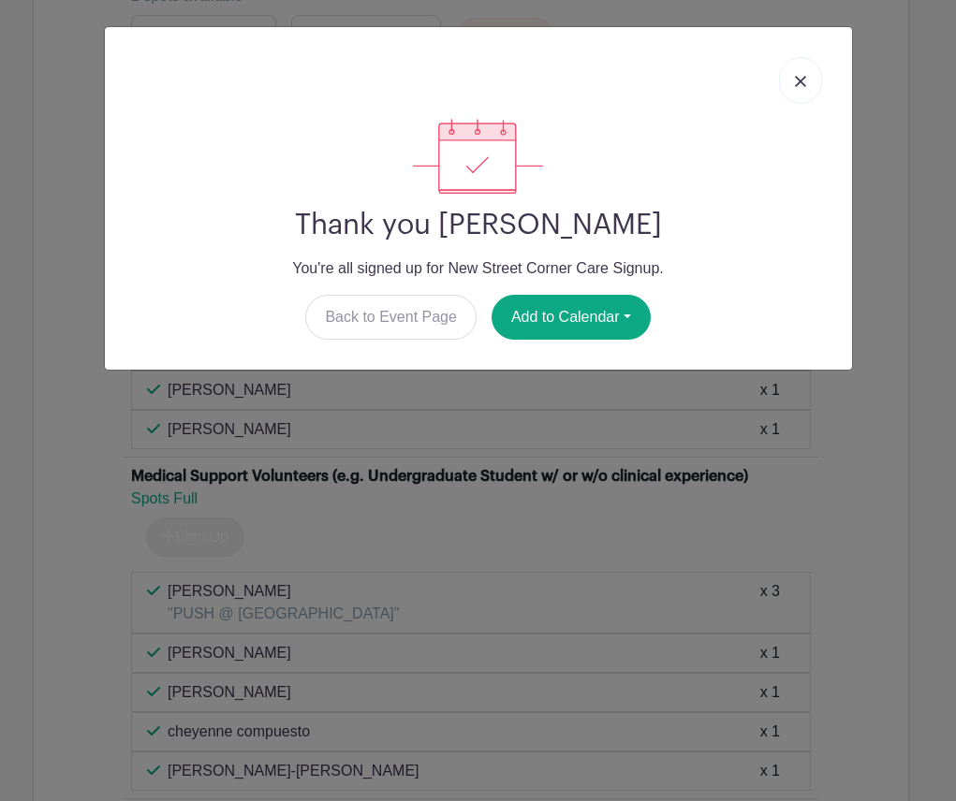
click at [447, 526] on div "Thank you [PERSON_NAME] You're all signed up for New Street Corner Care Signup.…" at bounding box center [478, 400] width 956 height 801
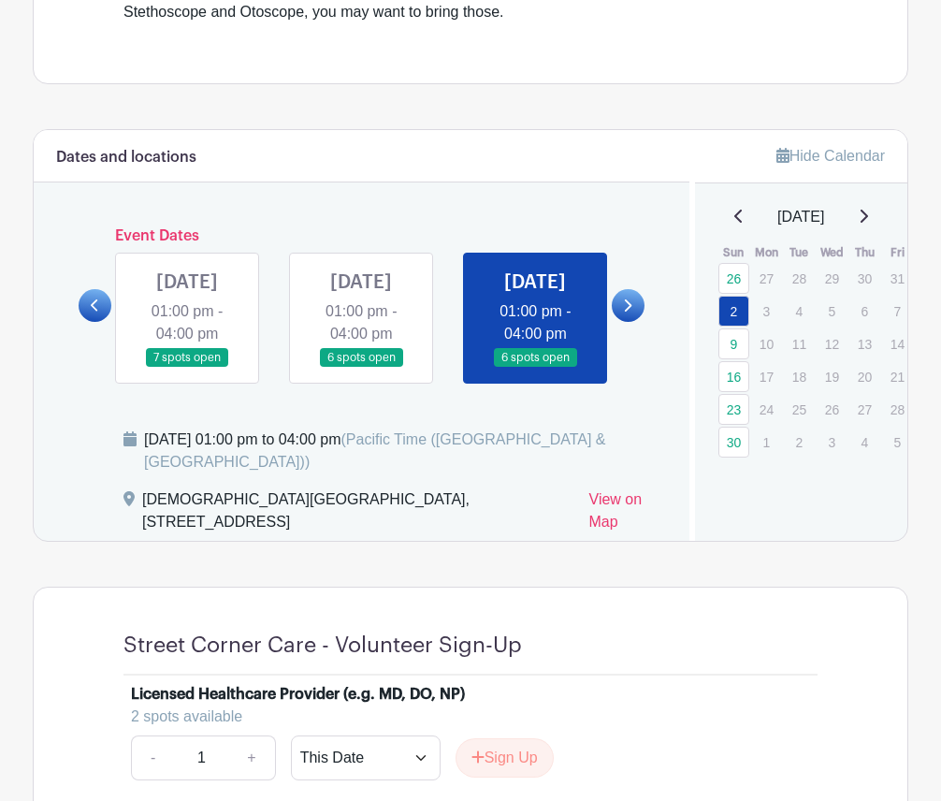
scroll to position [714, 0]
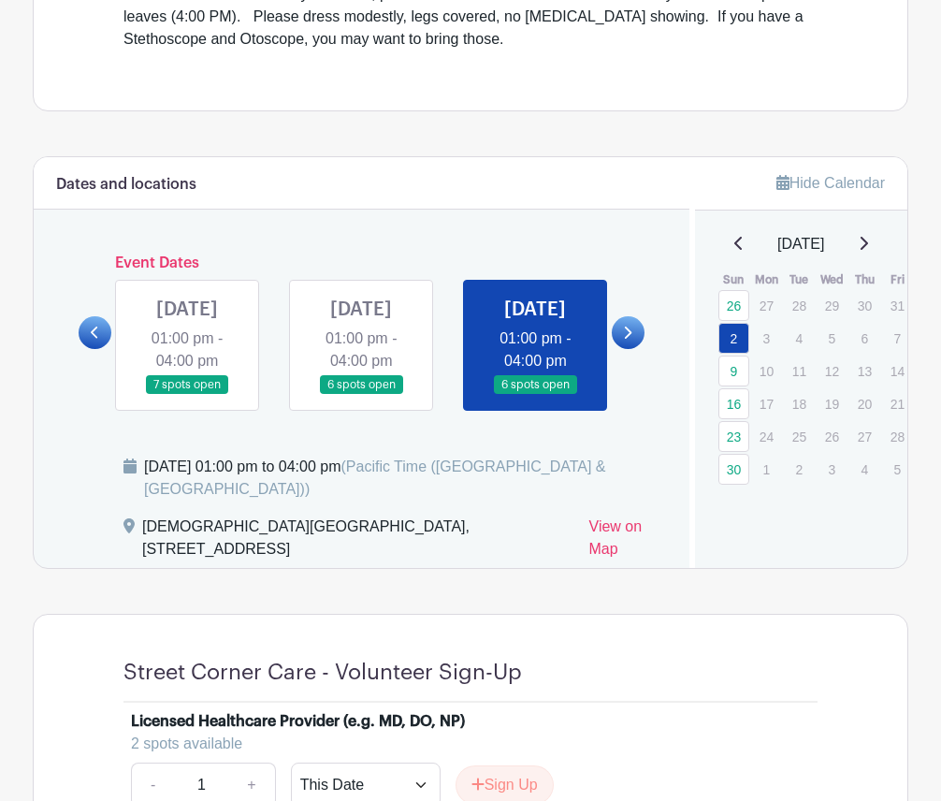
click at [640, 342] on link at bounding box center [628, 332] width 33 height 33
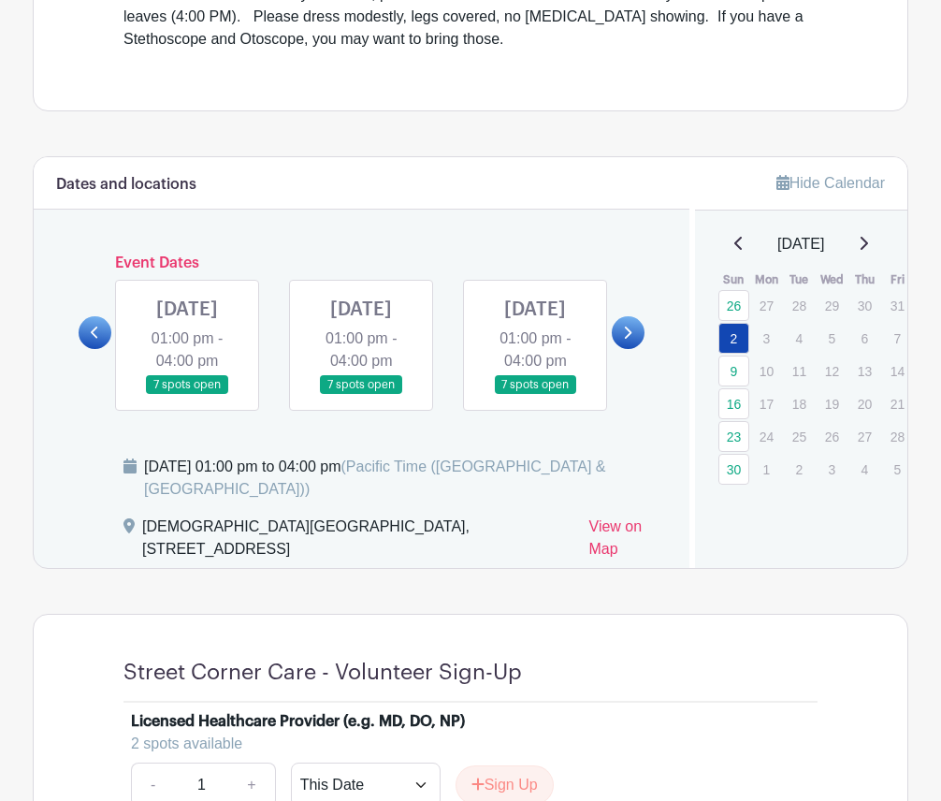
click at [187, 395] on link at bounding box center [187, 395] width 0 height 0
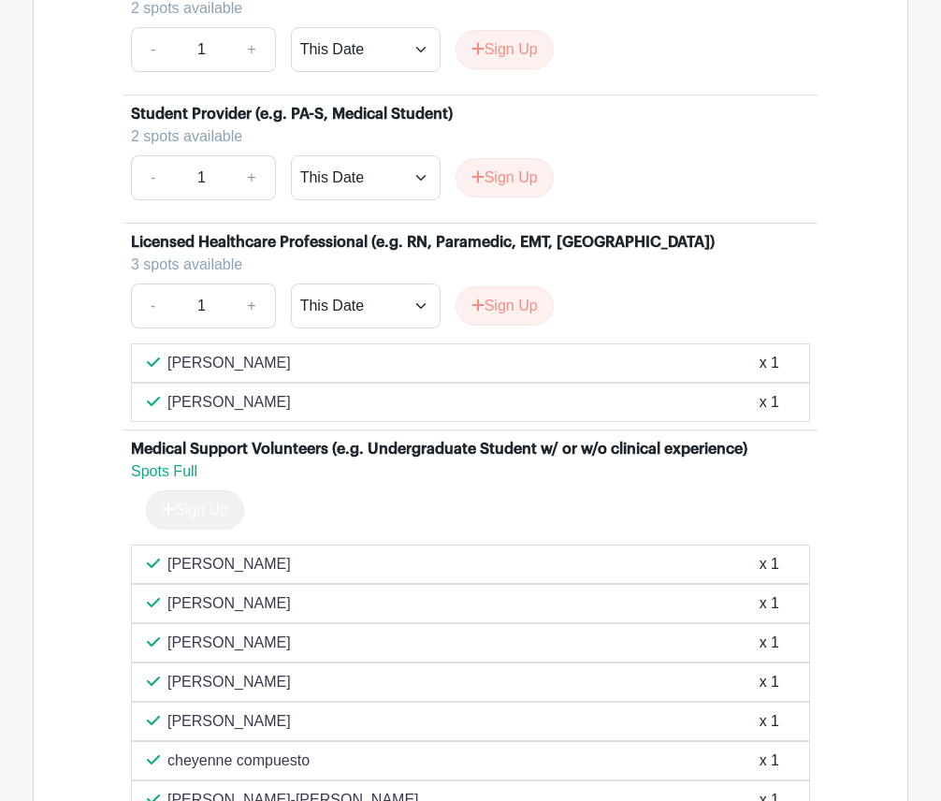
scroll to position [1463, 0]
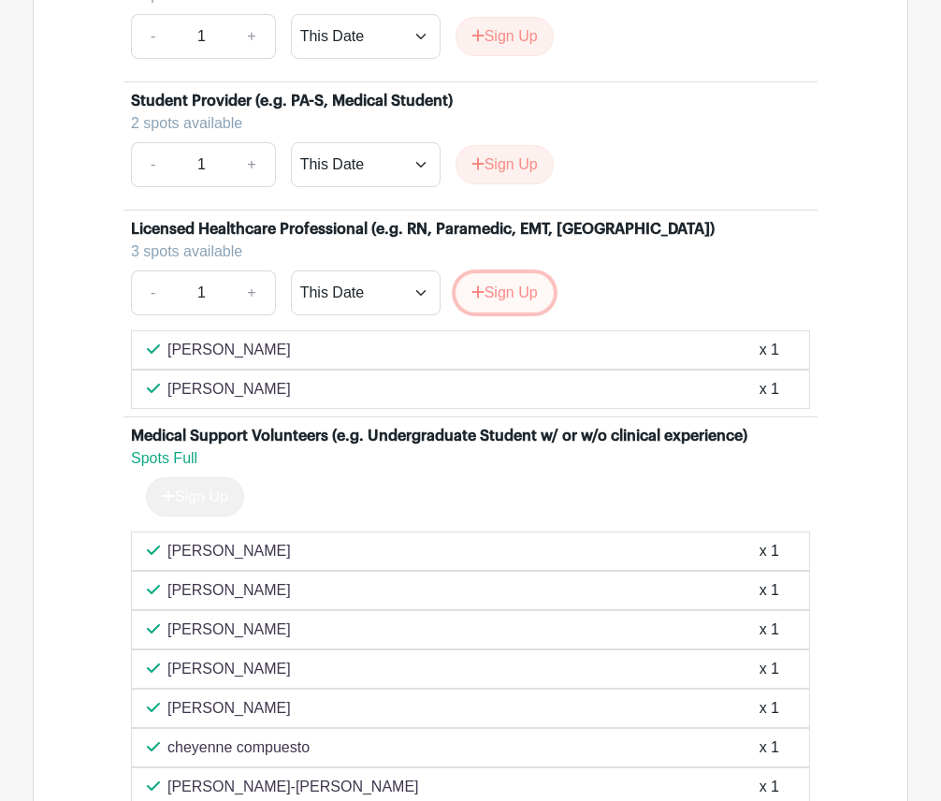
click at [529, 313] on button "Sign Up" at bounding box center [505, 292] width 98 height 39
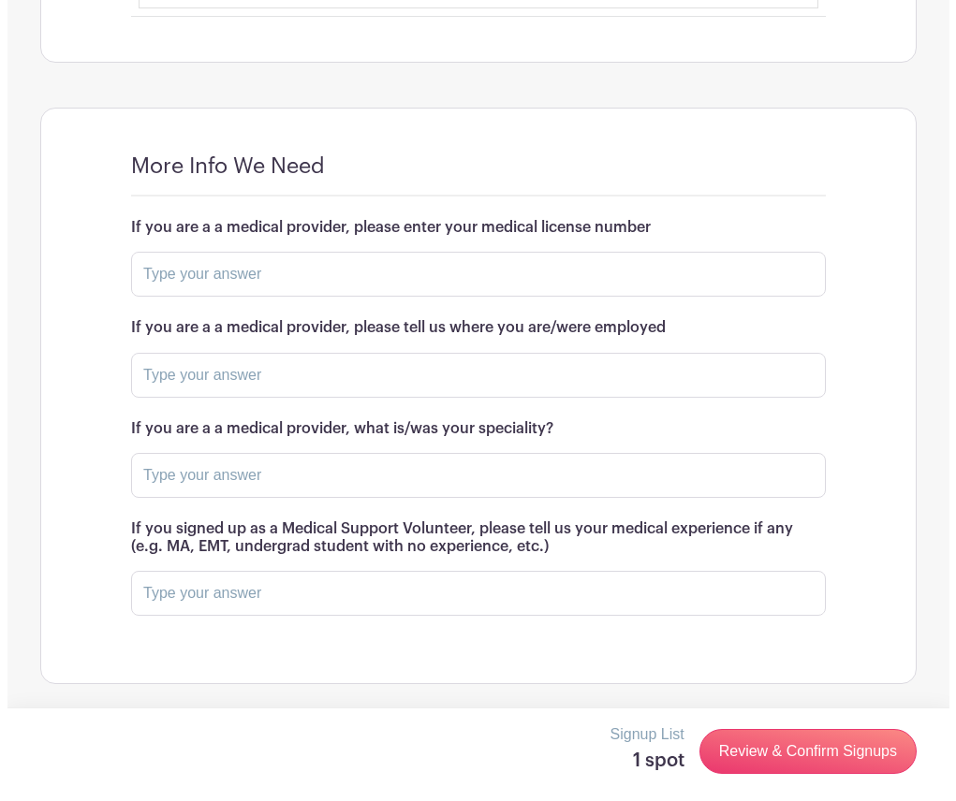
scroll to position [2290, 0]
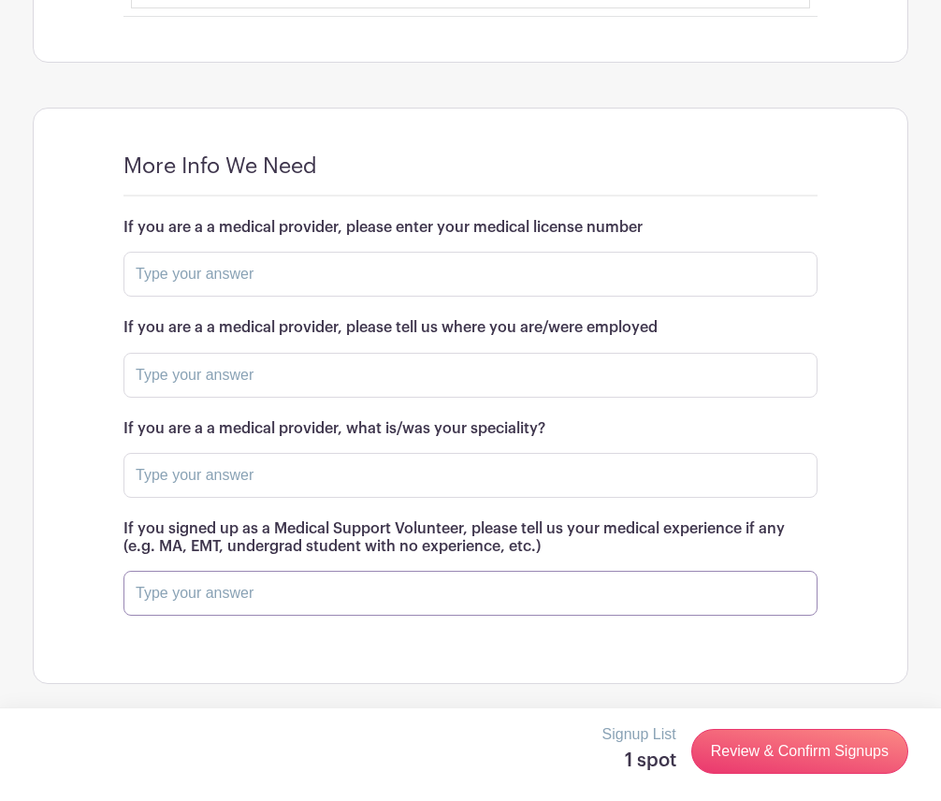
click at [257, 593] on input "text" at bounding box center [471, 593] width 694 height 45
paste input "Im an EMT, E207322. I worked in IFT and 911, I have experience taking vitals! I…"
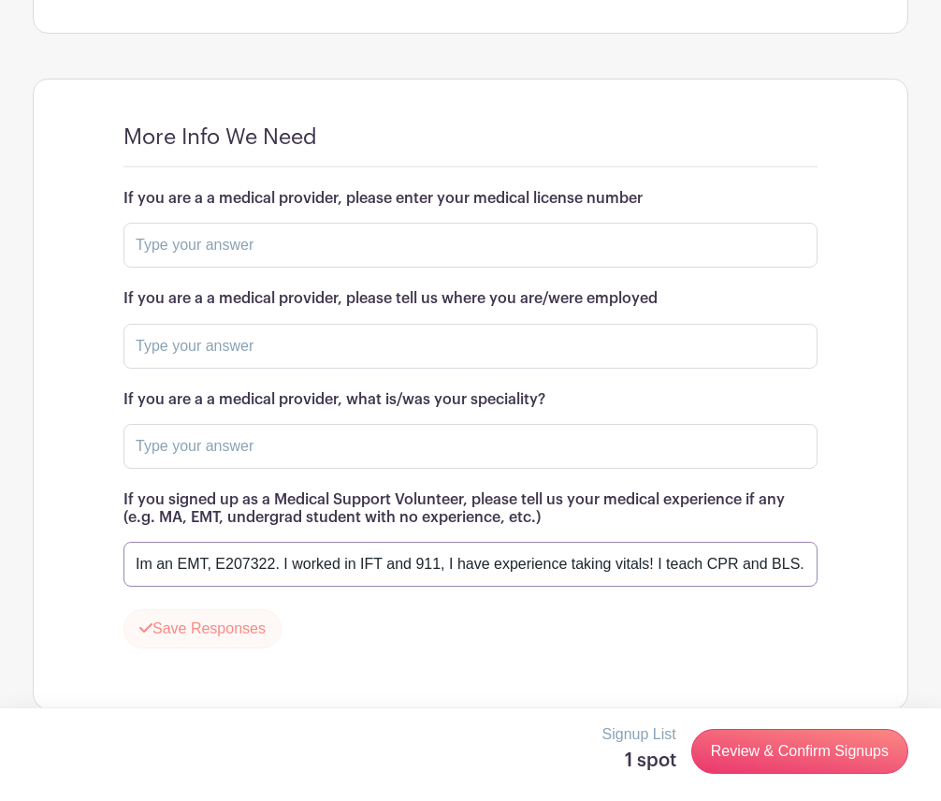
type input "Im an EMT, E207322. I worked in IFT and 911, I have experience taking vitals! I…"
click at [195, 649] on button "Save Responses" at bounding box center [203, 628] width 158 height 39
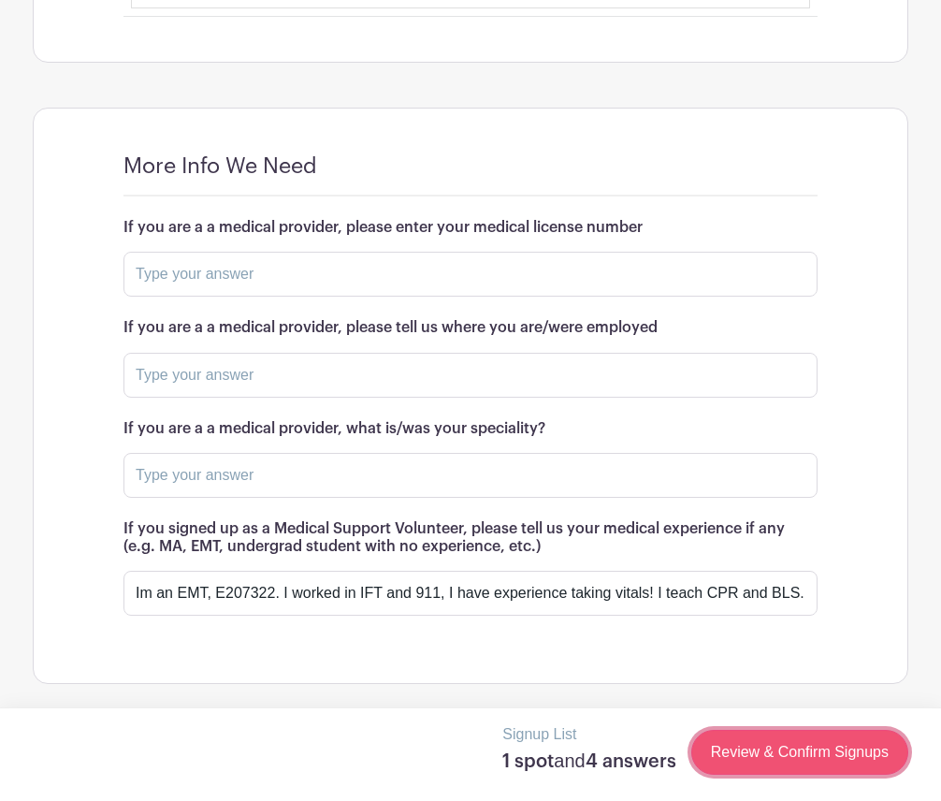
click at [804, 750] on link "Review & Confirm Signups" at bounding box center [800, 752] width 217 height 45
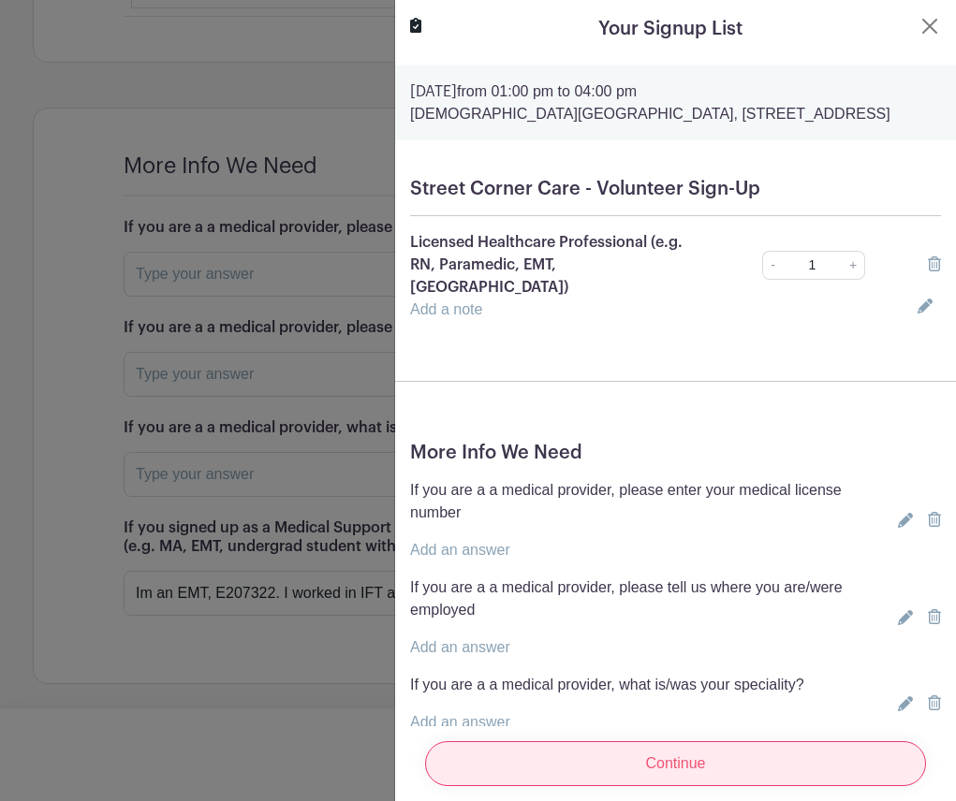
click at [623, 743] on input "Continue" at bounding box center [675, 763] width 501 height 45
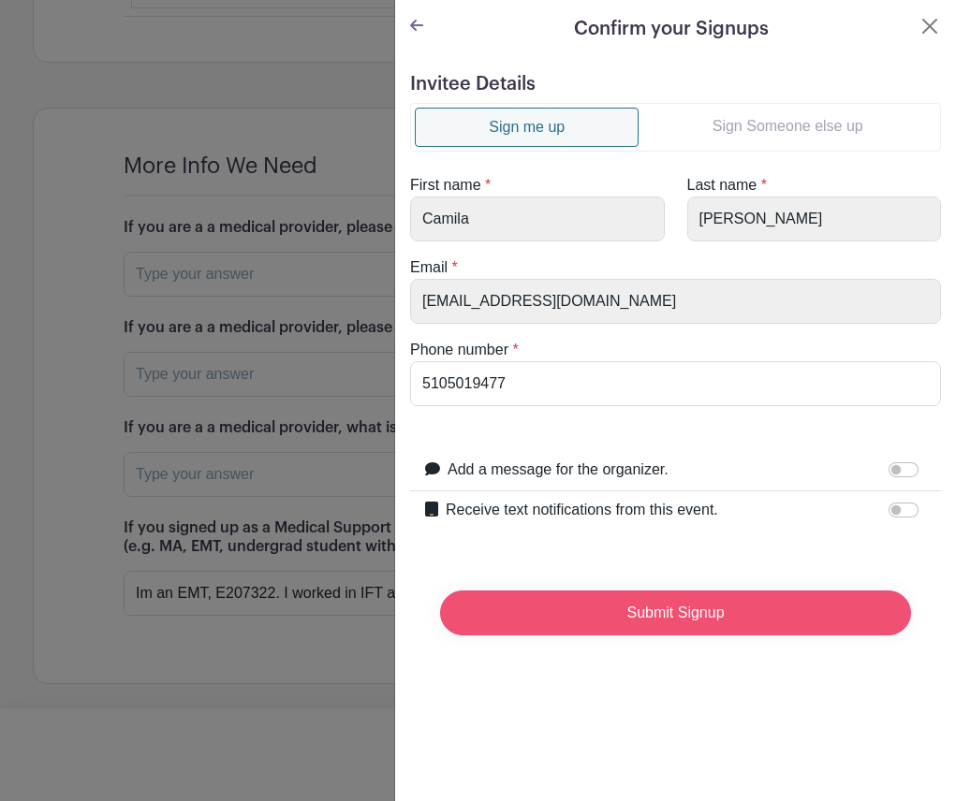
click at [618, 622] on input "Submit Signup" at bounding box center [675, 613] width 471 height 45
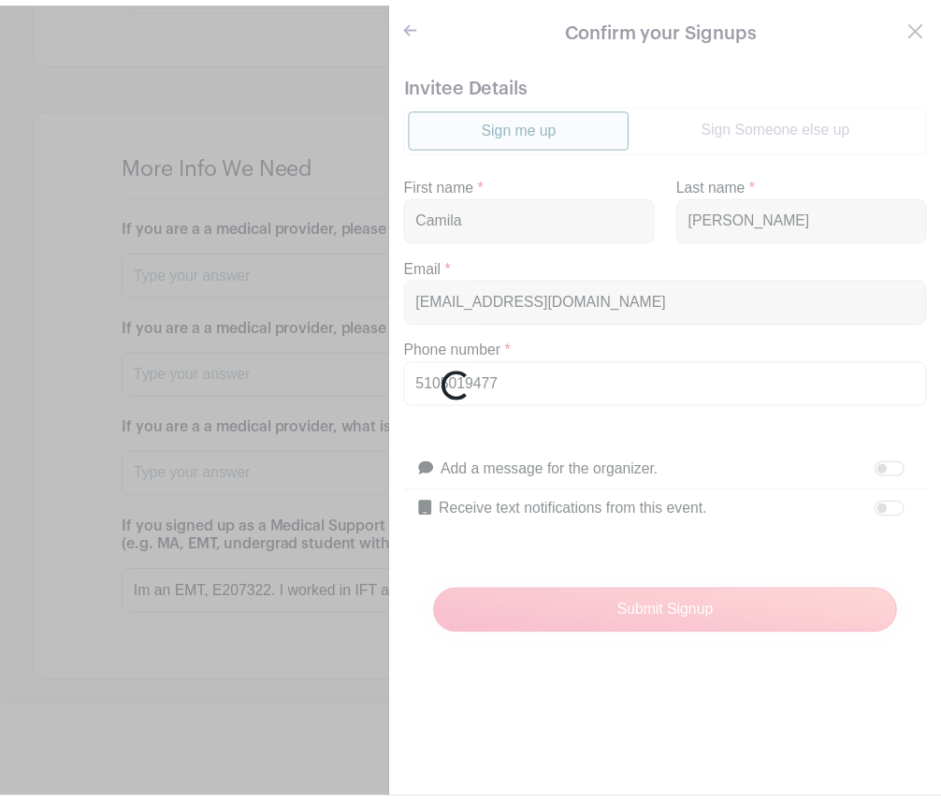
scroll to position [2329, 0]
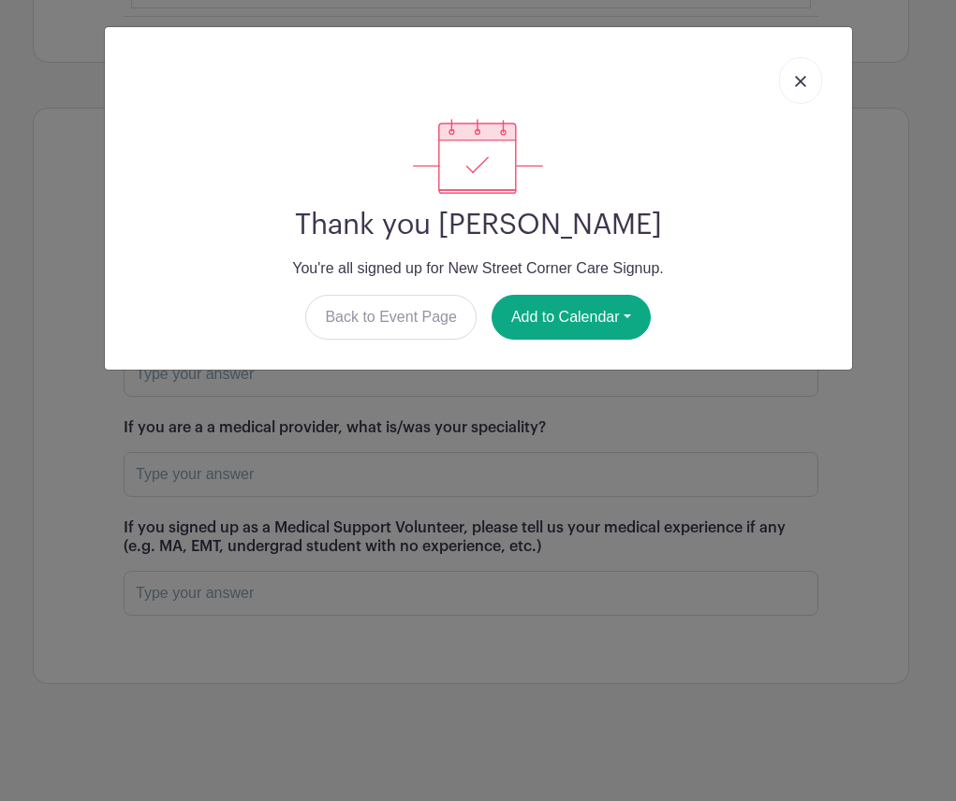
click at [793, 72] on link at bounding box center [800, 80] width 43 height 47
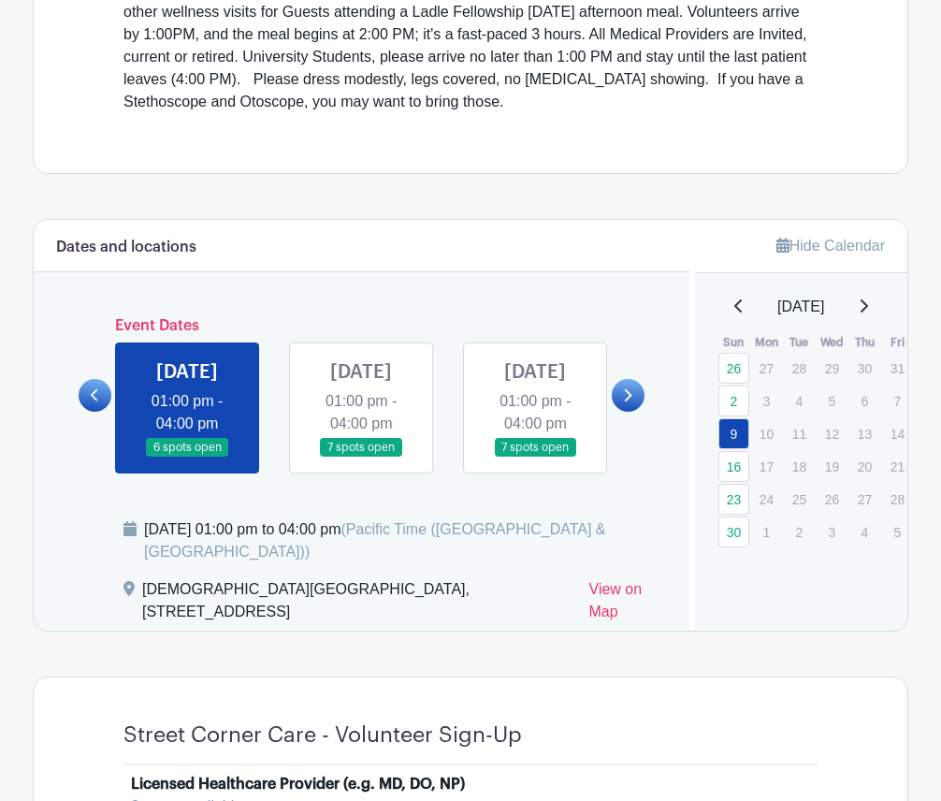
scroll to position [645, 0]
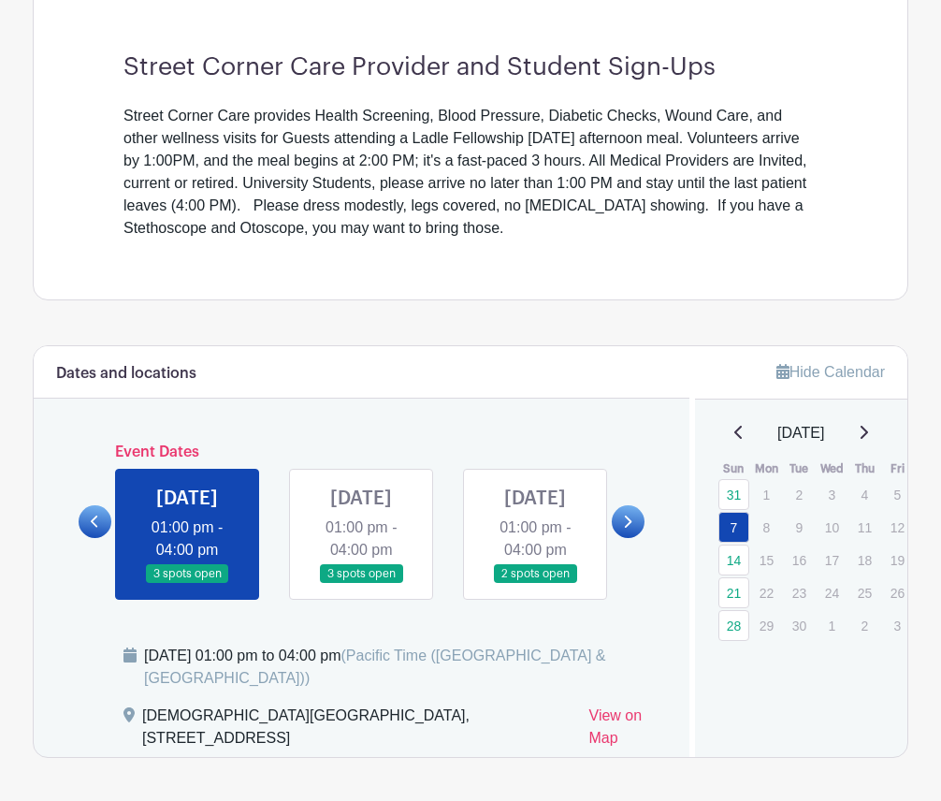
scroll to position [636, 0]
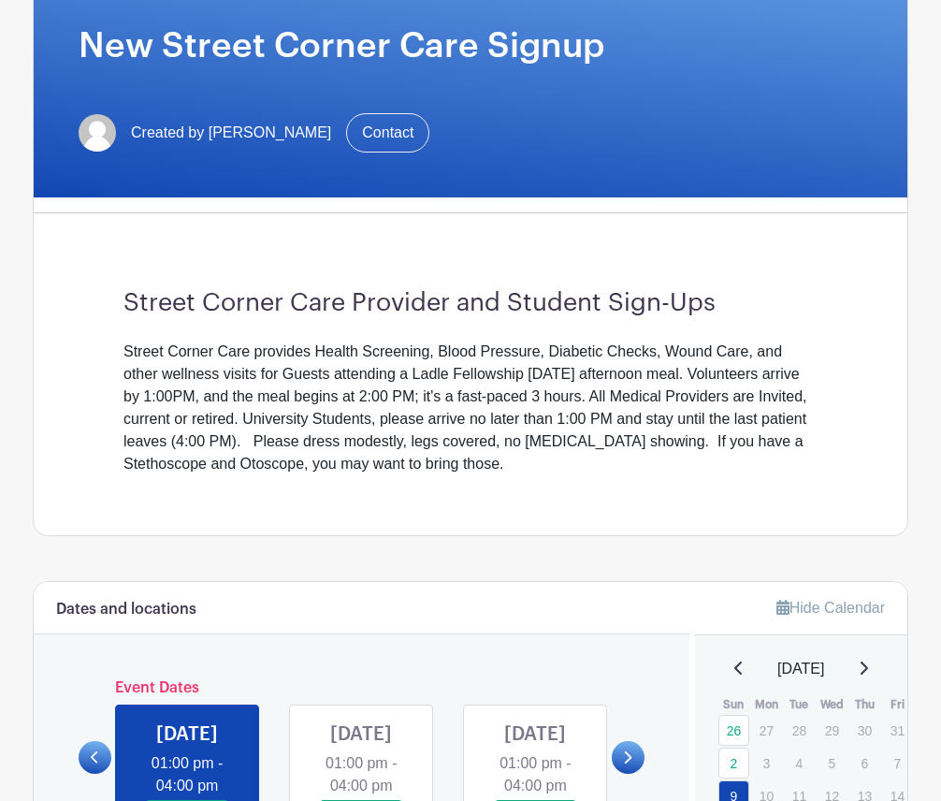
scroll to position [281, 0]
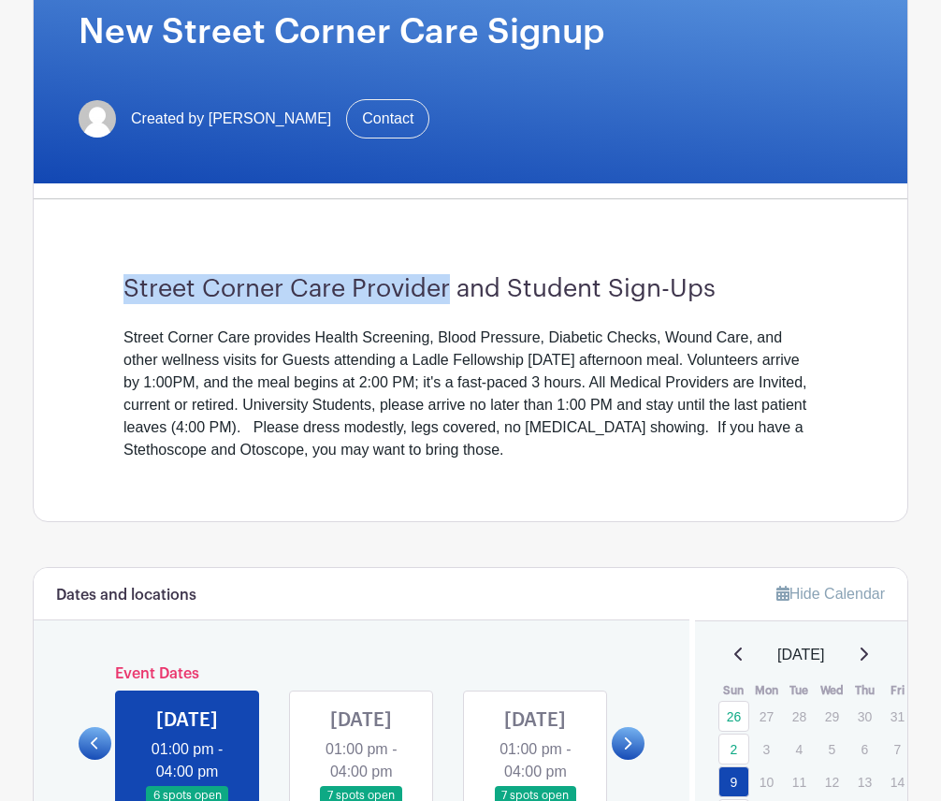
drag, startPoint x: 124, startPoint y: 283, endPoint x: 447, endPoint y: 286, distance: 323.8
click at [447, 286] on h3 "Street Corner Care Provider and Student Sign-Ups" at bounding box center [471, 289] width 694 height 30
copy h3 "Street Corner Care Provider"
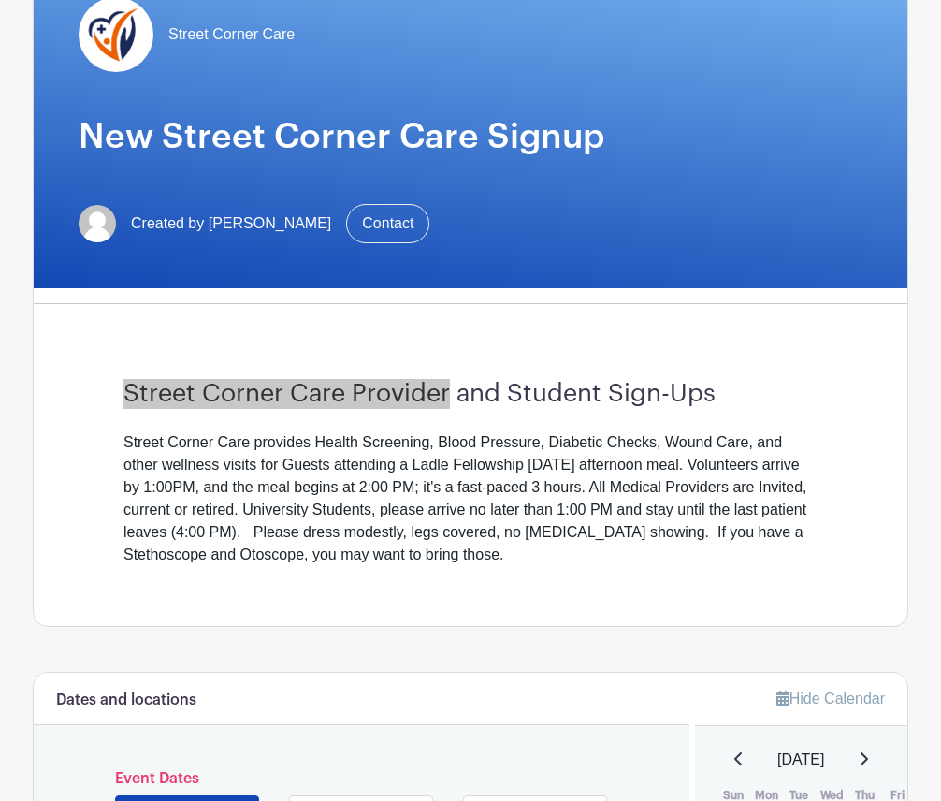
scroll to position [0, 0]
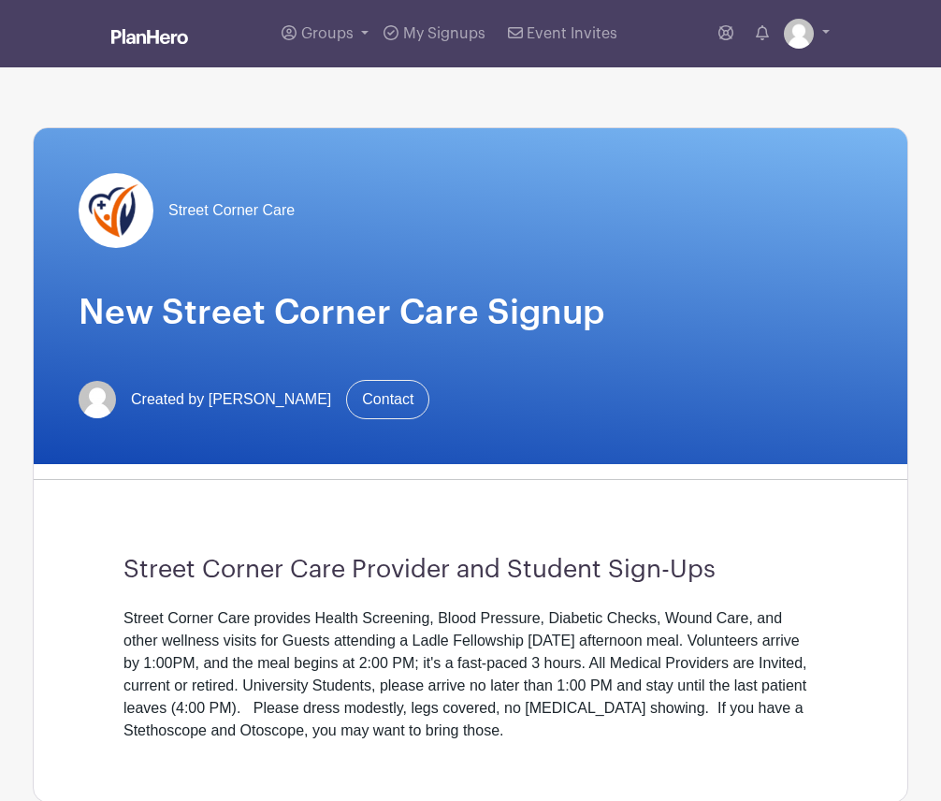
click at [232, 428] on div "Street Corner Care New Street Corner Care Signup Created by Pascal Dickinson Co…" at bounding box center [471, 296] width 874 height 336
click at [116, 217] on img at bounding box center [116, 210] width 75 height 75
